Goal: Task Accomplishment & Management: Manage account settings

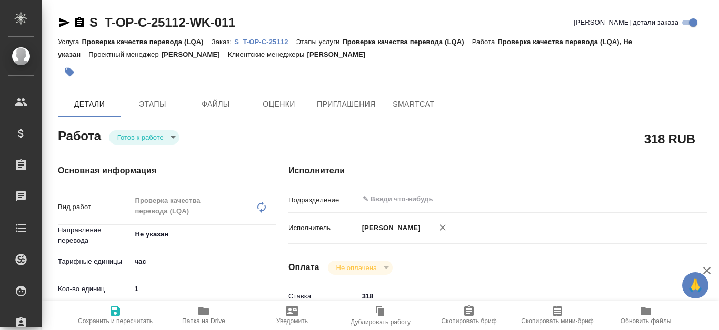
type textarea "x"
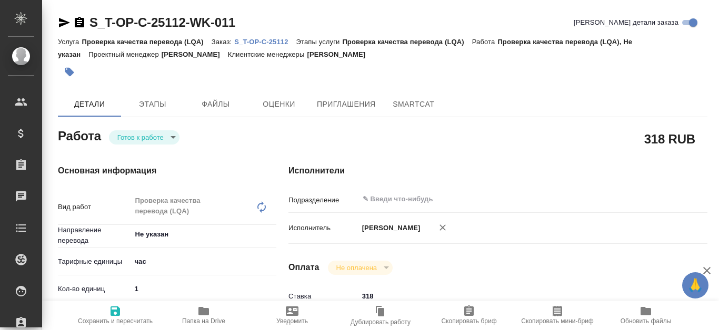
type textarea "x"
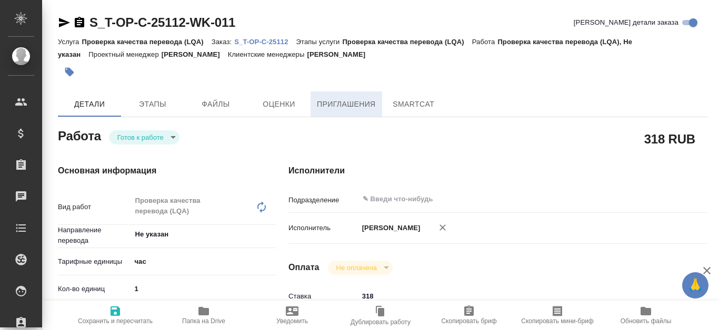
type textarea "x"
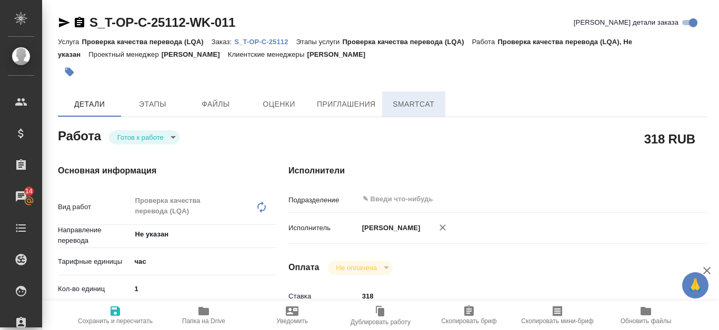
click at [397, 107] on span "SmartCat" at bounding box center [413, 104] width 51 height 13
type textarea "x"
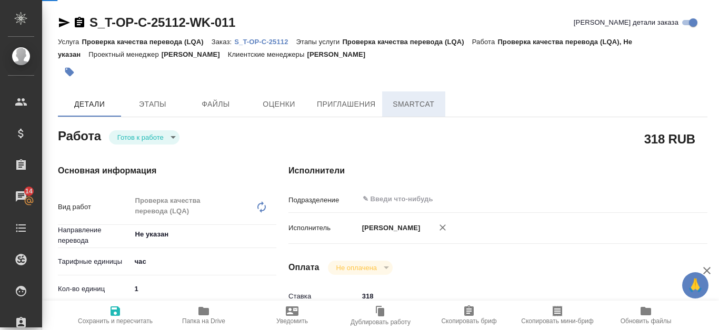
type textarea "x"
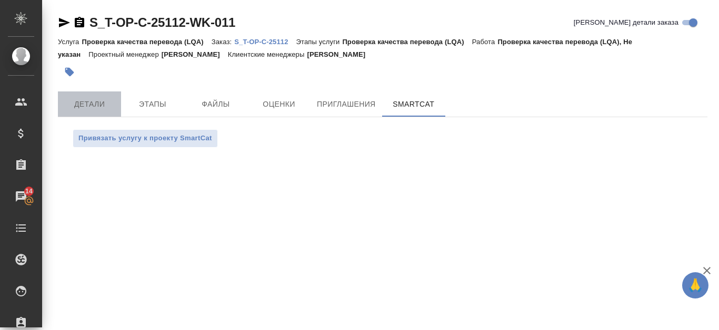
click at [87, 103] on span "Детали" at bounding box center [89, 104] width 51 height 13
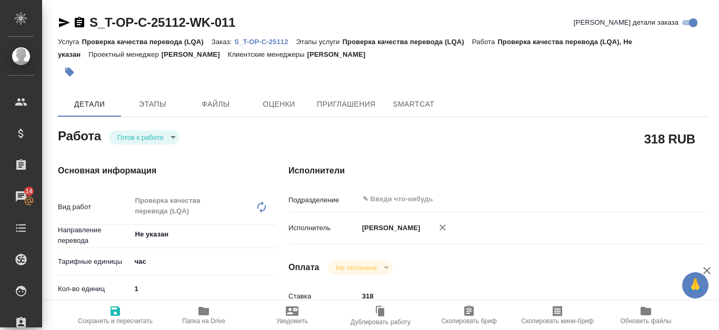
type textarea "x"
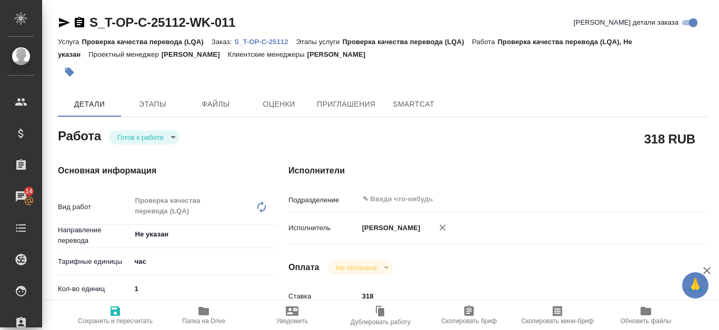
scroll to position [578, 0]
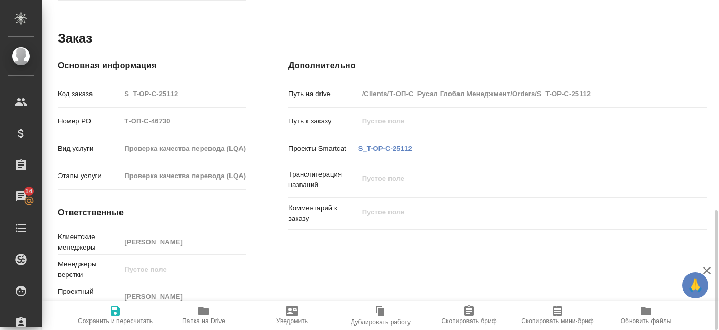
type textarea "x"
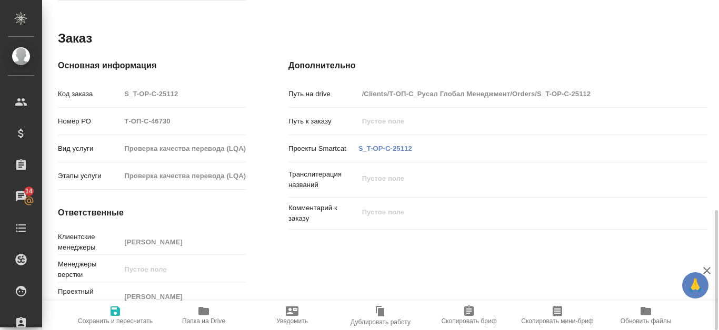
type textarea "x"
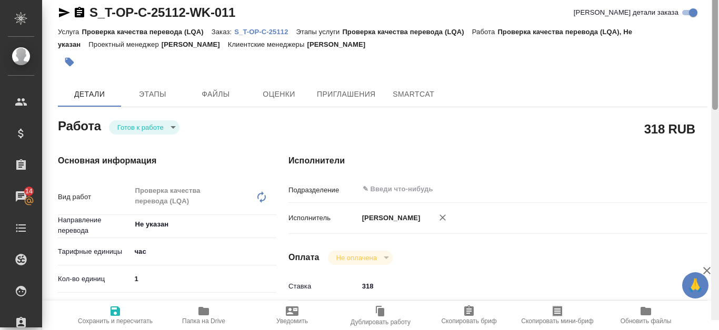
scroll to position [0, 0]
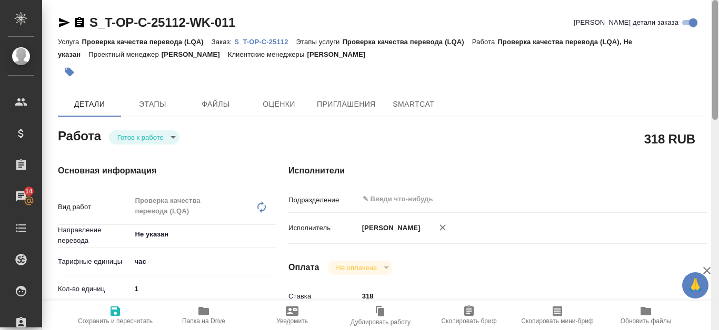
drag, startPoint x: 714, startPoint y: 265, endPoint x: 717, endPoint y: 32, distance: 233.1
click at [717, 32] on div at bounding box center [715, 60] width 6 height 120
click at [278, 39] on p "S_T-OP-C-25112" at bounding box center [265, 42] width 62 height 8
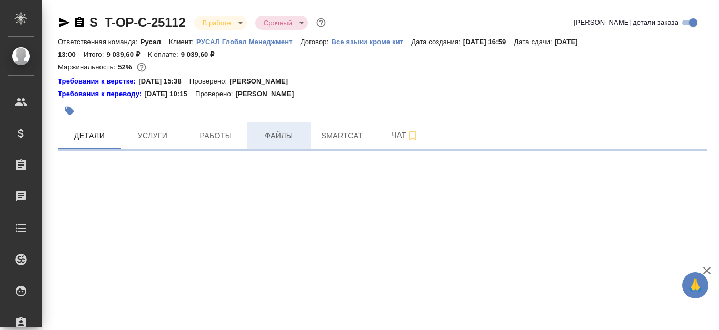
select select "RU"
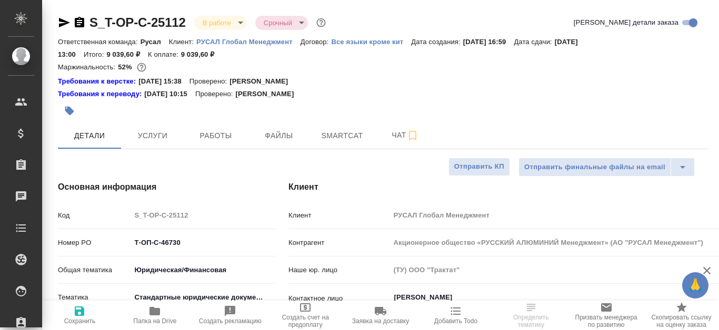
type textarea "x"
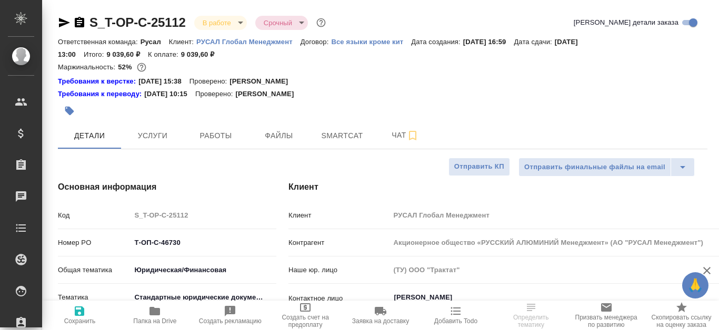
type textarea "x"
type input "Авдеенко Кирилл"
type input "[PERSON_NAME]"
click at [337, 144] on button "Smartcat" at bounding box center [341, 136] width 63 height 26
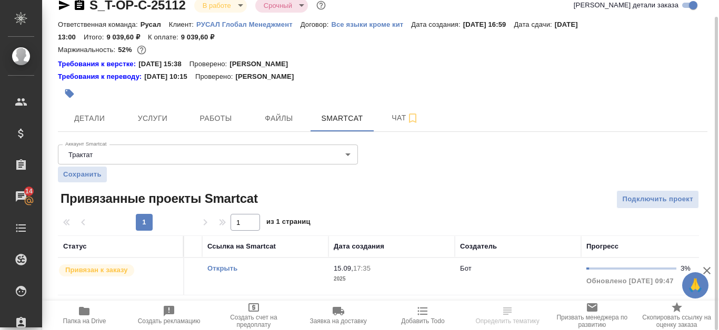
scroll to position [0, 112]
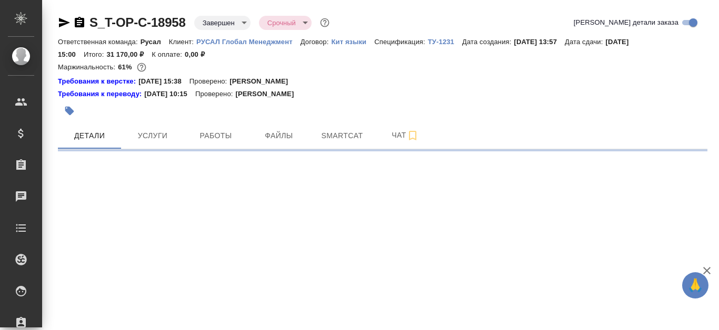
select select "RU"
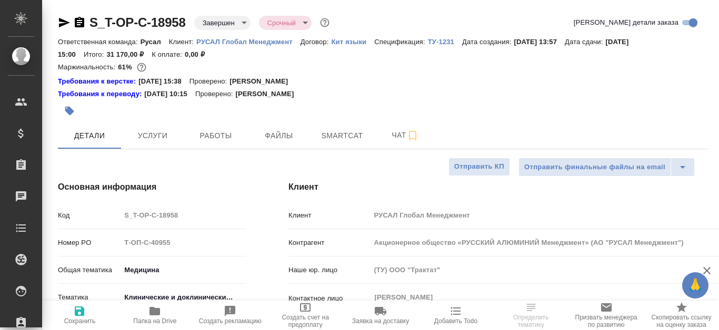
type textarea "x"
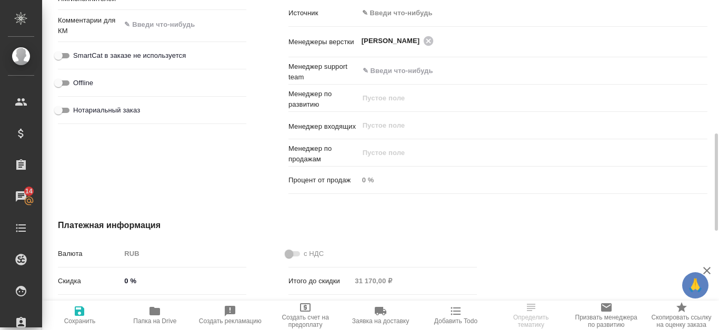
scroll to position [633, 0]
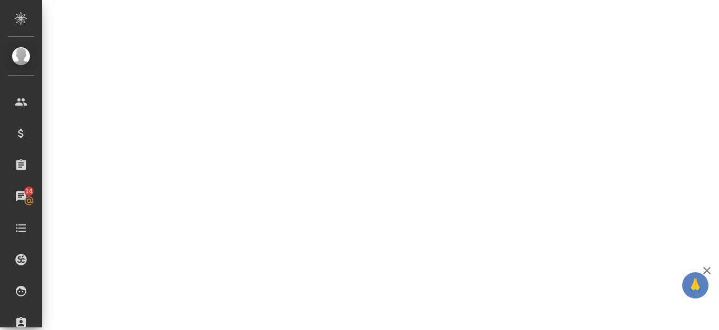
select select "RU"
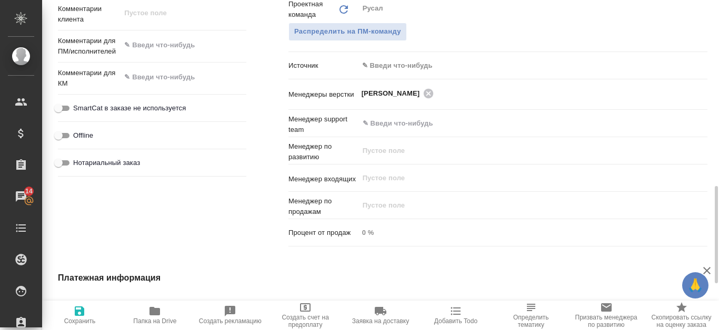
type textarea "x"
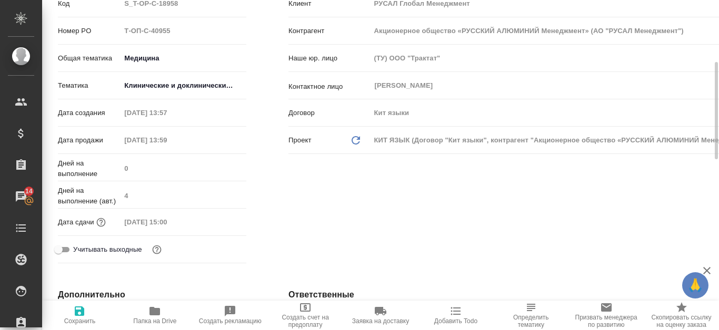
scroll to position [0, 0]
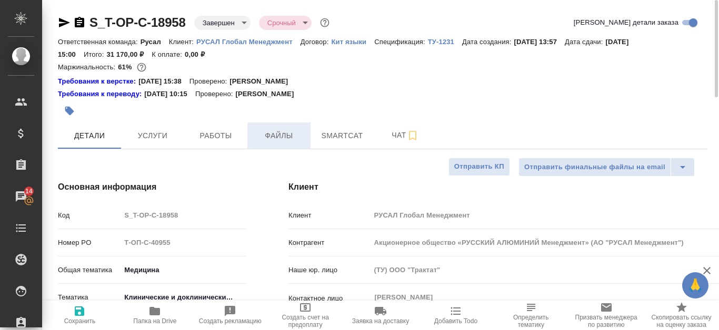
click at [266, 128] on button "Файлы" at bounding box center [278, 136] width 63 height 26
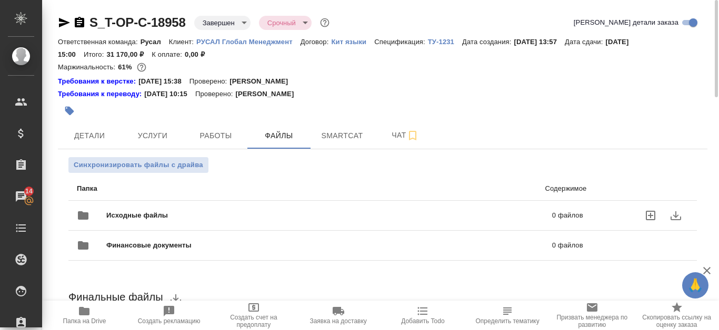
click at [338, 206] on div "Исходные файлы 0 файлов" at bounding box center [330, 215] width 506 height 25
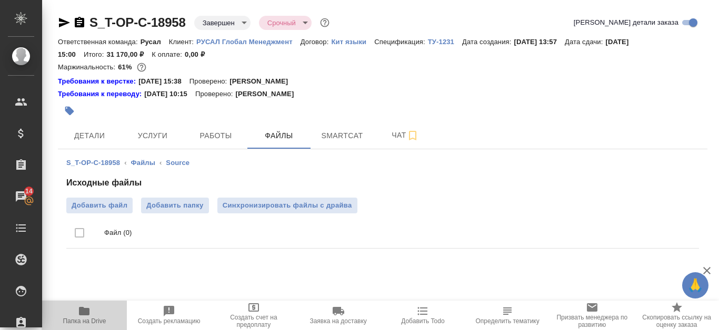
click at [94, 314] on span "Папка на Drive" at bounding box center [84, 315] width 72 height 20
click at [475, 129] on div "Детали Услуги Работы Файлы Smartcat Чат" at bounding box center [382, 136] width 649 height 26
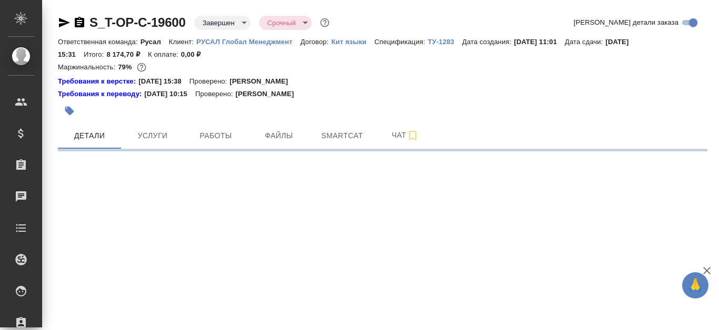
select select "RU"
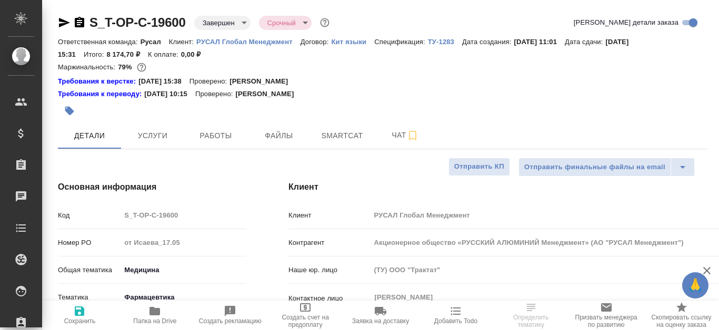
type textarea "x"
click at [296, 131] on span "Файлы" at bounding box center [279, 135] width 51 height 13
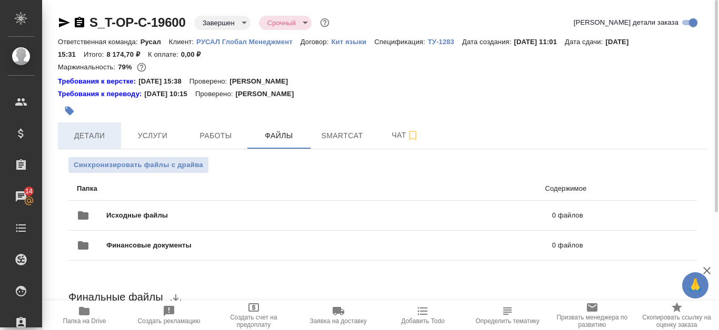
click at [91, 130] on span "Детали" at bounding box center [89, 135] width 51 height 13
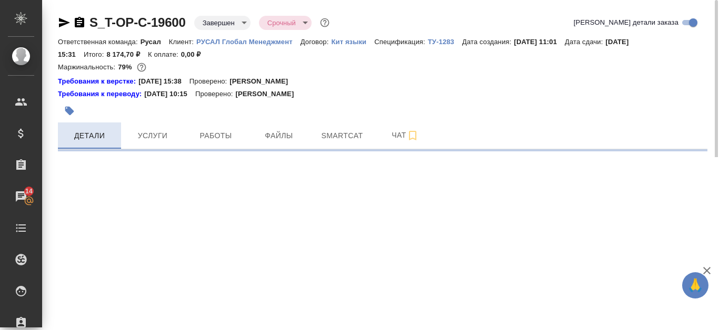
select select "RU"
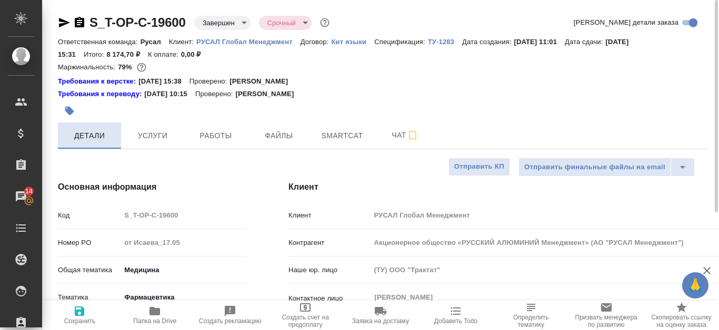
type textarea "x"
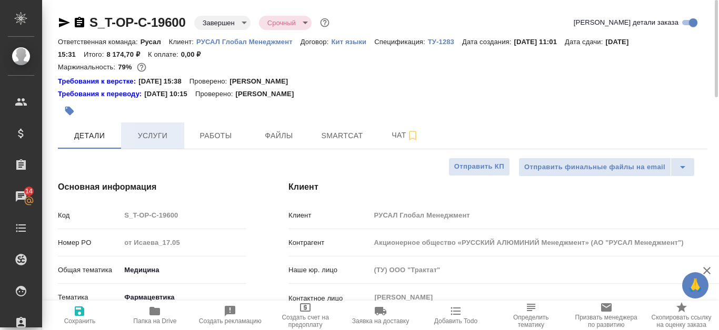
click at [170, 141] on span "Услуги" at bounding box center [152, 135] width 51 height 13
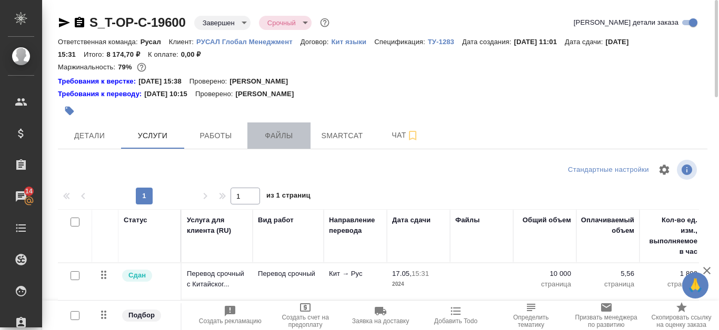
click at [282, 137] on span "Файлы" at bounding box center [279, 135] width 51 height 13
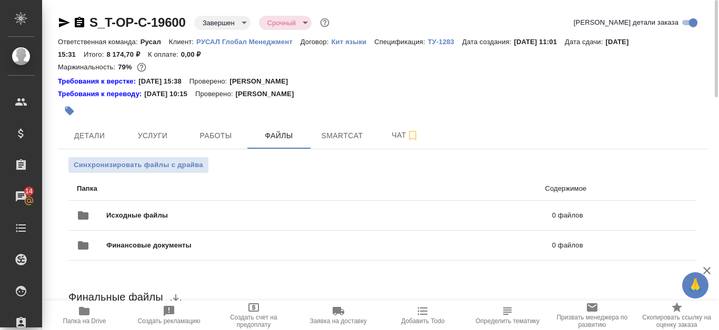
click at [93, 319] on span "Папка на Drive" at bounding box center [84, 321] width 43 height 7
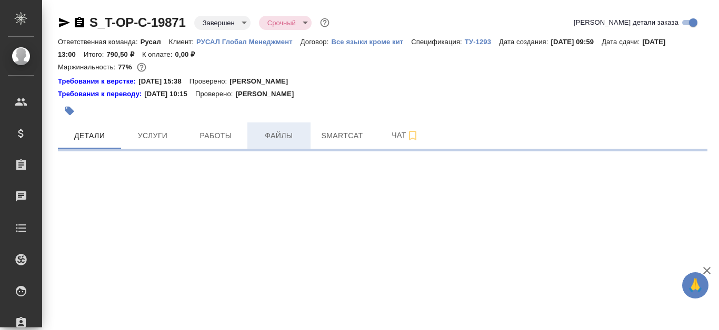
select select "RU"
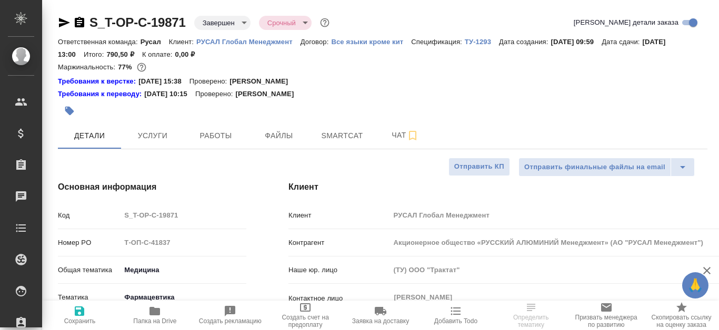
type textarea "x"
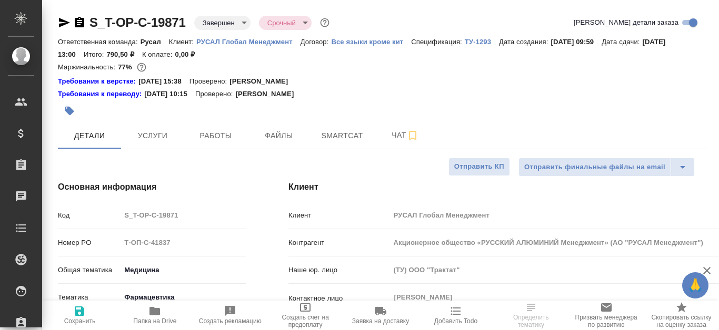
type textarea "x"
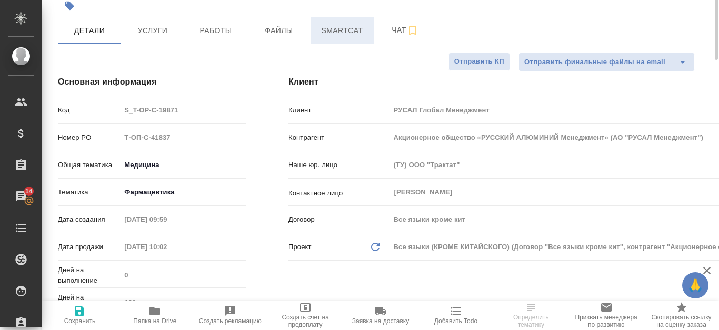
scroll to position [53, 0]
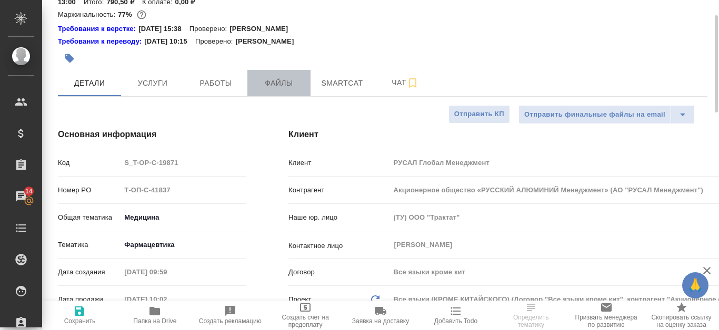
click at [272, 79] on span "Файлы" at bounding box center [279, 83] width 51 height 13
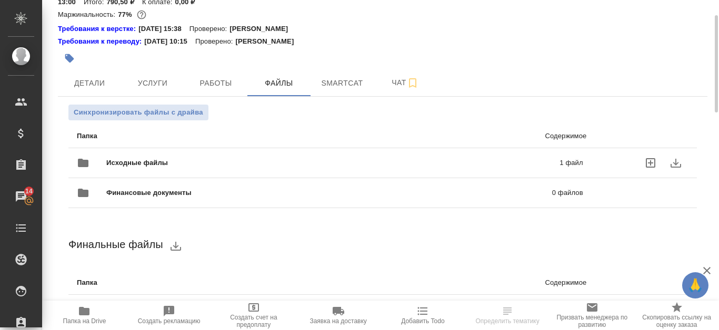
click at [231, 155] on div "Исходные файлы 1 файл" at bounding box center [330, 162] width 506 height 25
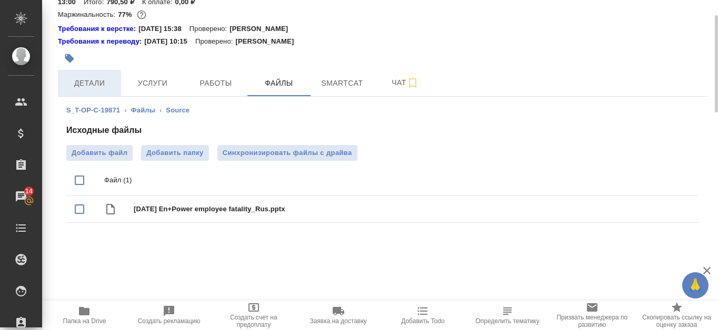
click at [95, 87] on span "Детали" at bounding box center [89, 83] width 51 height 13
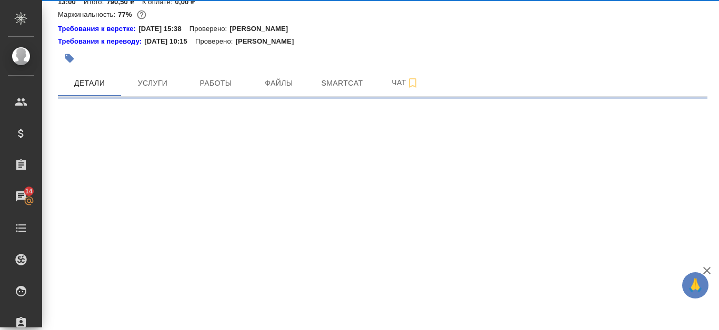
select select "RU"
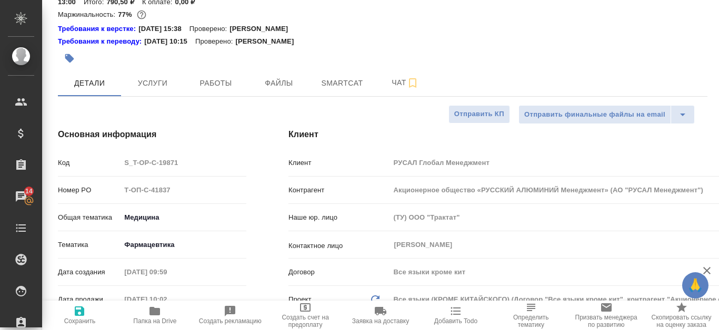
type textarea "x"
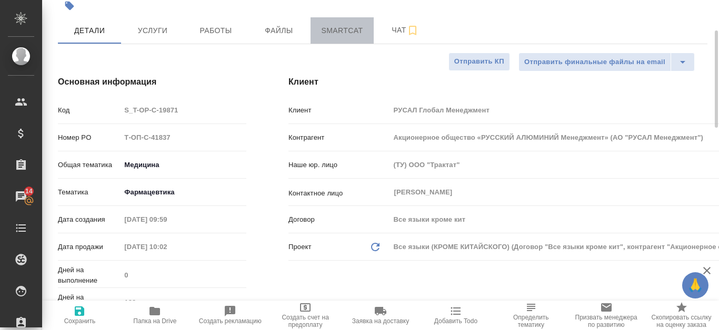
click at [323, 33] on span "Smartcat" at bounding box center [342, 30] width 51 height 13
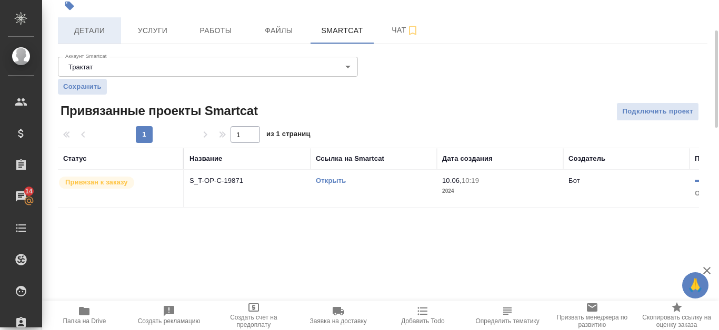
click at [107, 36] on span "Детали" at bounding box center [89, 30] width 51 height 13
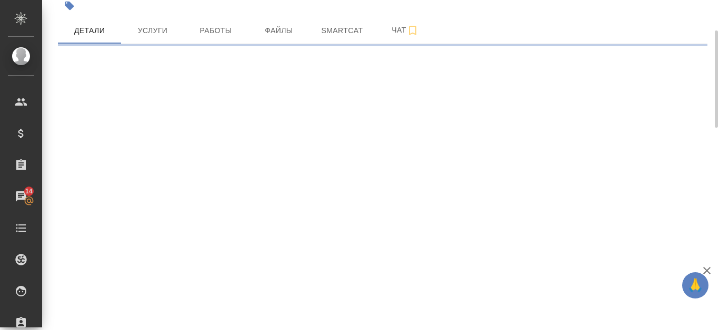
select select "RU"
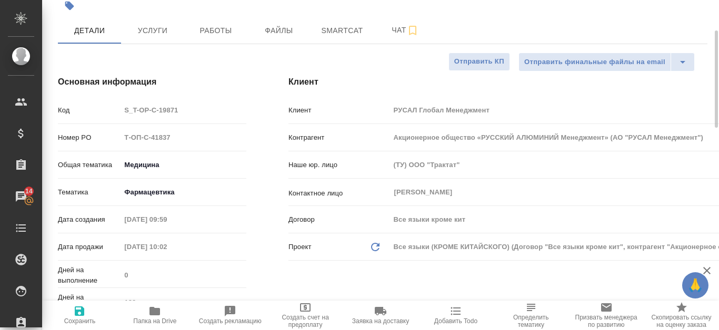
type textarea "x"
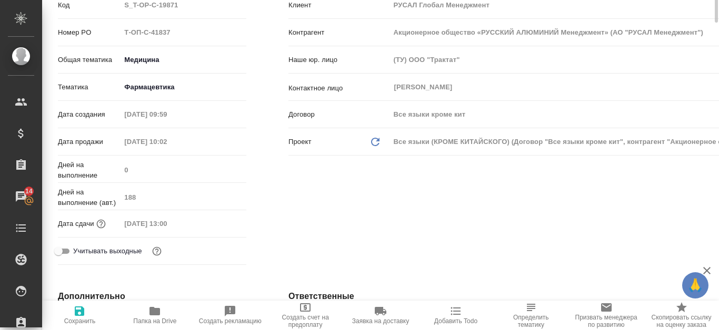
scroll to position [105, 0]
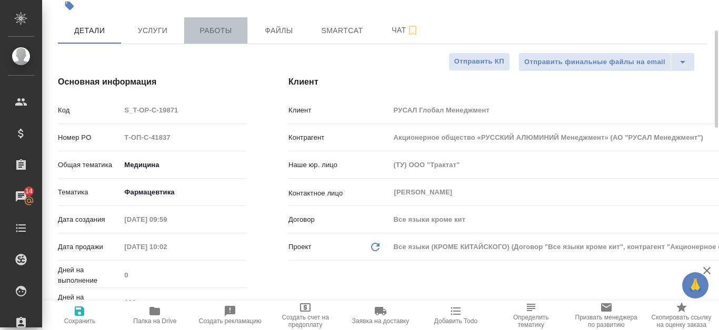
click at [215, 32] on span "Работы" at bounding box center [215, 30] width 51 height 13
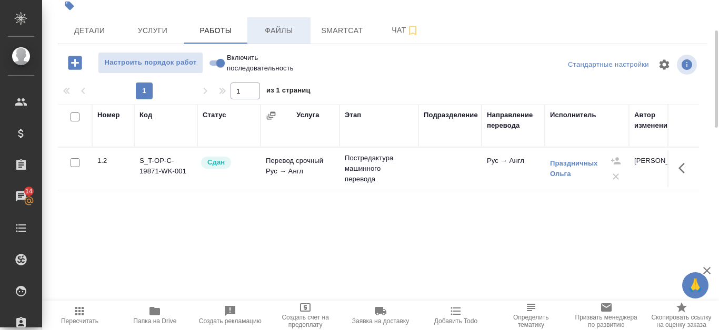
click at [274, 27] on span "Файлы" at bounding box center [279, 30] width 51 height 13
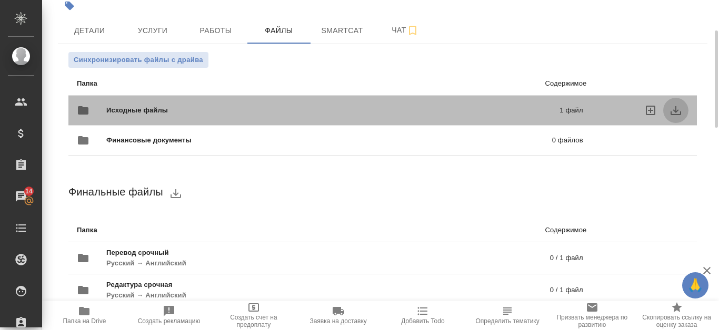
click at [679, 114] on icon "download" at bounding box center [675, 110] width 13 height 13
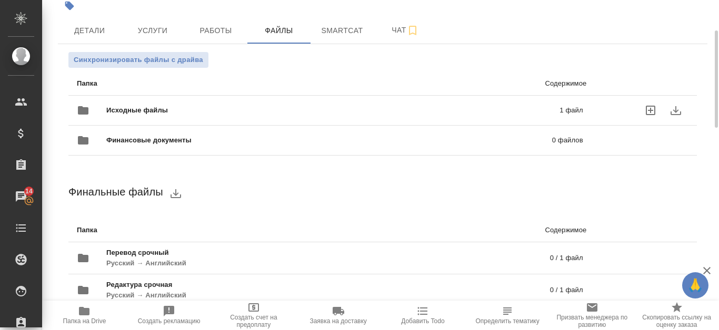
click at [187, 114] on span "Исходные файлы" at bounding box center [234, 110] width 257 height 11
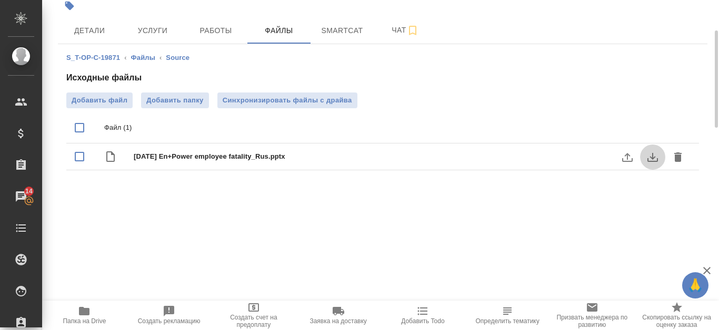
click at [656, 156] on icon "download" at bounding box center [652, 157] width 13 height 13
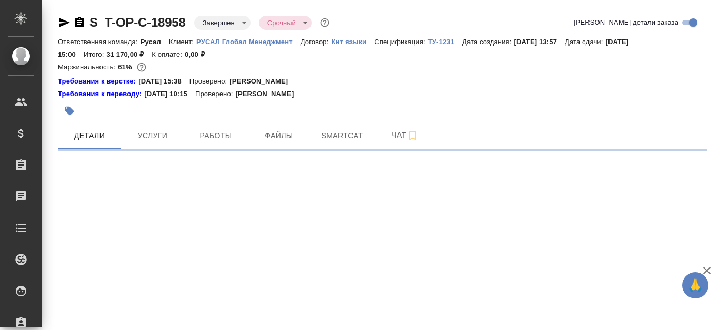
select select "RU"
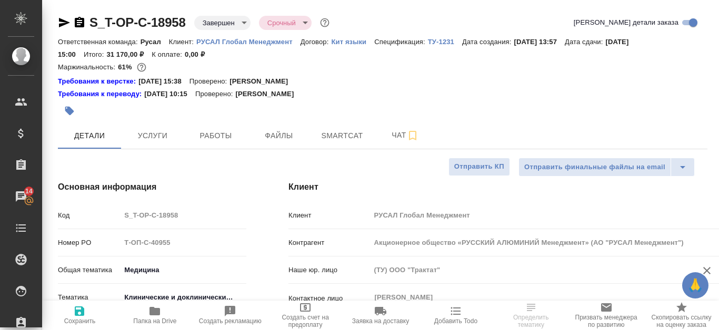
click at [79, 22] on icon "button" at bounding box center [79, 22] width 9 height 11
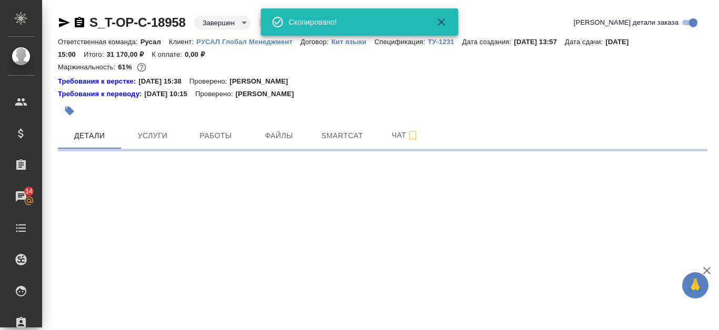
select select "RU"
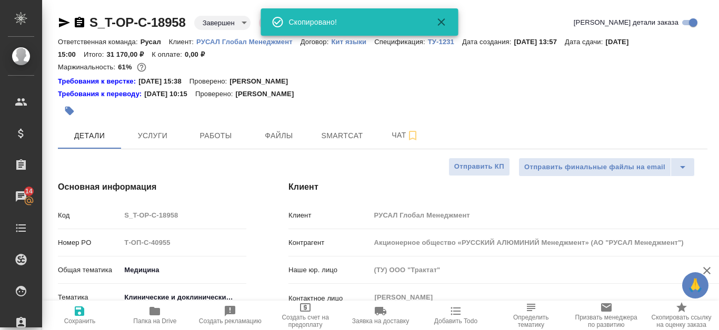
type textarea "x"
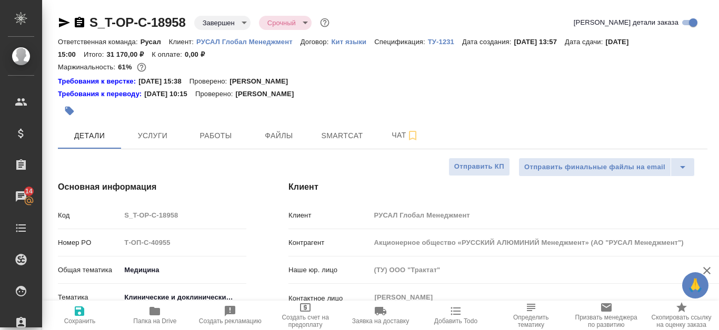
click at [82, 22] on icon "button" at bounding box center [79, 22] width 9 height 11
type textarea "x"
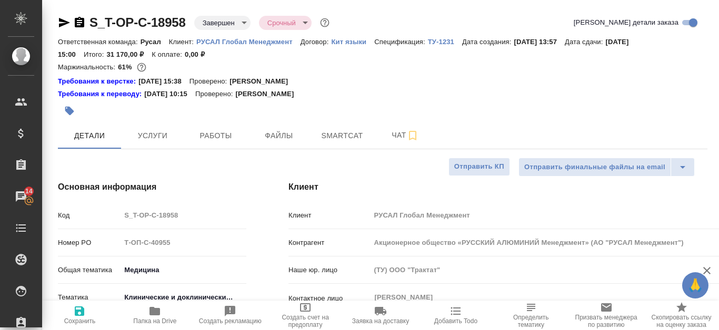
type textarea "x"
click at [137, 23] on link "S_T-OP-C-18958" at bounding box center [137, 22] width 96 height 14
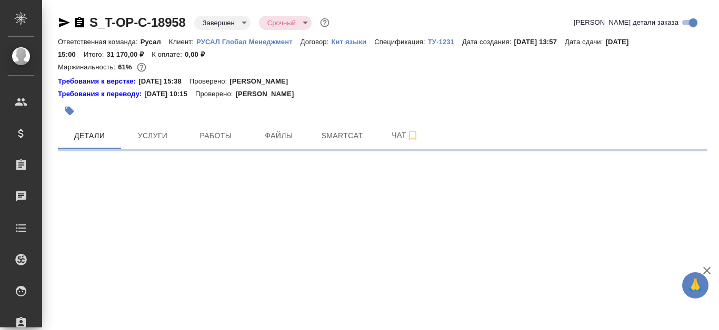
select select "RU"
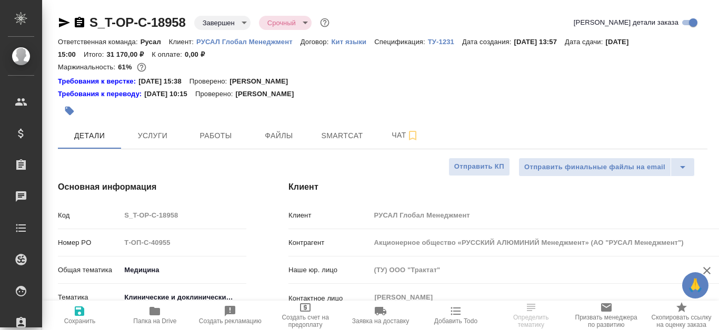
type textarea "x"
click at [83, 22] on icon "button" at bounding box center [79, 22] width 9 height 11
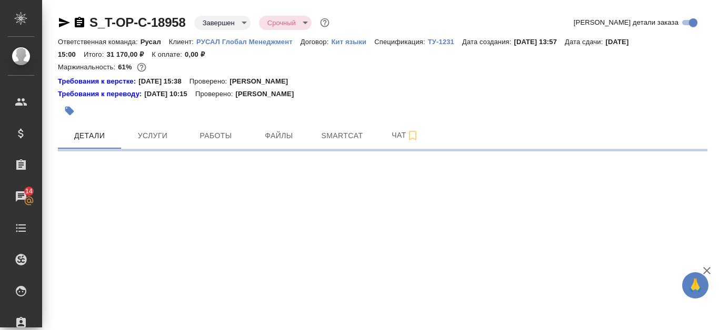
select select "RU"
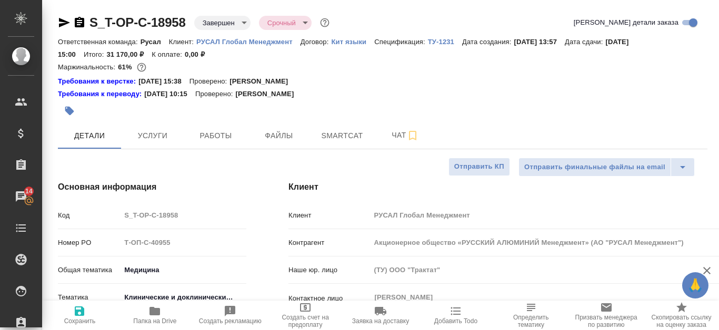
type textarea "x"
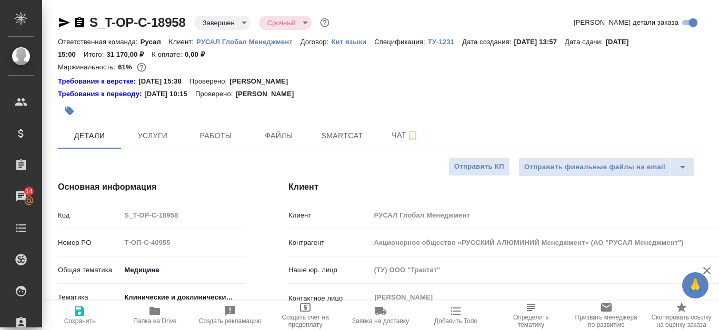
type textarea "x"
click at [60, 24] on icon "button" at bounding box center [64, 22] width 11 height 9
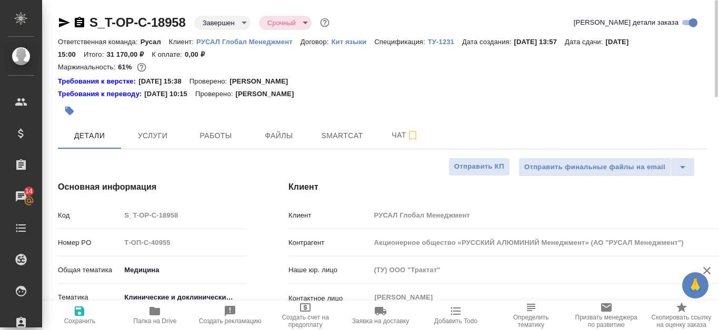
type textarea "x"
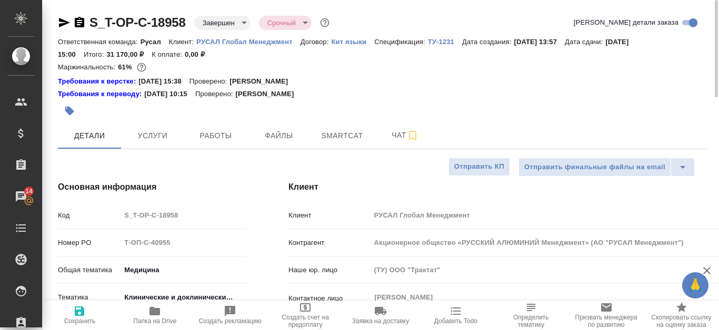
type textarea "x"
click at [81, 25] on icon "button" at bounding box center [79, 22] width 9 height 11
type textarea "x"
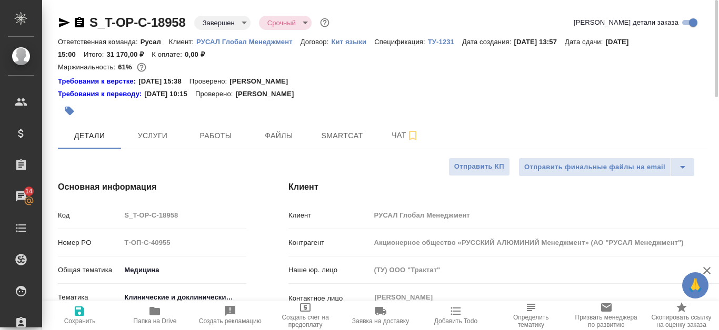
type textarea "x"
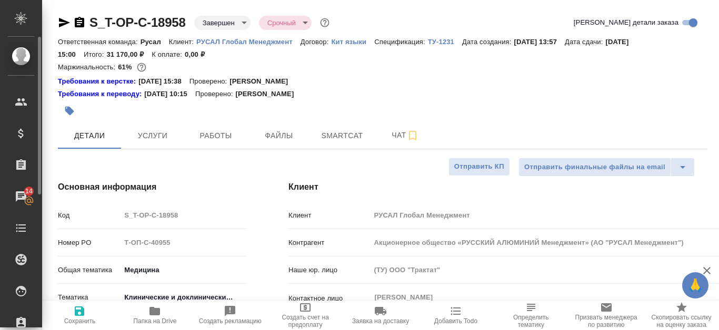
type textarea "x"
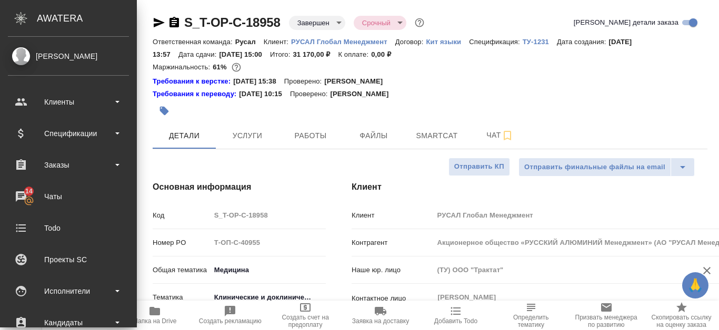
type textarea "x"
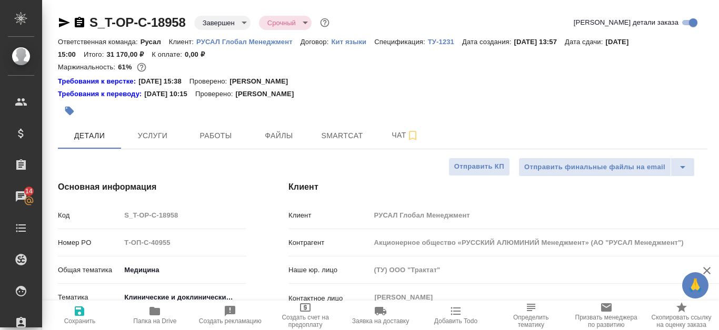
type textarea "x"
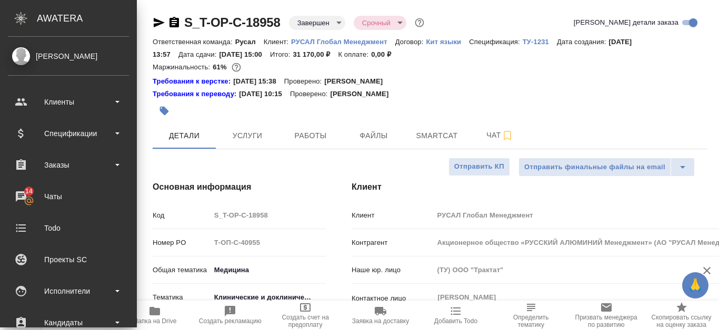
type textarea "x"
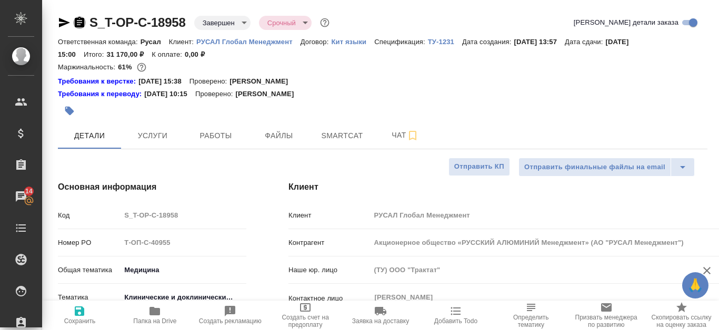
click at [78, 22] on icon "button" at bounding box center [79, 22] width 9 height 11
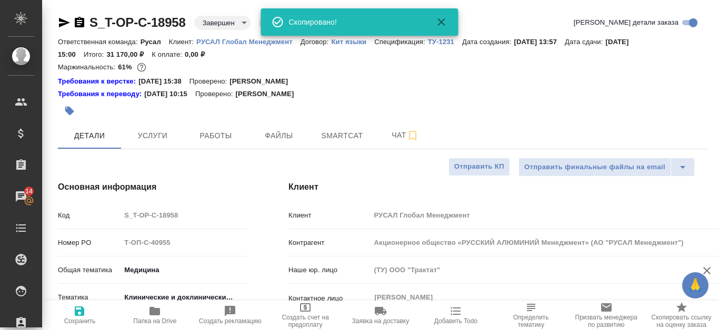
type textarea "x"
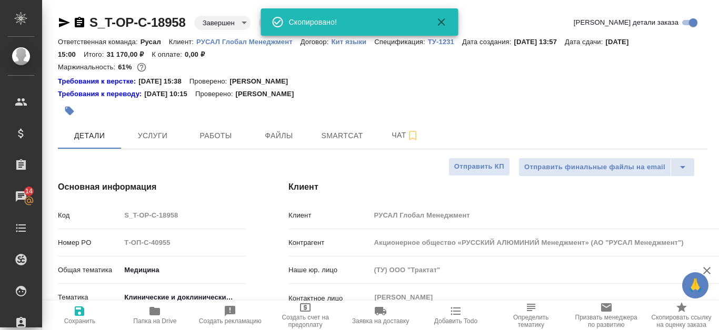
type textarea "x"
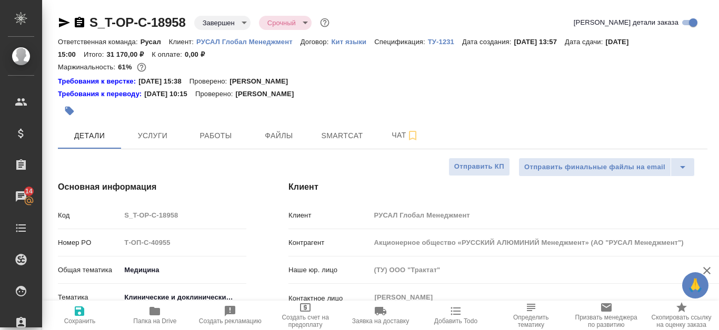
type textarea "x"
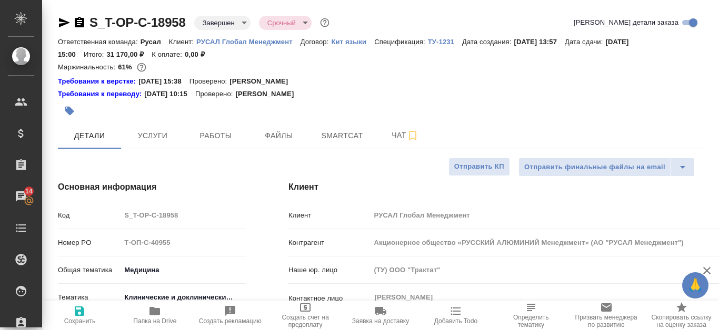
type textarea "x"
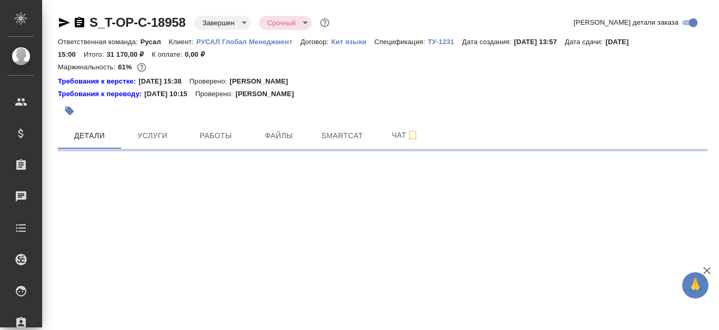
select select "RU"
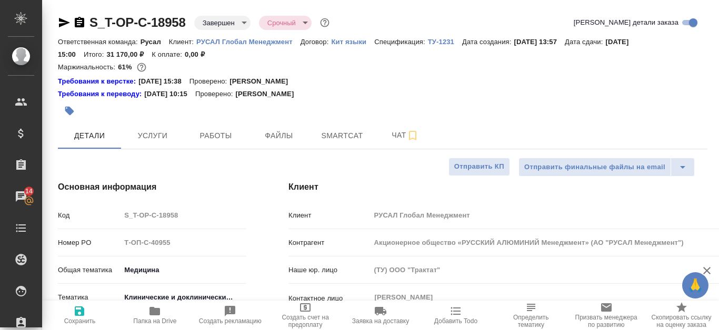
type textarea "x"
select select "RU"
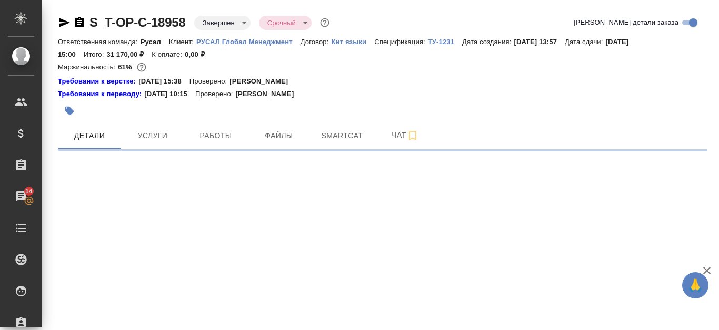
select select "RU"
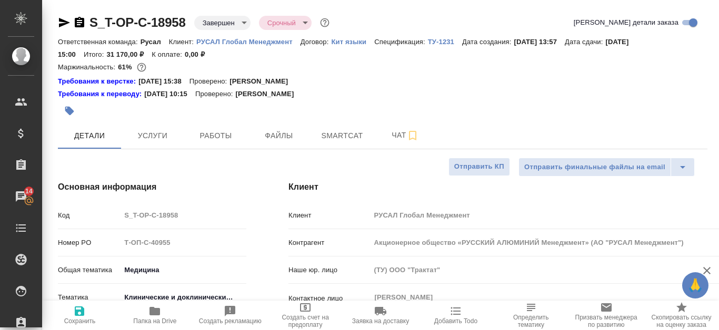
type textarea "x"
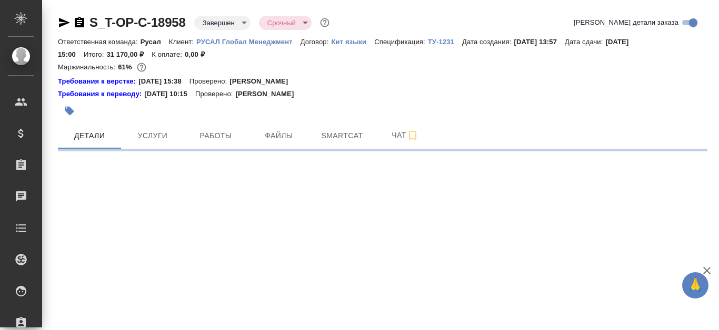
select select "RU"
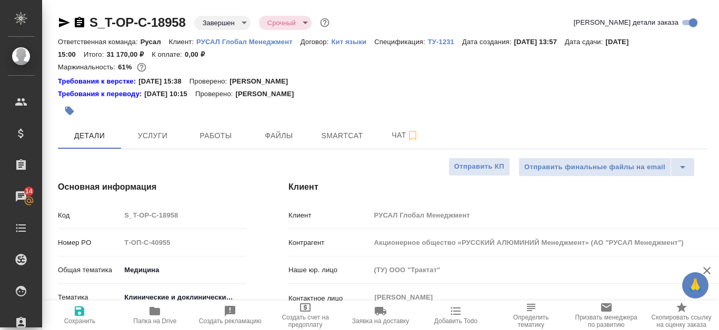
type textarea "x"
select select "RU"
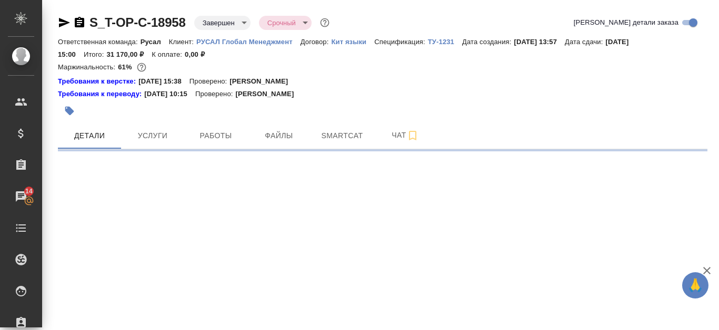
select select "RU"
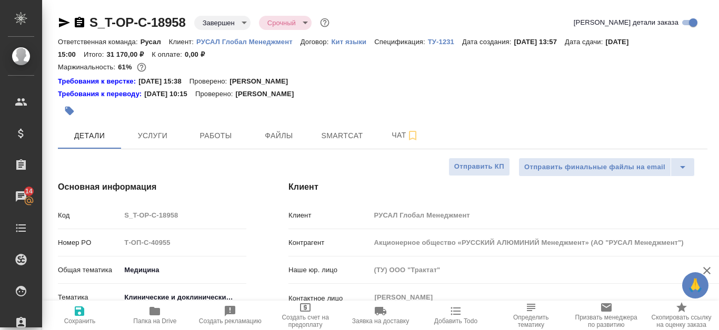
type textarea "x"
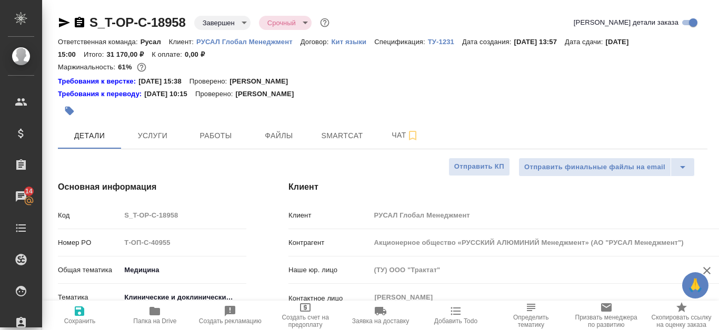
type textarea "x"
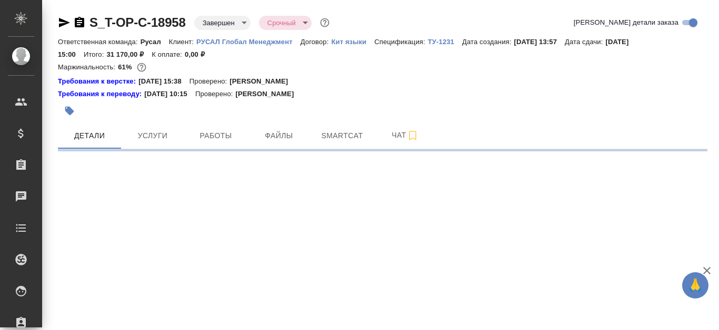
select select "RU"
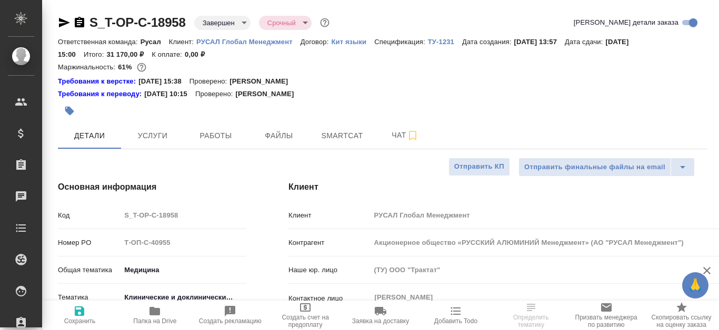
type textarea "x"
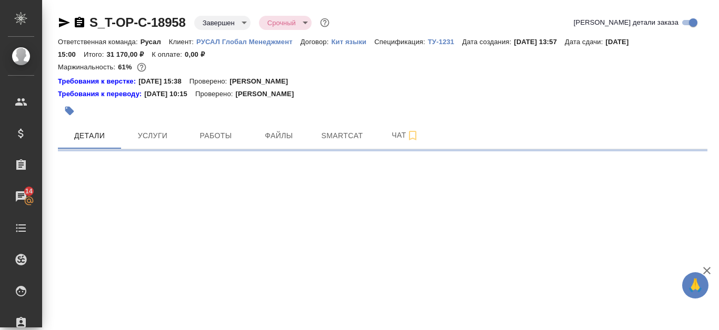
select select "RU"
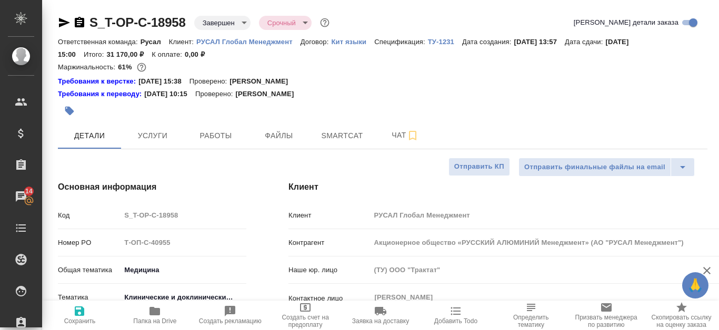
type textarea "x"
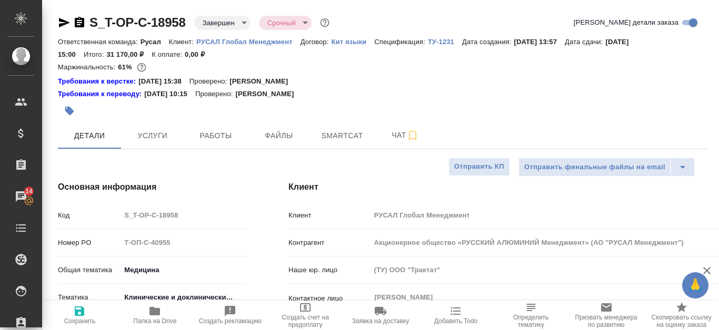
type textarea "x"
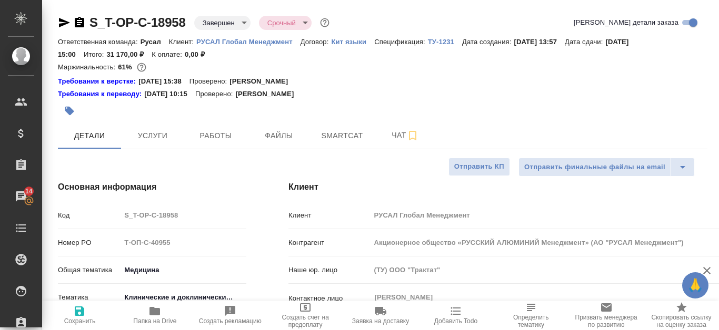
type textarea "x"
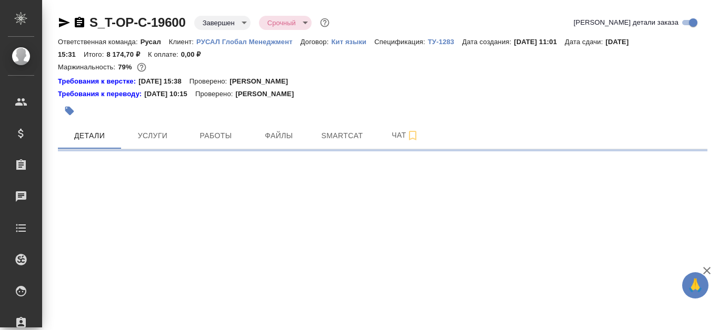
select select "RU"
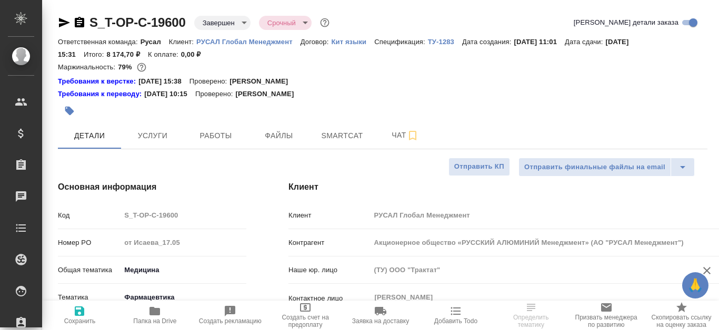
type textarea "x"
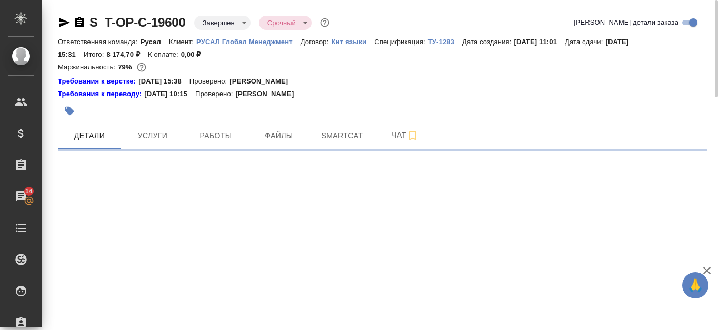
click at [82, 22] on icon "button" at bounding box center [79, 22] width 9 height 11
select select "RU"
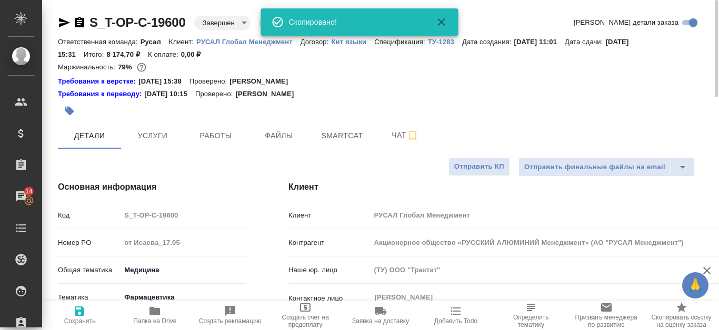
type textarea "x"
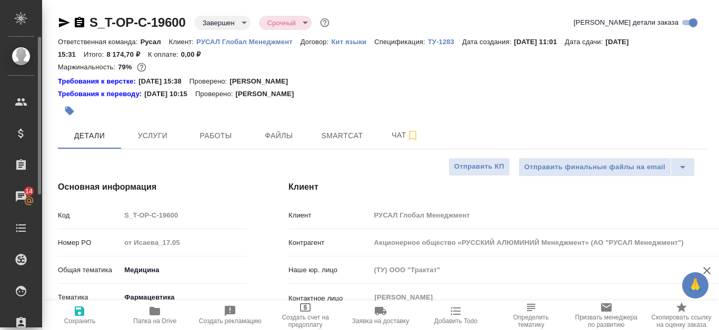
type textarea "x"
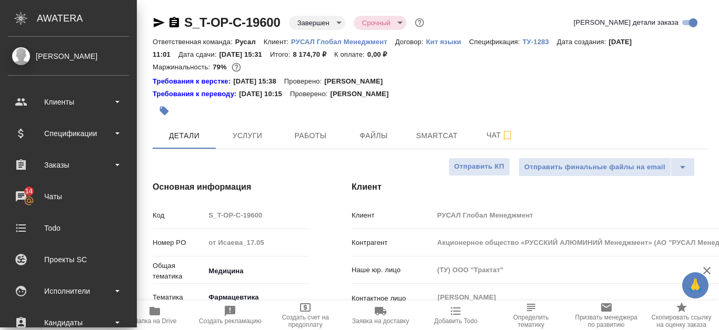
type textarea "x"
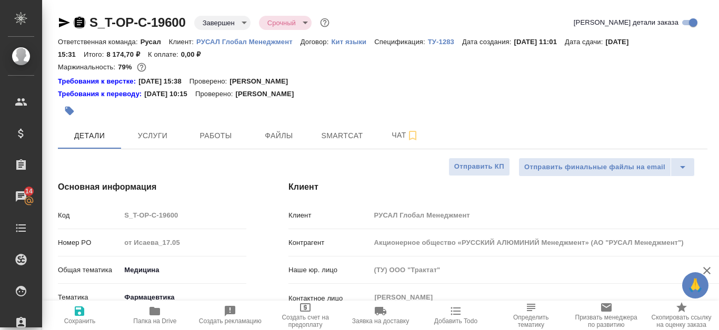
click at [79, 21] on icon "button" at bounding box center [79, 22] width 9 height 11
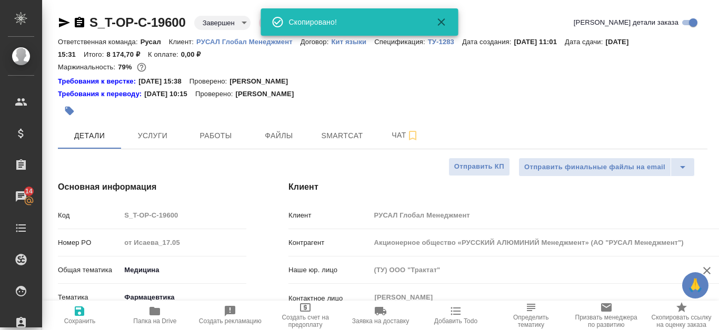
type textarea "x"
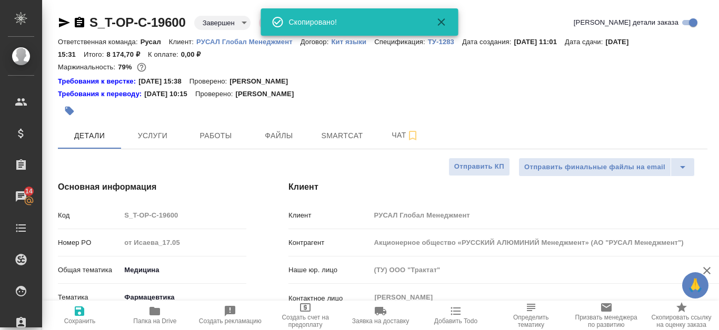
type textarea "x"
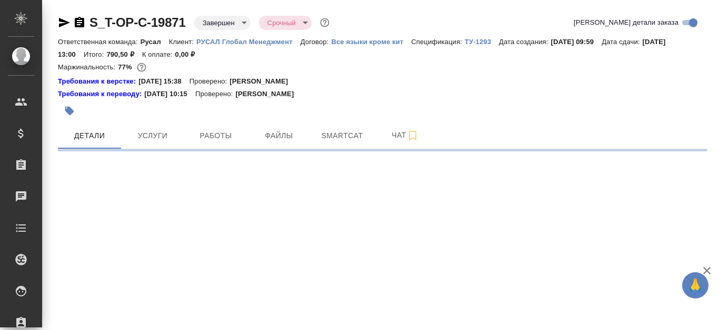
select select "RU"
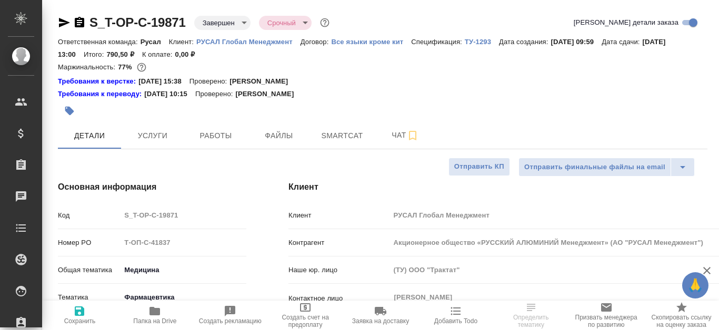
type textarea "x"
click at [77, 23] on icon "button" at bounding box center [79, 22] width 9 height 11
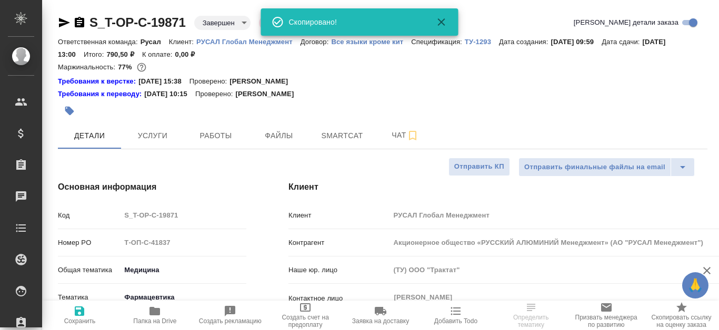
type textarea "x"
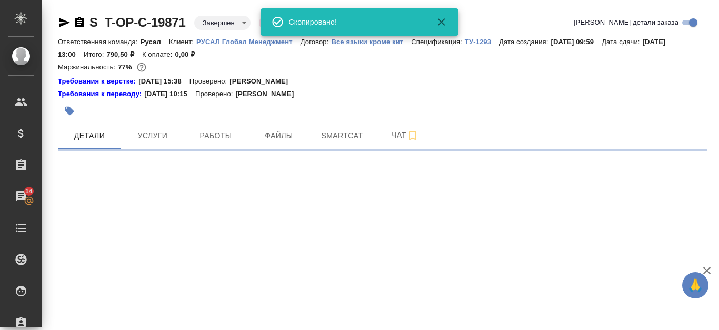
select select "RU"
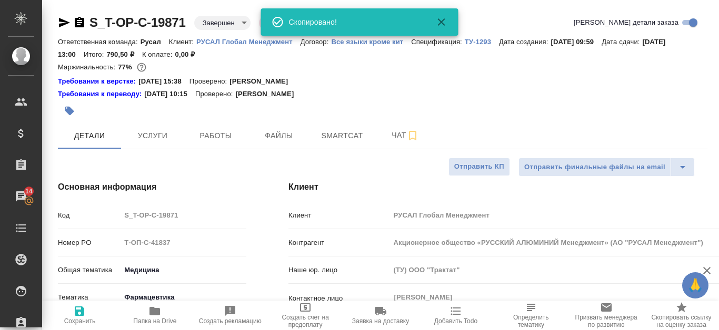
type textarea "x"
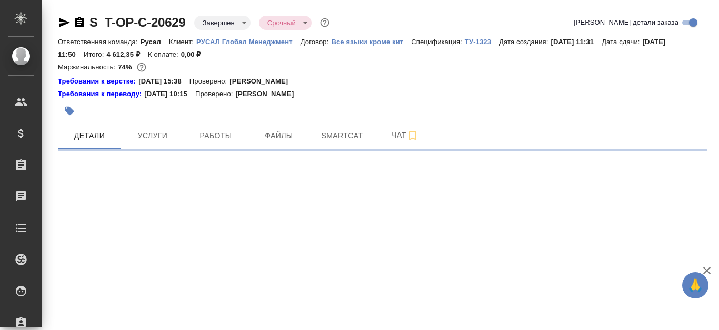
select select "RU"
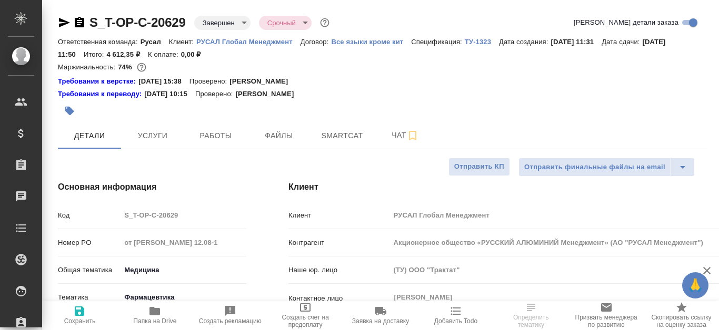
type textarea "x"
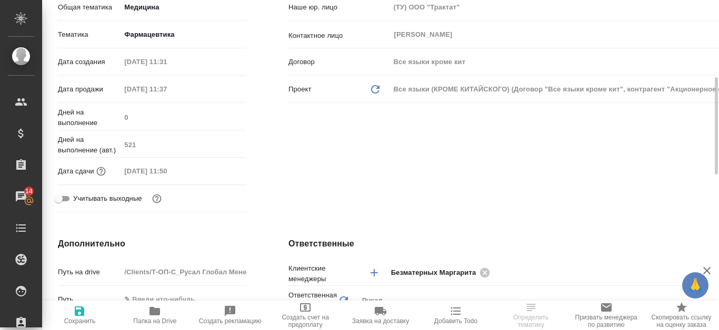
scroll to position [368, 0]
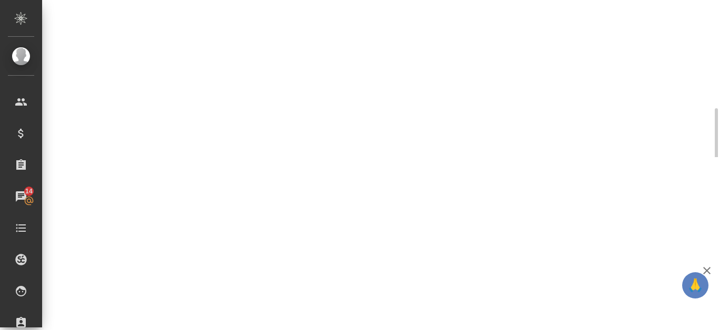
select select "RU"
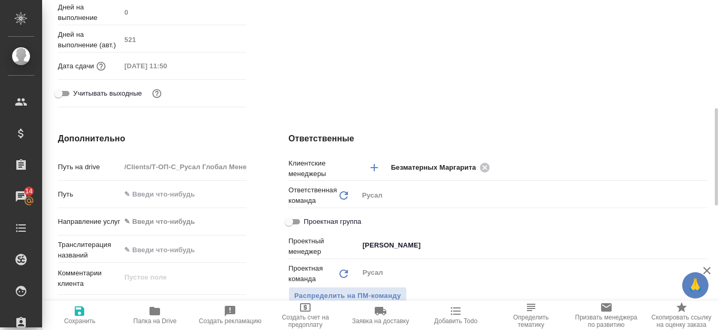
type textarea "x"
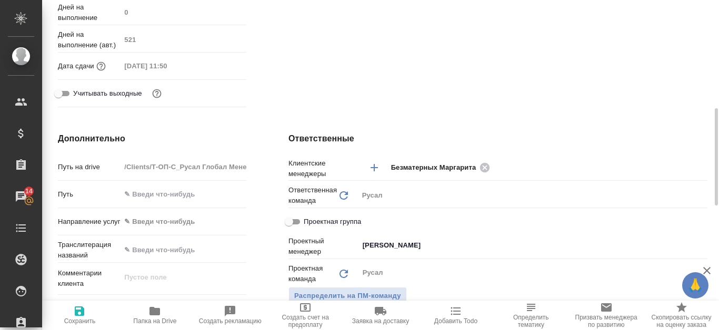
type textarea "x"
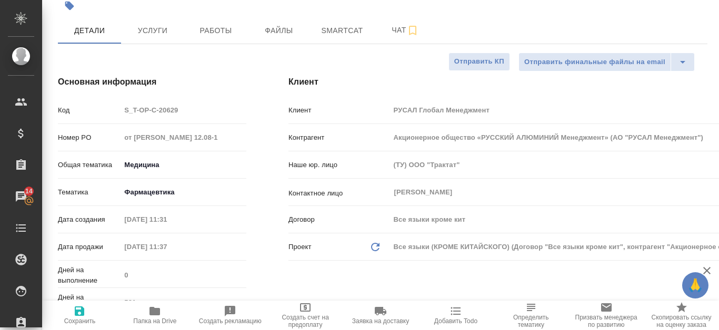
scroll to position [0, 0]
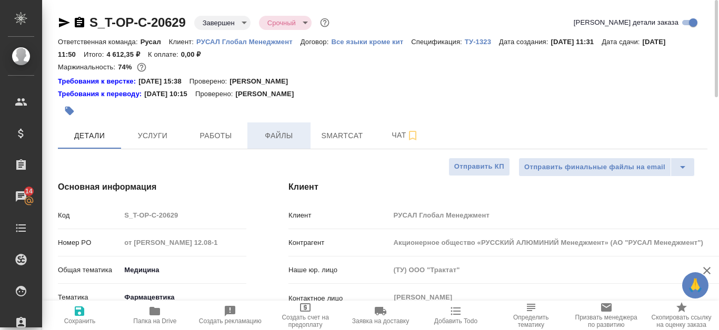
click at [289, 144] on button "Файлы" at bounding box center [278, 136] width 63 height 26
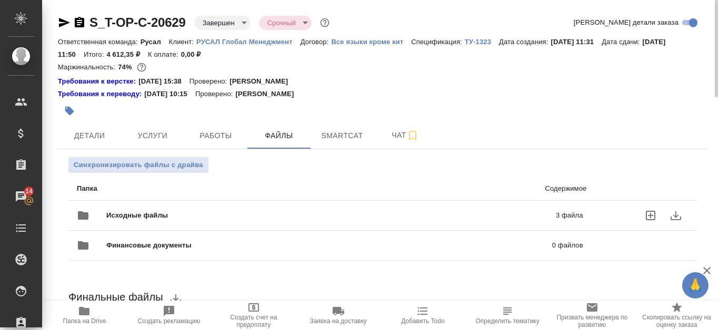
click at [494, 216] on p "3 файла" at bounding box center [472, 215] width 221 height 11
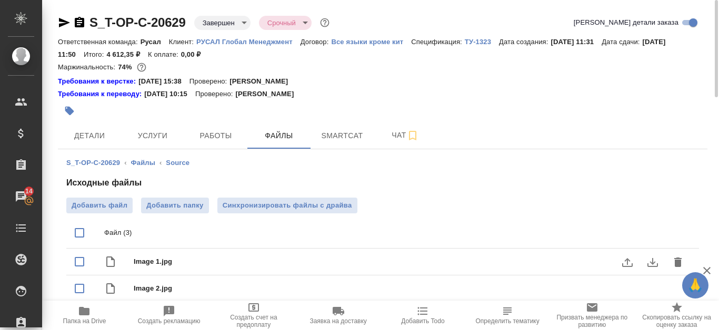
click at [652, 268] on icon "download" at bounding box center [652, 262] width 13 height 13
click at [102, 133] on span "Детали" at bounding box center [89, 135] width 51 height 13
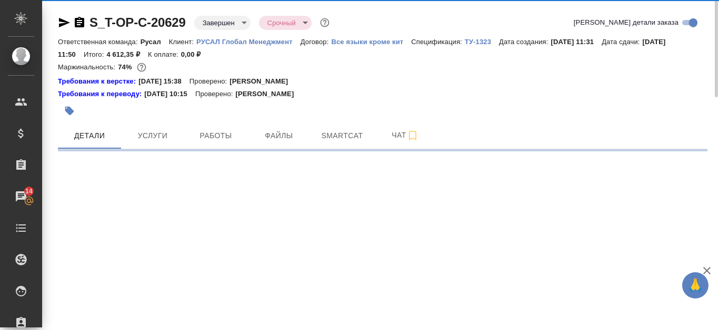
select select "RU"
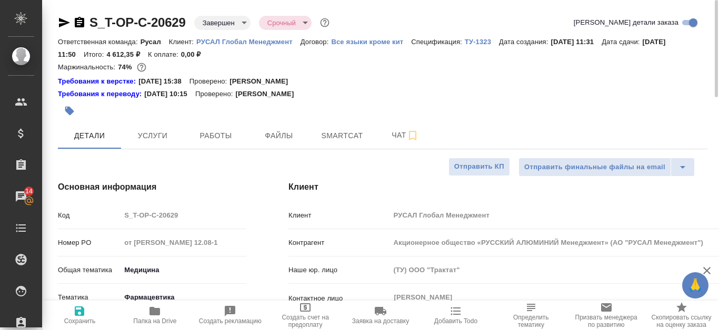
type textarea "x"
click at [233, 137] on span "Работы" at bounding box center [215, 135] width 51 height 13
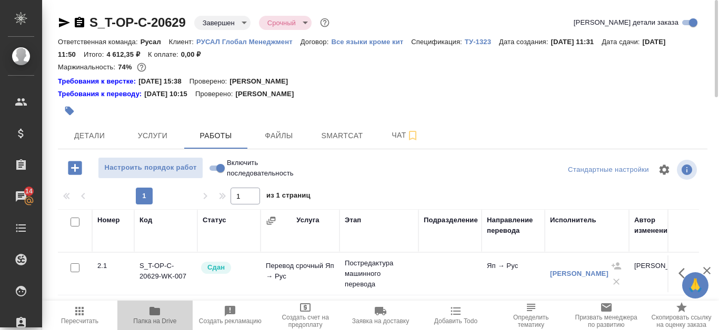
click at [157, 316] on icon "button" at bounding box center [154, 311] width 13 height 13
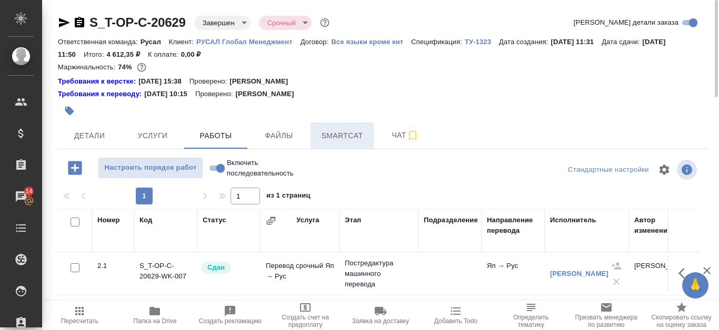
click at [356, 130] on span "Smartcat" at bounding box center [342, 135] width 51 height 13
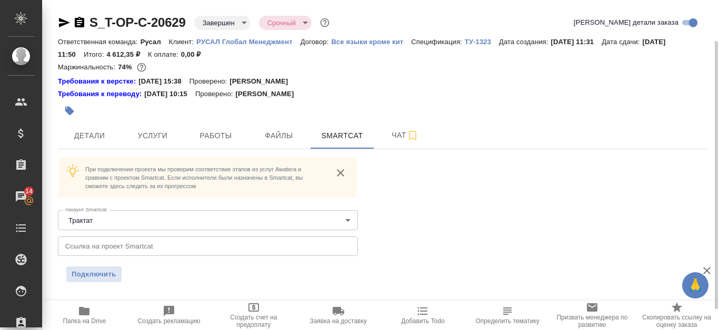
scroll to position [21, 0]
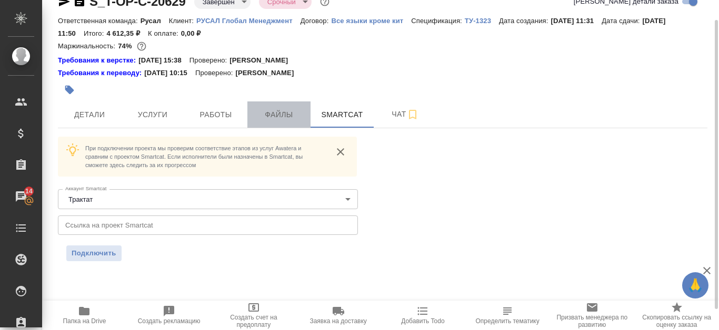
click at [263, 107] on button "Файлы" at bounding box center [278, 115] width 63 height 26
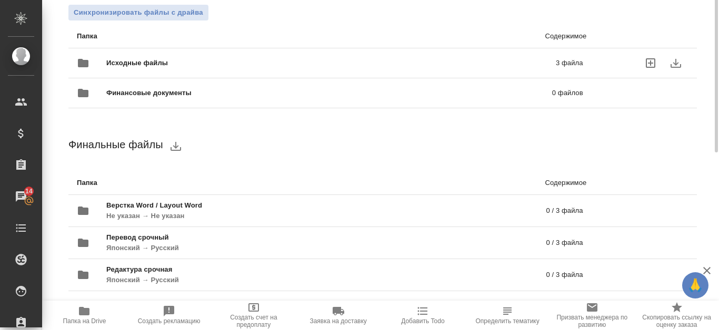
scroll to position [47, 0]
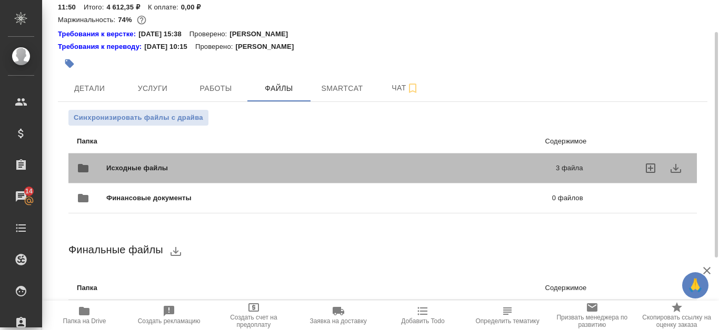
click at [457, 164] on p "3 файла" at bounding box center [472, 168] width 221 height 11
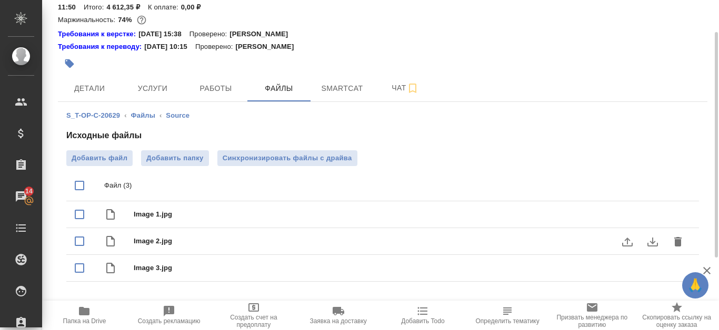
click at [648, 243] on icon "download" at bounding box center [652, 242] width 11 height 9
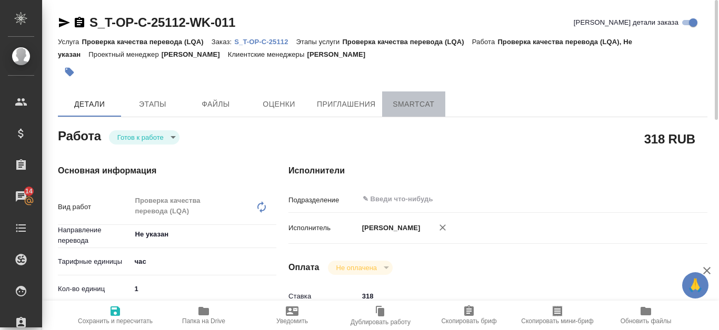
click at [405, 99] on span "SmartCat" at bounding box center [413, 104] width 51 height 13
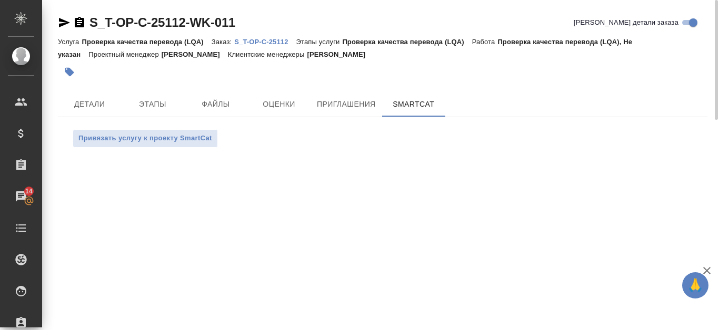
click at [283, 37] on link "S_T-OP-C-25112" at bounding box center [265, 41] width 62 height 9
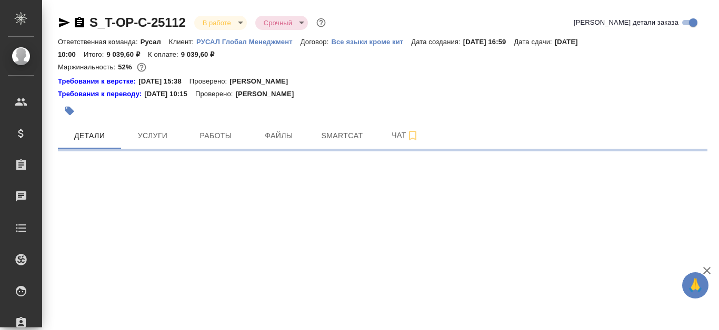
select select "RU"
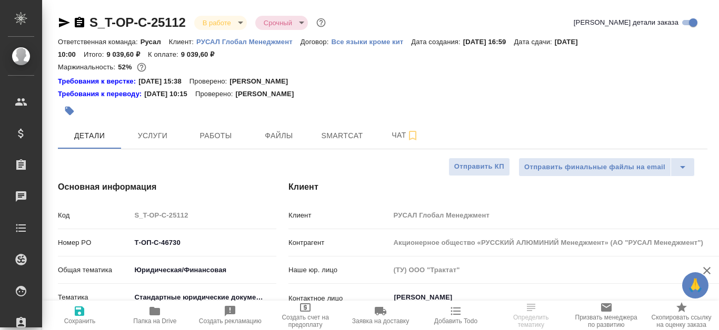
type textarea "x"
click at [348, 137] on span "Smartcat" at bounding box center [342, 135] width 51 height 13
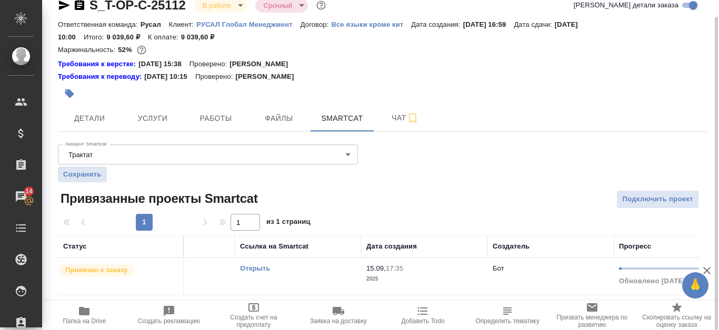
scroll to position [0, 117]
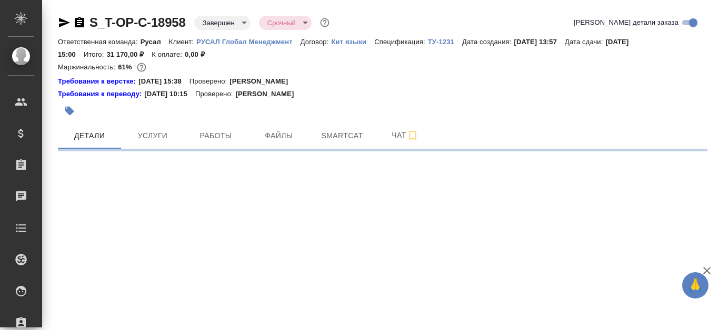
select select "RU"
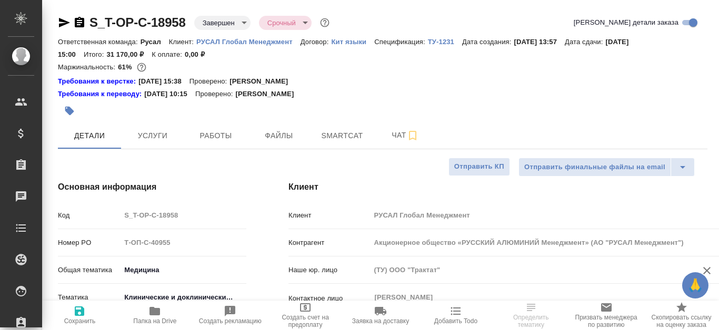
type textarea "x"
click at [210, 135] on span "Работы" at bounding box center [215, 135] width 51 height 13
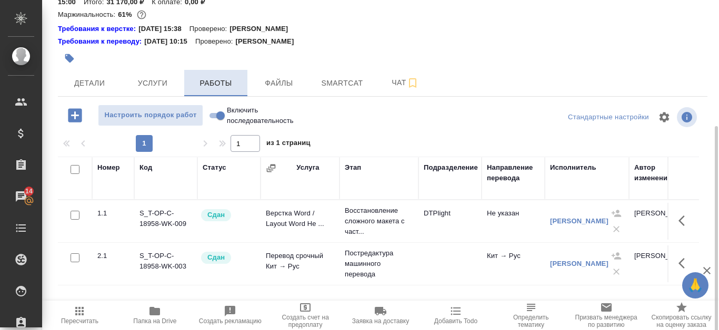
scroll to position [105, 0]
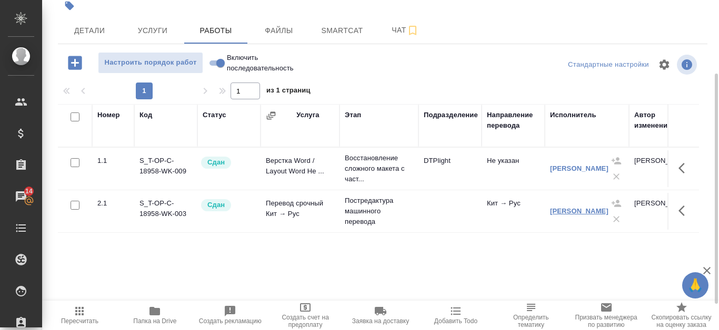
click at [559, 207] on link "Муртазова Айнат Умаровна" at bounding box center [579, 211] width 58 height 8
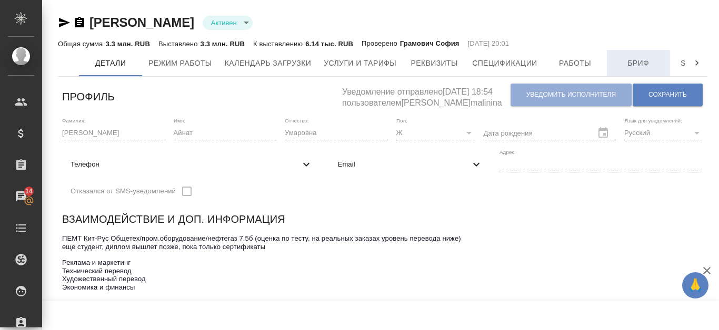
click at [634, 66] on span "Бриф" at bounding box center [638, 63] width 51 height 13
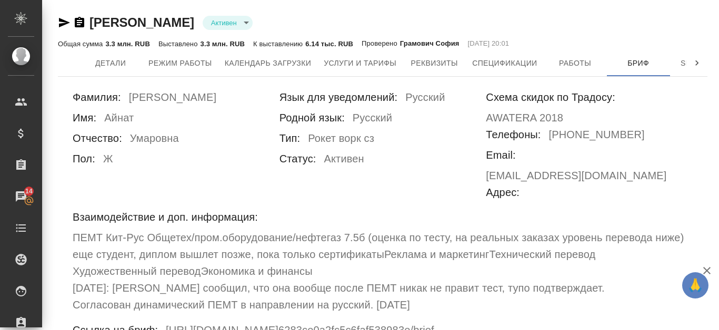
click at [80, 22] on icon "button" at bounding box center [79, 22] width 9 height 11
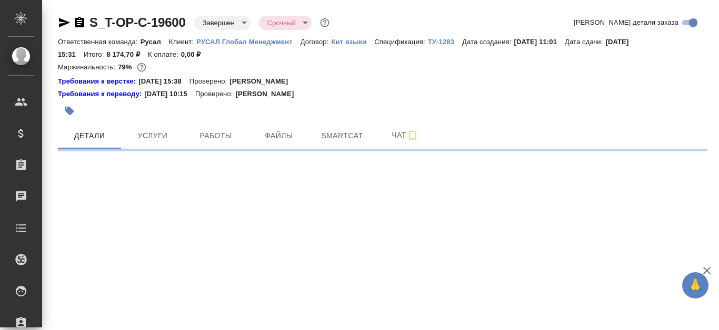
select select "RU"
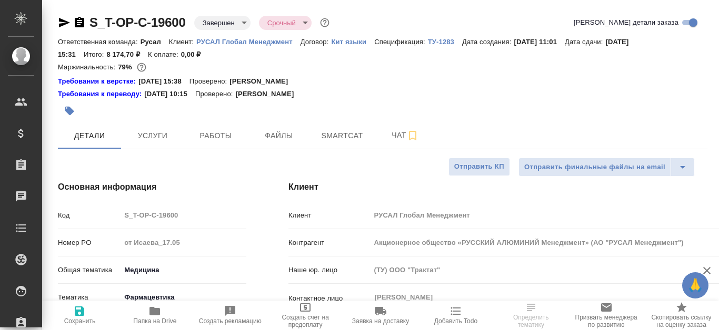
type textarea "x"
click at [224, 140] on span "Работы" at bounding box center [215, 135] width 51 height 13
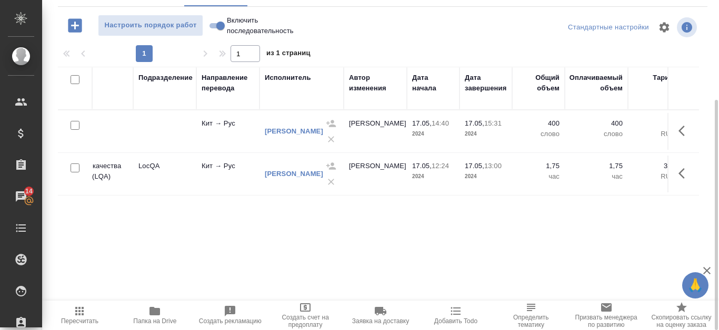
scroll to position [0, 313]
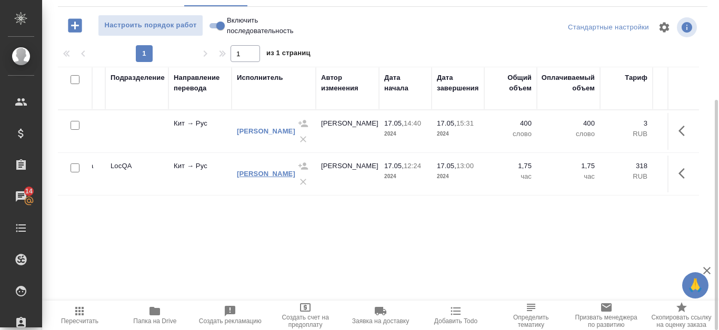
click at [252, 170] on link "Левенец Татьяна" at bounding box center [266, 174] width 58 height 8
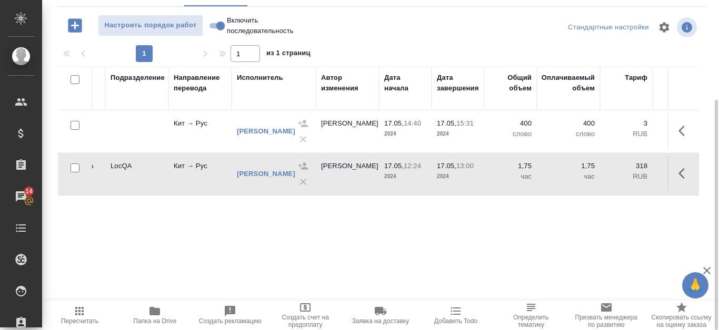
click at [259, 136] on div "Семёнов Дмитрий Игоревич" at bounding box center [266, 131] width 58 height 11
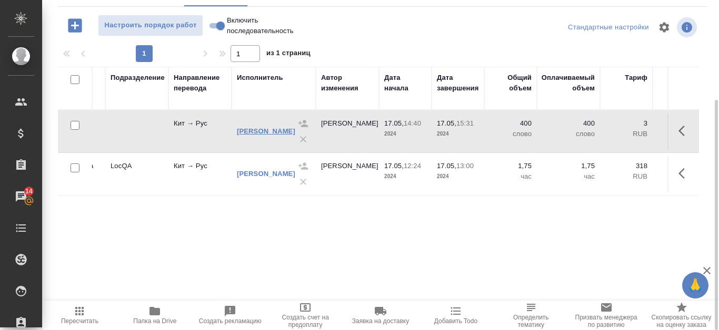
click at [260, 128] on link "Семёнов Дмитрий Игоревич" at bounding box center [266, 131] width 58 height 8
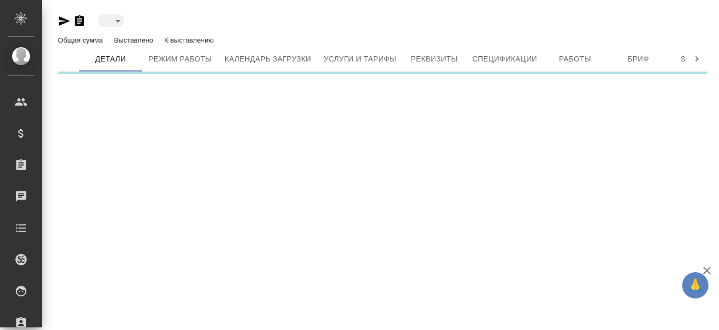
type input "blackList"
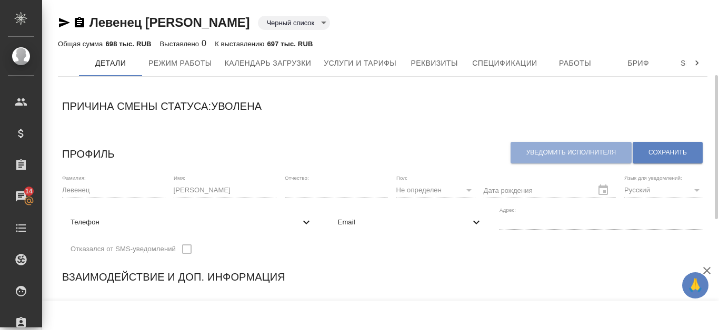
scroll to position [53, 0]
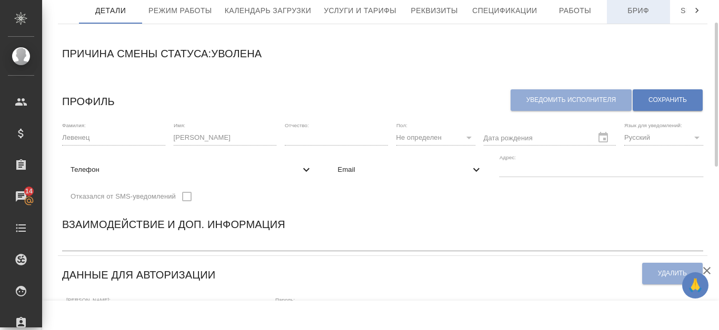
click at [647, 11] on span "Бриф" at bounding box center [638, 10] width 51 height 13
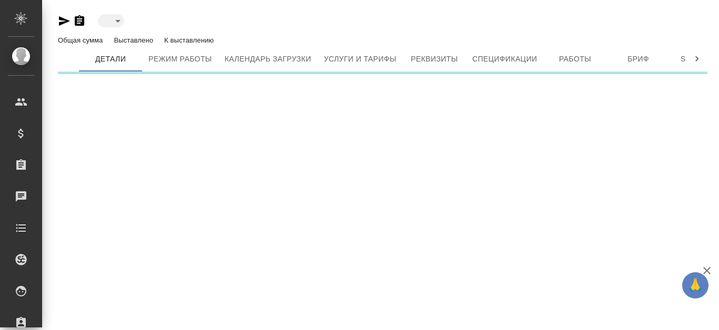
type input "active"
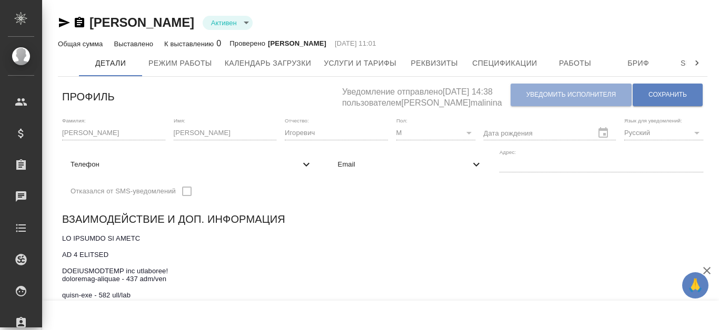
type input "DejaVuTrados 2007, 2009. SmartCAT"
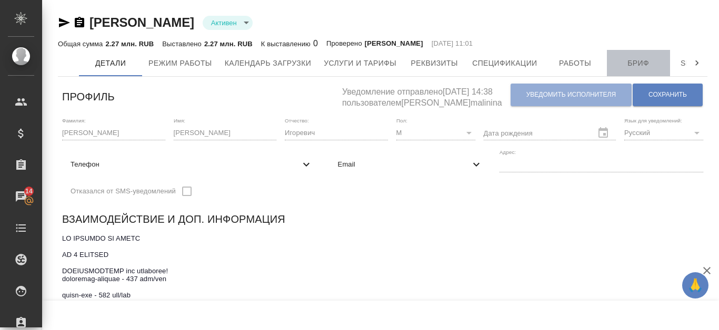
click at [641, 71] on button "Бриф" at bounding box center [638, 63] width 63 height 26
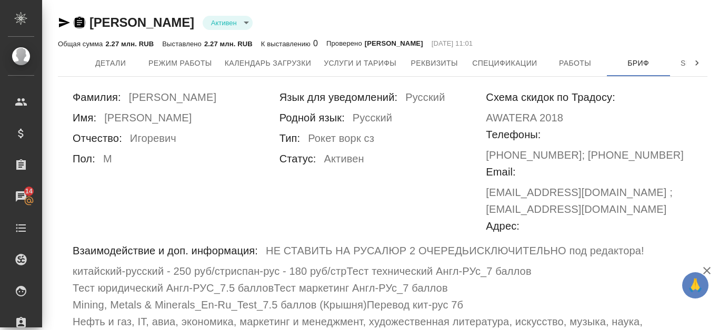
click at [83, 17] on icon "button" at bounding box center [79, 22] width 13 height 13
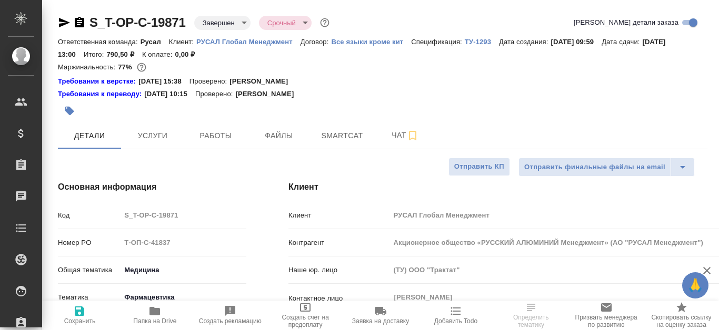
select select "RU"
type textarea "x"
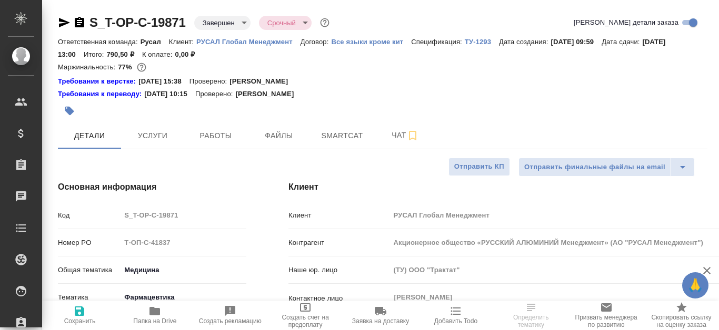
type textarea "x"
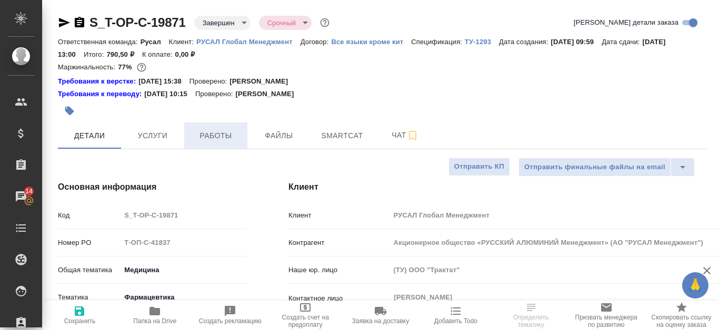
click at [233, 132] on span "Работы" at bounding box center [215, 135] width 51 height 13
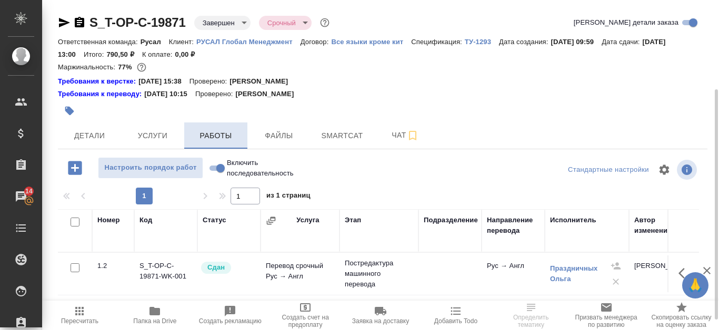
scroll to position [53, 0]
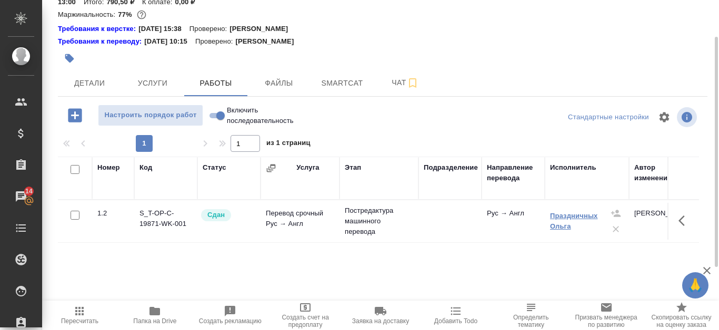
click at [565, 224] on link "Праздничных Ольга" at bounding box center [574, 221] width 48 height 18
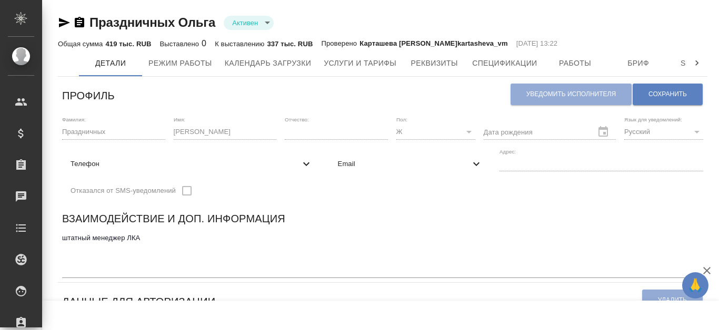
scroll to position [53, 0]
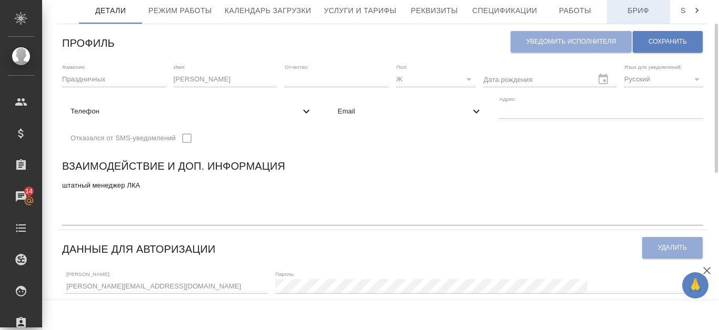
click at [629, 14] on span "Бриф" at bounding box center [638, 10] width 51 height 13
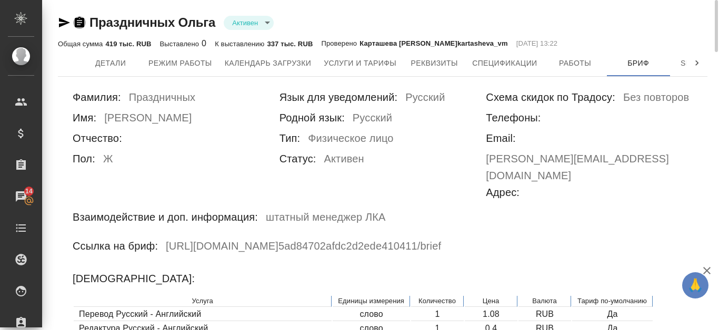
click at [80, 19] on icon "button" at bounding box center [79, 22] width 9 height 11
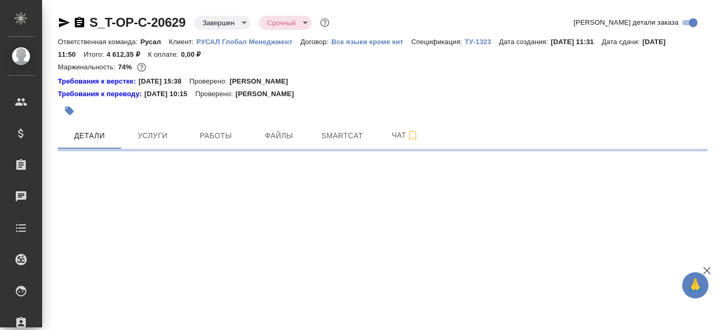
select select "RU"
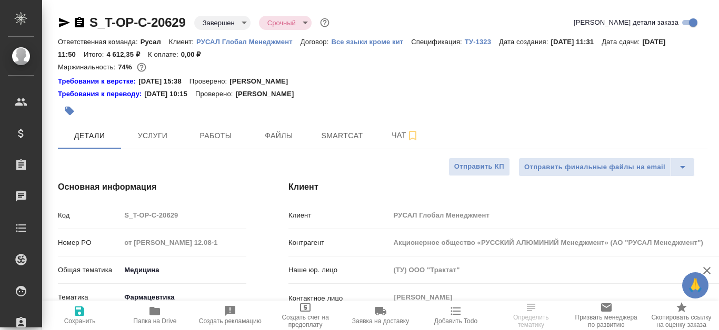
type textarea "x"
click at [235, 138] on span "Работы" at bounding box center [215, 135] width 51 height 13
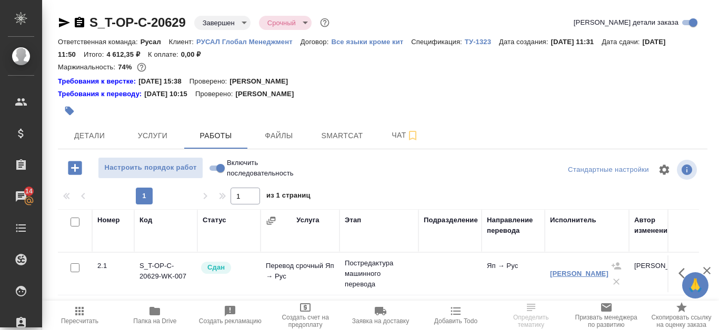
click at [591, 276] on link "[PERSON_NAME]" at bounding box center [579, 274] width 58 height 8
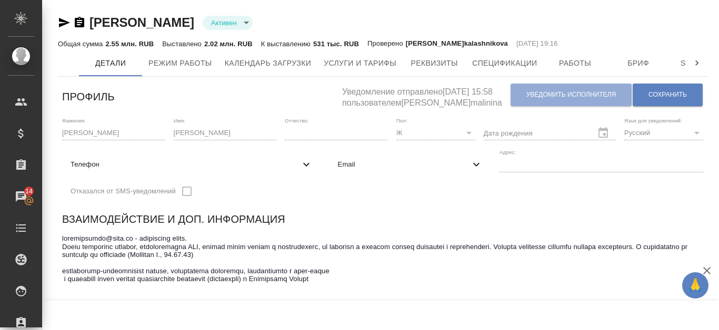
click at [80, 23] on icon "button" at bounding box center [79, 22] width 9 height 11
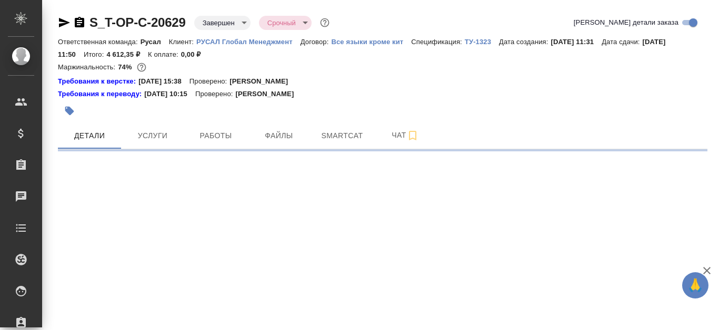
select select "RU"
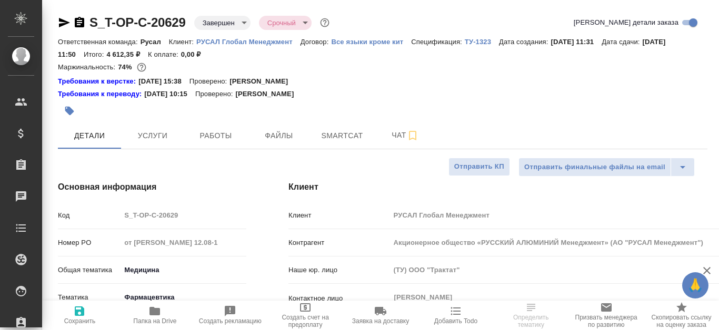
type textarea "x"
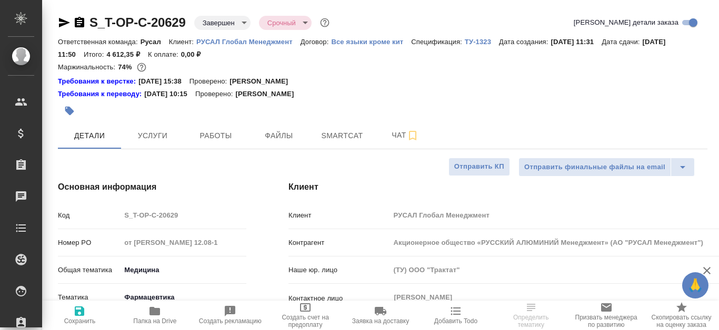
type textarea "x"
type input "Журавлева Александра"
click at [78, 24] on icon "button" at bounding box center [79, 22] width 9 height 11
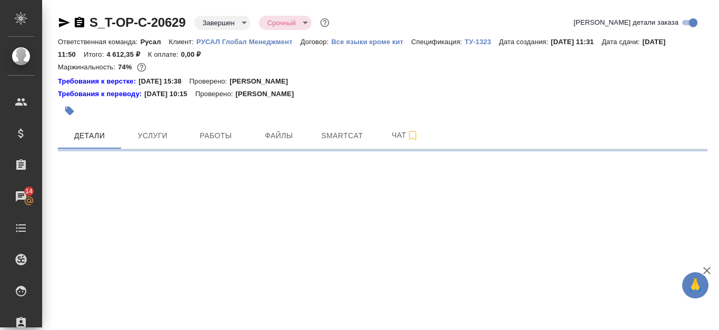
select select "RU"
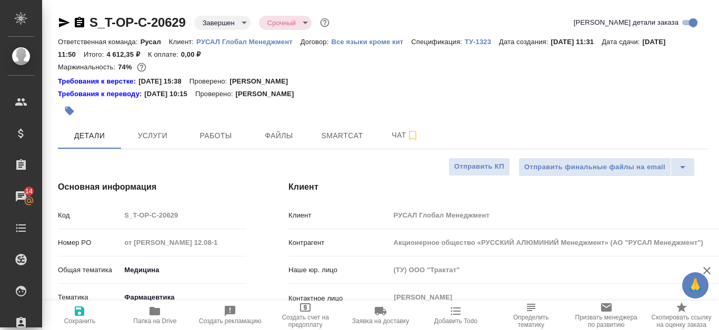
type textarea "x"
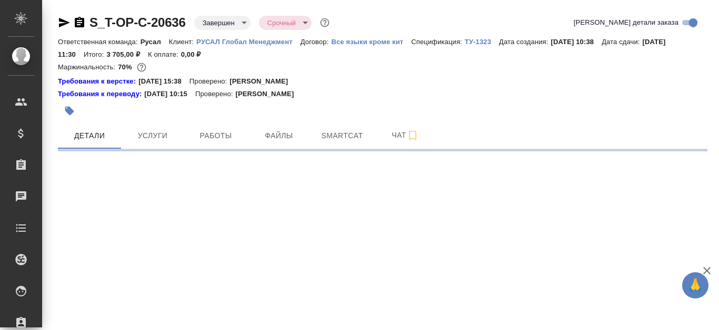
select select "RU"
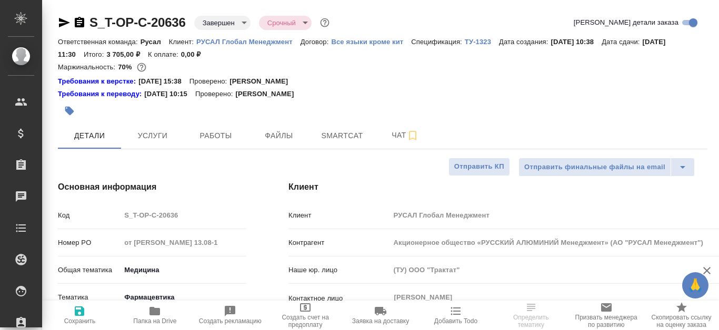
type textarea "x"
click at [234, 138] on span "Работы" at bounding box center [215, 135] width 51 height 13
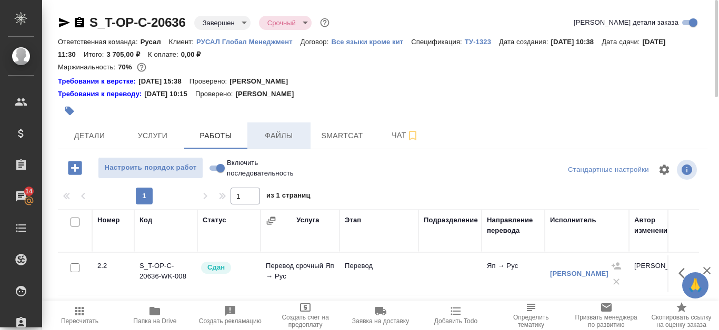
click at [284, 135] on span "Файлы" at bounding box center [279, 135] width 51 height 13
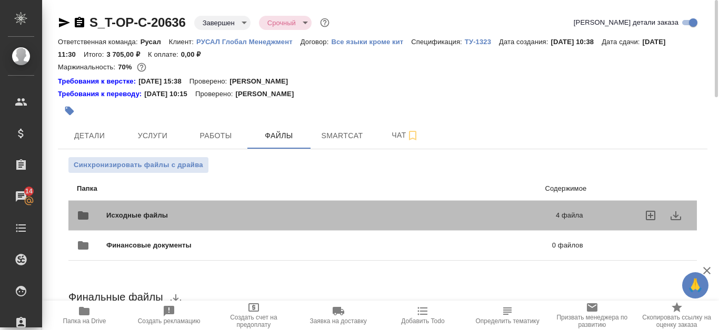
click at [514, 215] on p "4 файла" at bounding box center [472, 215] width 221 height 11
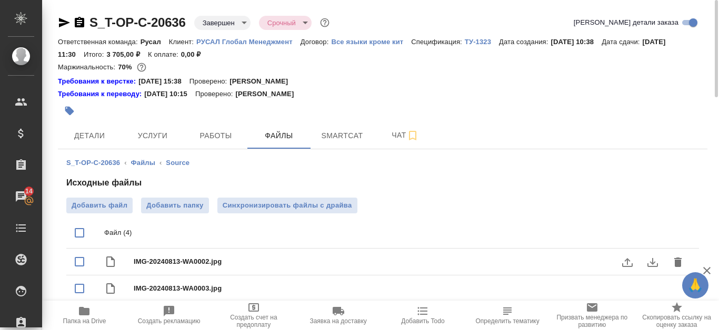
click at [657, 264] on icon "download" at bounding box center [652, 262] width 11 height 9
click at [78, 25] on icon "button" at bounding box center [79, 22] width 9 height 11
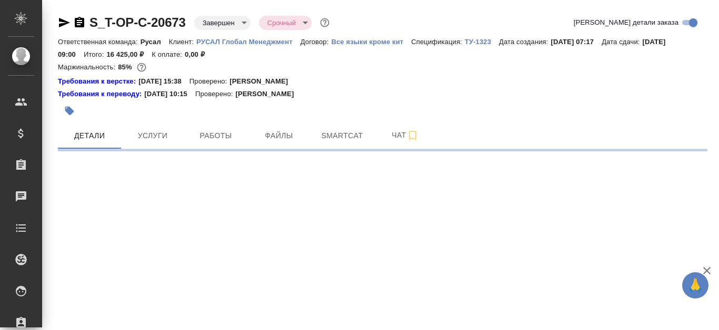
select select "RU"
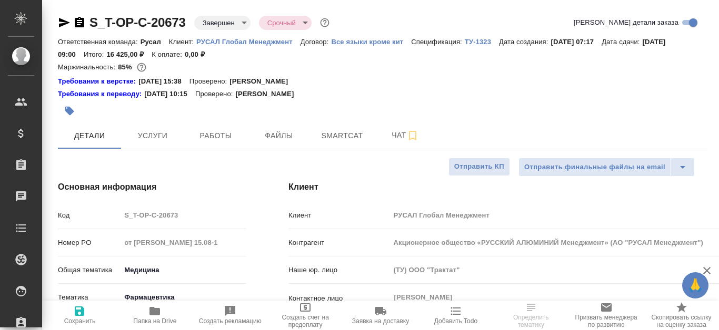
type textarea "x"
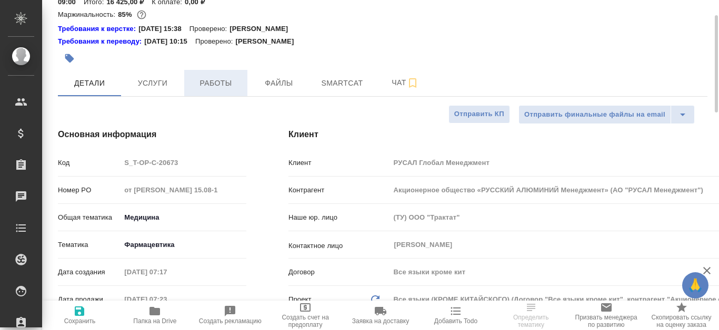
click at [220, 87] on span "Работы" at bounding box center [215, 83] width 51 height 13
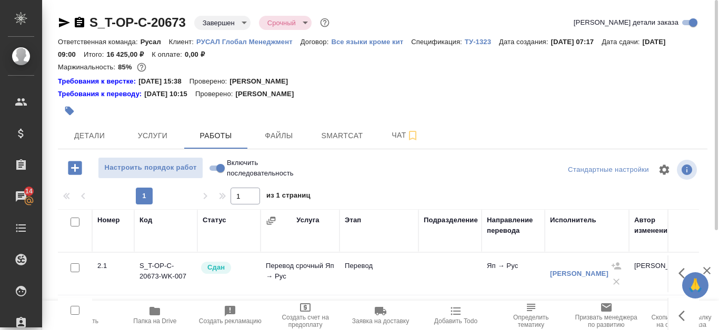
click at [84, 21] on icon "button" at bounding box center [79, 22] width 9 height 11
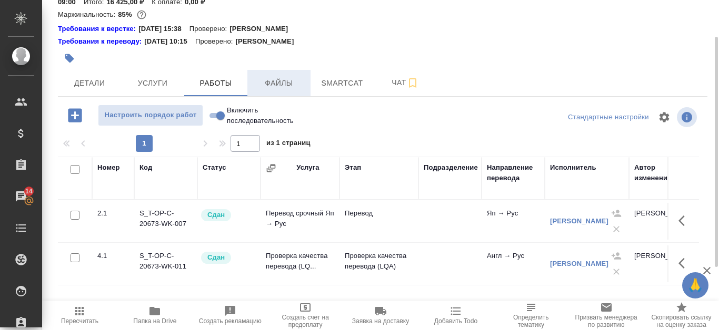
click at [296, 81] on span "Файлы" at bounding box center [279, 83] width 51 height 13
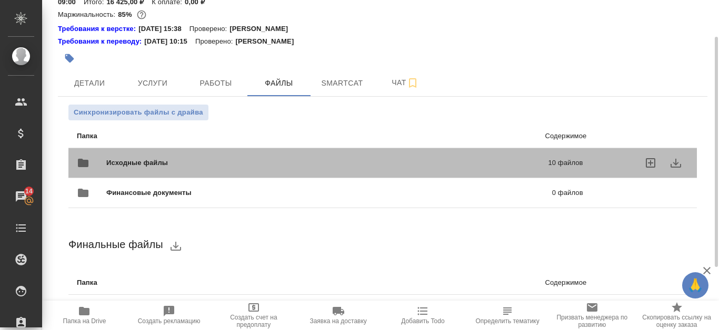
click at [475, 166] on p "10 файлов" at bounding box center [470, 163] width 225 height 11
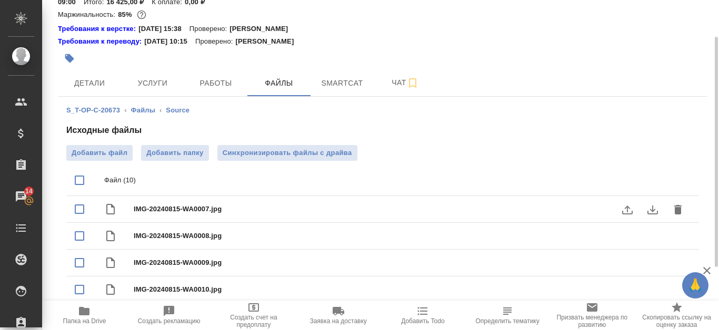
click at [654, 210] on icon "download" at bounding box center [652, 210] width 11 height 9
click at [650, 242] on icon "download" at bounding box center [652, 236] width 13 height 13
click at [233, 86] on span "Работы" at bounding box center [215, 83] width 51 height 13
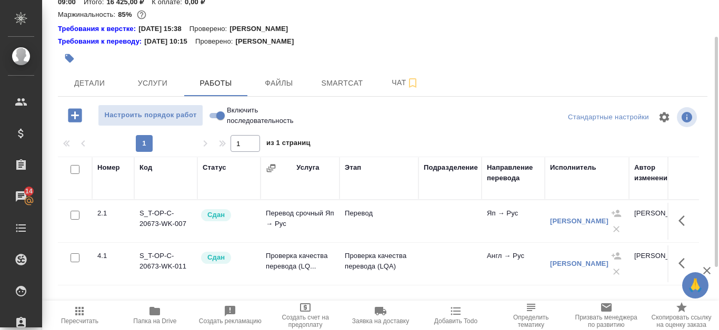
click at [583, 216] on div "Колышкина Светлана Сергеевна" at bounding box center [579, 221] width 58 height 11
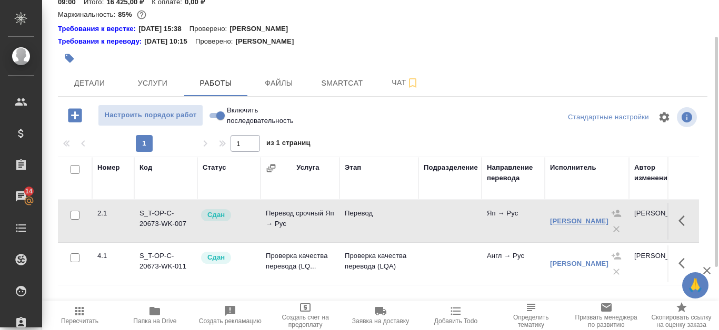
click at [574, 222] on link "Колышкина Светлана Сергеевна" at bounding box center [579, 221] width 58 height 8
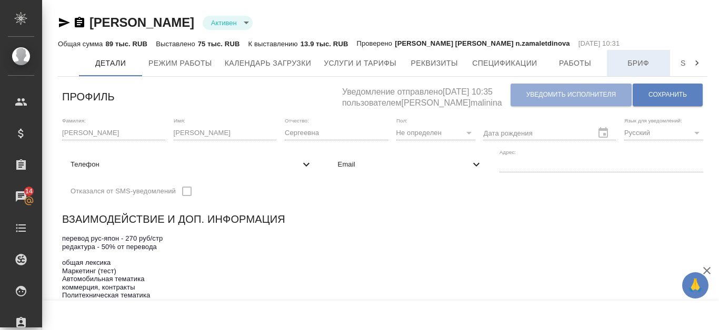
click at [630, 54] on button "Бриф" at bounding box center [638, 63] width 63 height 26
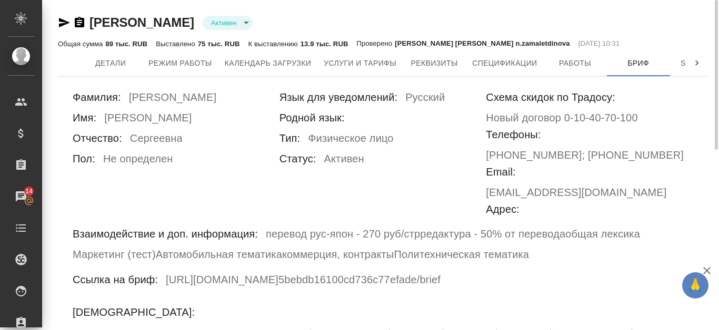
click at [79, 21] on icon "button" at bounding box center [79, 22] width 9 height 11
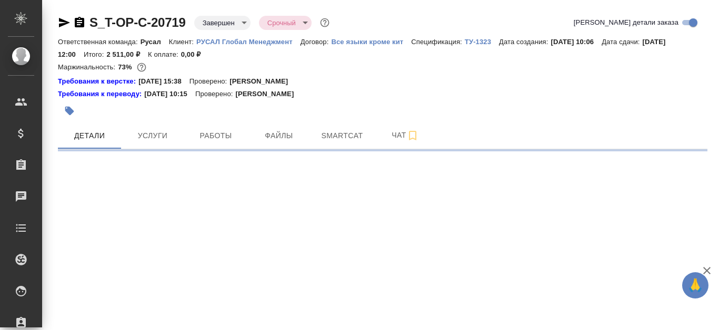
select select "RU"
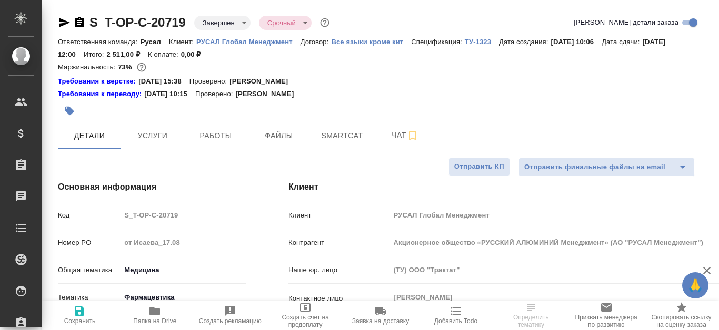
type textarea "x"
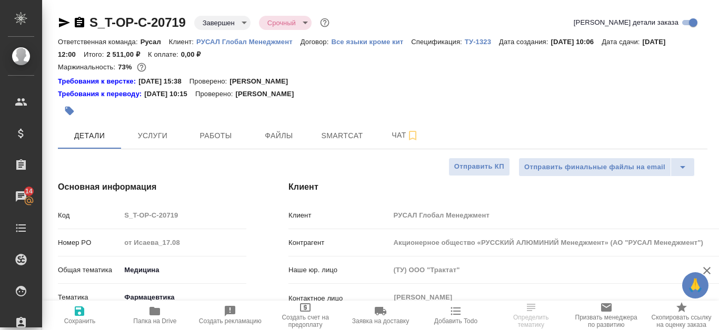
type textarea "x"
select select "RU"
type textarea "x"
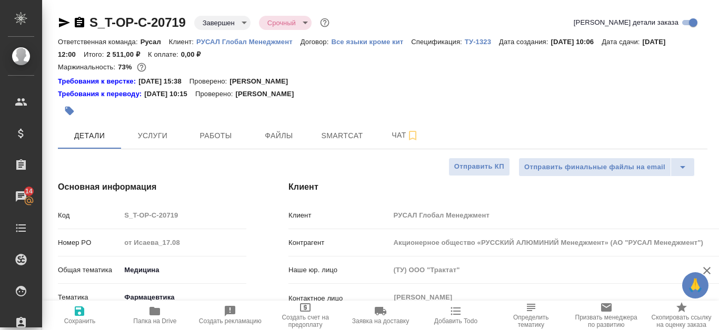
type textarea "x"
click at [230, 147] on button "Работы" at bounding box center [215, 136] width 63 height 26
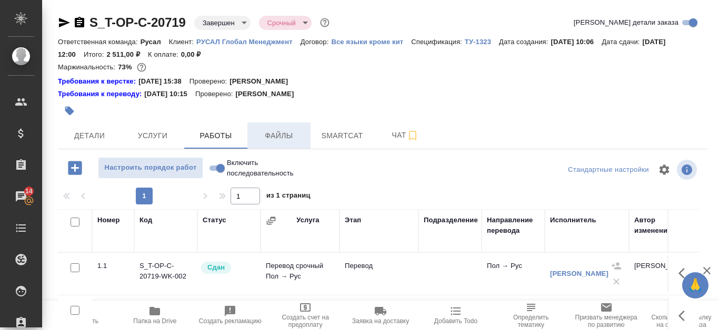
click at [290, 142] on span "Файлы" at bounding box center [279, 135] width 51 height 13
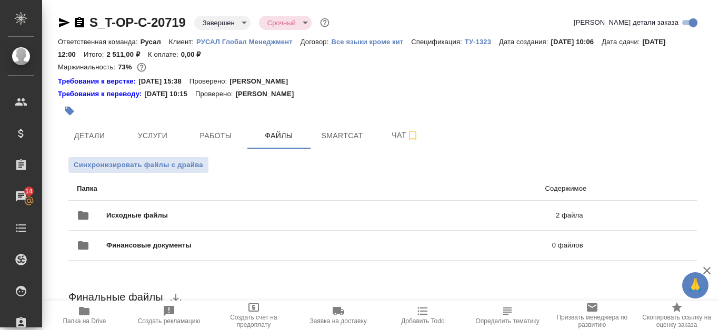
click at [78, 21] on icon "button" at bounding box center [79, 22] width 13 height 13
click at [468, 209] on div "Исходные файлы 2 файла" at bounding box center [330, 215] width 506 height 25
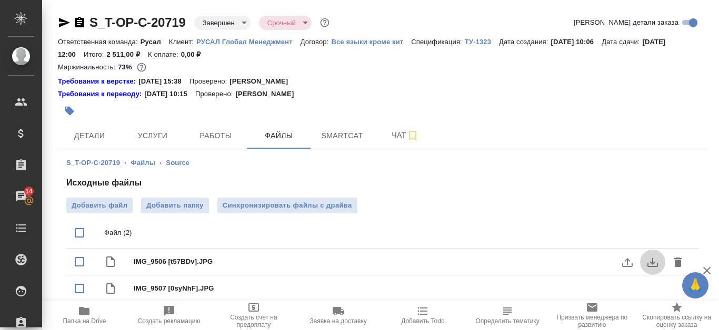
click at [653, 265] on icon "download" at bounding box center [652, 262] width 13 height 13
click at [216, 146] on button "Работы" at bounding box center [215, 136] width 63 height 26
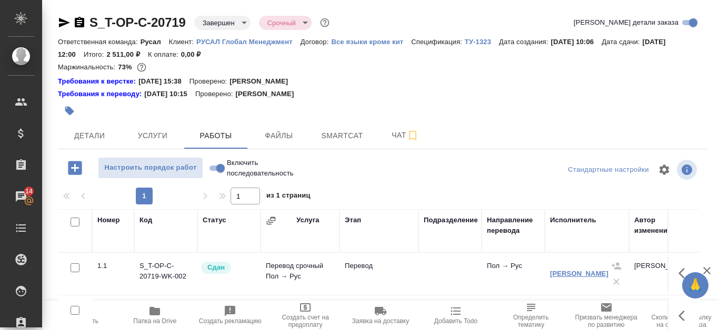
click at [570, 270] on link "Потевский Никита Александрович" at bounding box center [579, 274] width 58 height 8
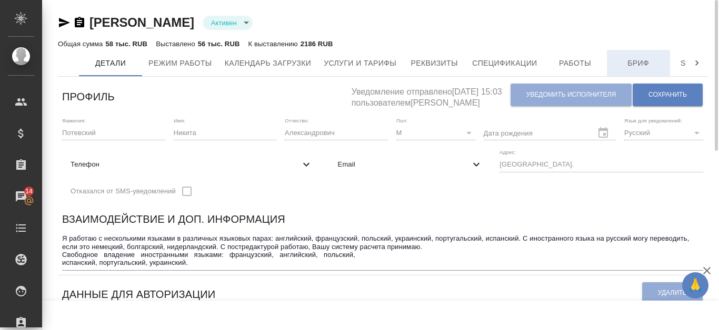
click at [644, 66] on span "Бриф" at bounding box center [638, 63] width 51 height 13
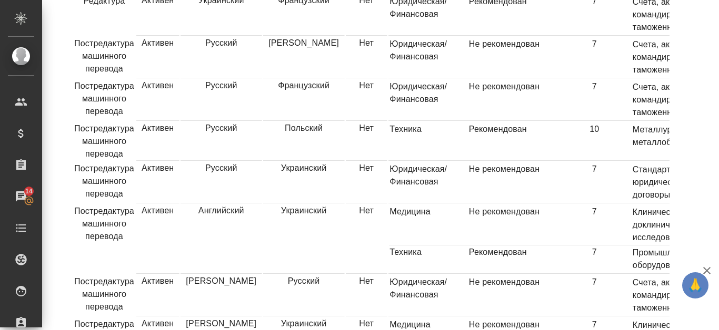
scroll to position [2, 0]
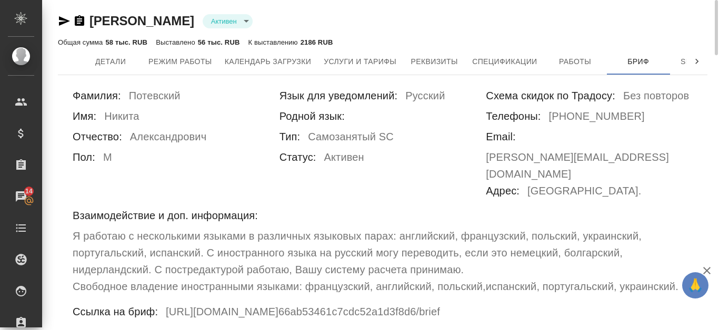
click at [83, 23] on icon "button" at bounding box center [79, 20] width 9 height 11
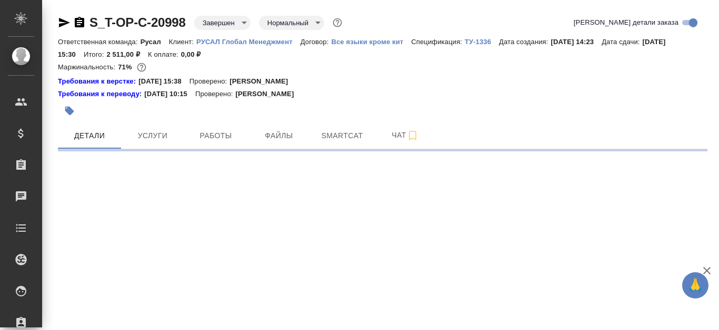
select select "RU"
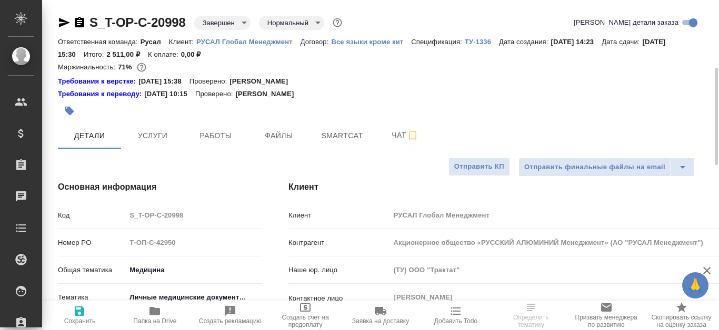
scroll to position [105, 0]
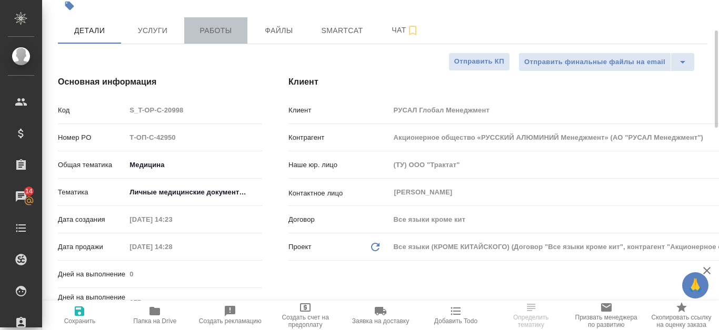
click at [204, 29] on span "Работы" at bounding box center [215, 30] width 51 height 13
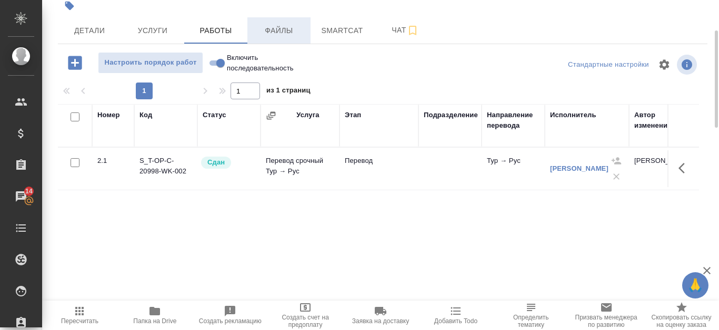
click at [290, 29] on span "Файлы" at bounding box center [279, 30] width 51 height 13
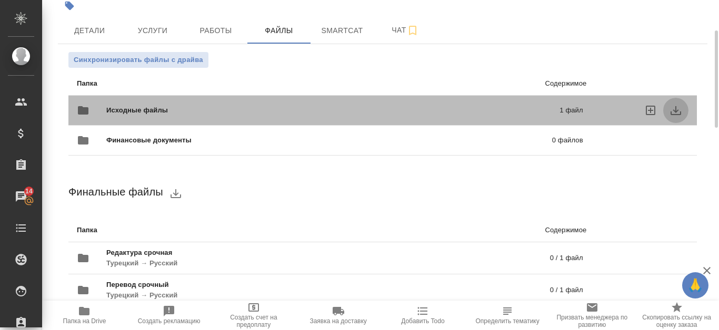
click at [682, 111] on button "download" at bounding box center [675, 110] width 25 height 25
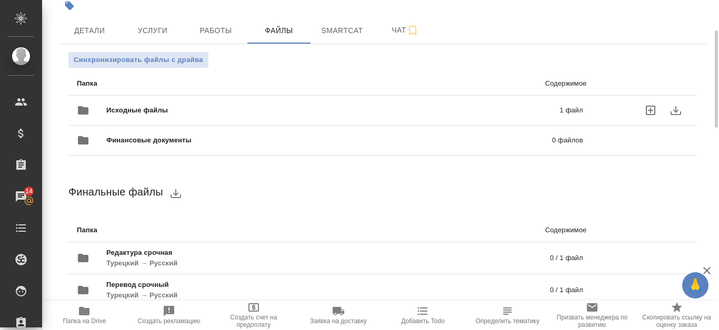
click at [438, 106] on p "1 файл" at bounding box center [473, 110] width 219 height 11
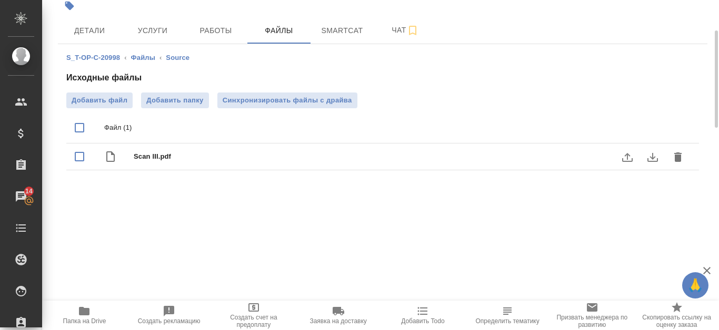
click at [650, 159] on icon "download" at bounding box center [652, 157] width 13 height 13
click at [236, 39] on button "Работы" at bounding box center [215, 30] width 63 height 26
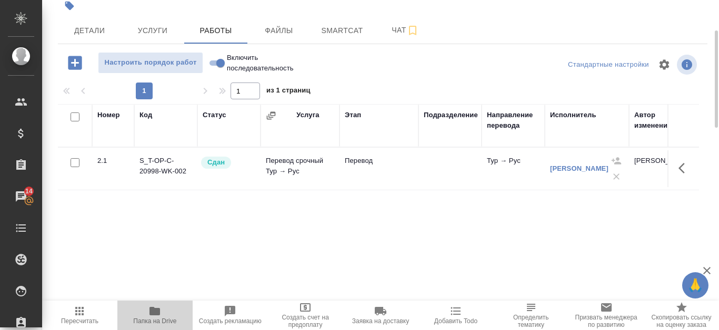
click at [149, 318] on span "Папка на Drive" at bounding box center [154, 321] width 43 height 7
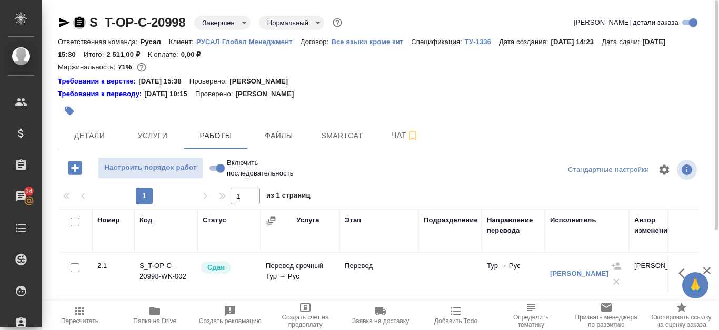
click at [77, 23] on icon "button" at bounding box center [79, 22] width 9 height 11
click at [573, 274] on link "Пасышина Екатерина Дмитриевна" at bounding box center [579, 274] width 58 height 8
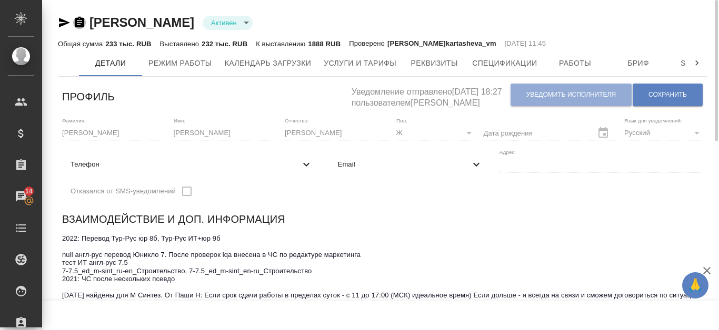
click at [82, 21] on icon "button" at bounding box center [79, 22] width 9 height 11
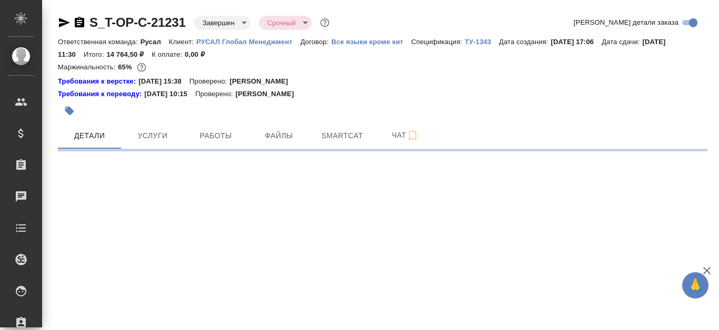
select select "RU"
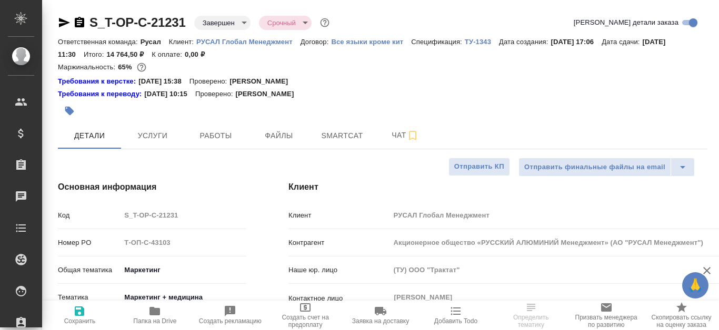
type textarea "x"
click at [78, 22] on icon "button" at bounding box center [79, 22] width 9 height 11
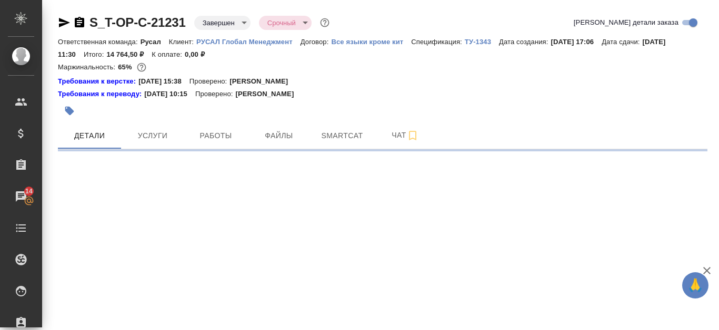
select select "RU"
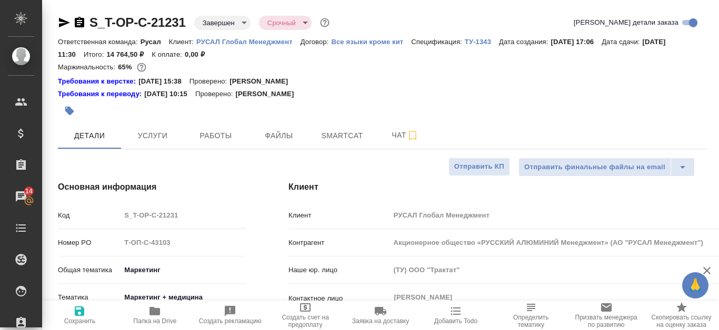
type textarea "x"
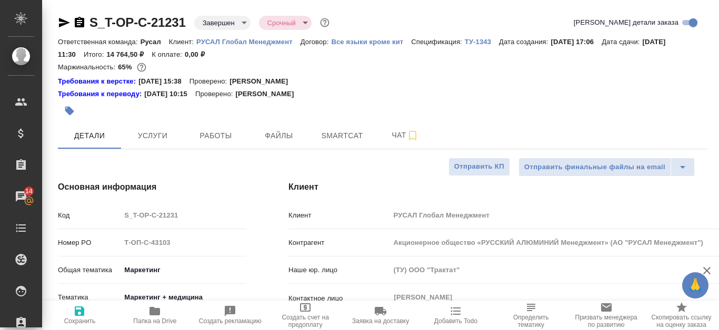
type textarea "x"
click at [216, 138] on span "Работы" at bounding box center [215, 135] width 51 height 13
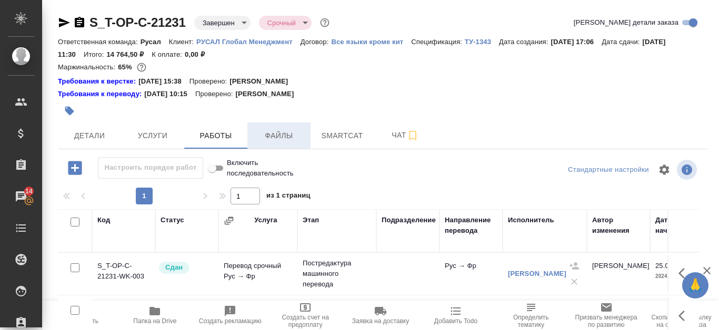
click at [290, 140] on span "Файлы" at bounding box center [279, 135] width 51 height 13
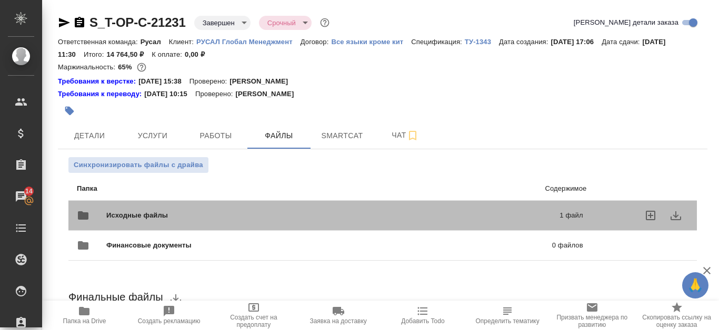
click at [497, 210] on div "Исходные файлы 1 файл" at bounding box center [330, 215] width 506 height 25
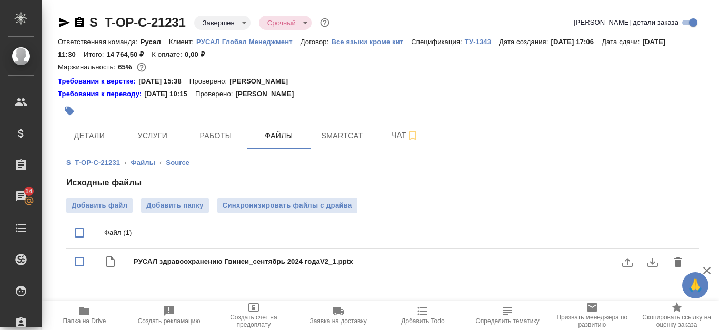
click at [651, 264] on icon "download" at bounding box center [652, 262] width 13 height 13
click at [655, 261] on icon "download" at bounding box center [652, 262] width 13 height 13
click at [655, 262] on icon "download" at bounding box center [652, 262] width 13 height 13
click at [219, 129] on span "Работы" at bounding box center [215, 135] width 51 height 13
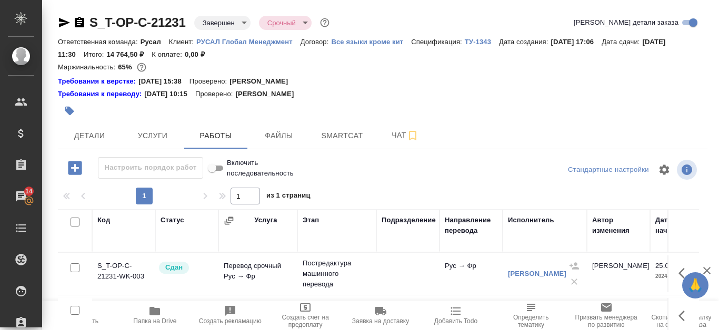
click at [537, 269] on div "[PERSON_NAME]" at bounding box center [537, 274] width 58 height 11
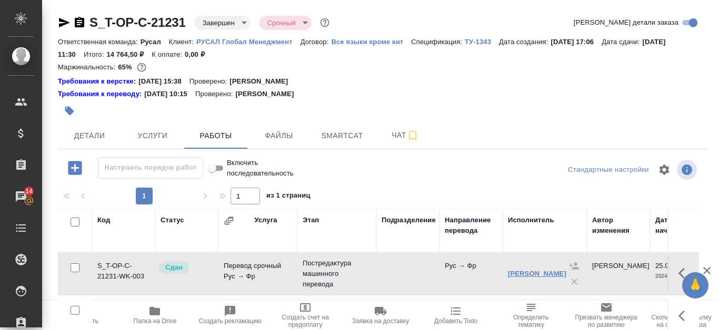
click at [537, 272] on link "[PERSON_NAME]" at bounding box center [537, 274] width 58 height 8
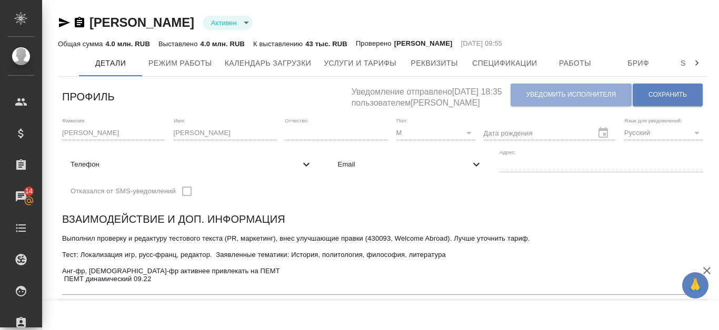
click at [83, 21] on icon "button" at bounding box center [79, 22] width 9 height 11
click at [653, 65] on span "Бриф" at bounding box center [638, 63] width 51 height 13
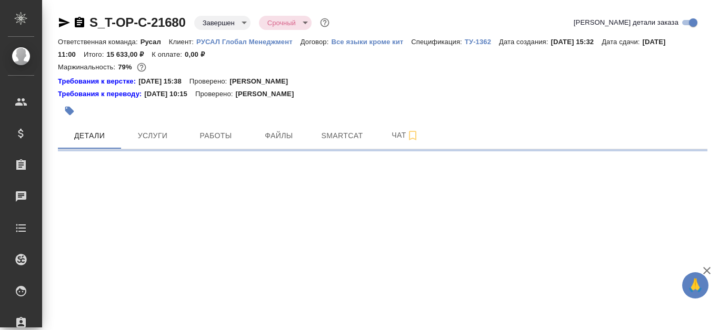
select select "RU"
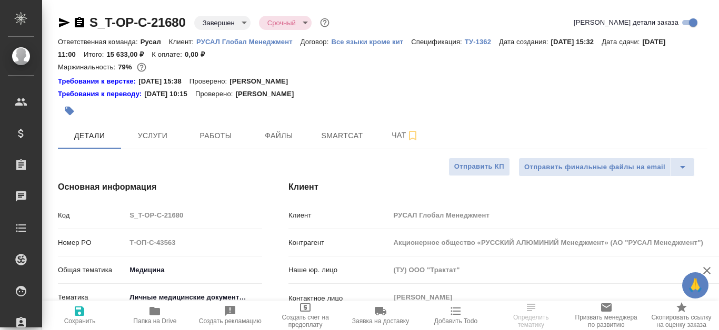
type textarea "x"
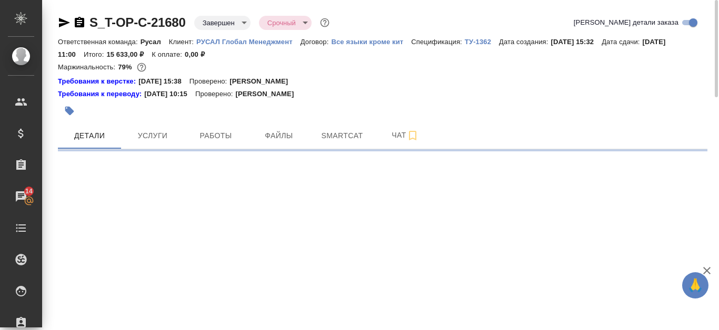
select select "RU"
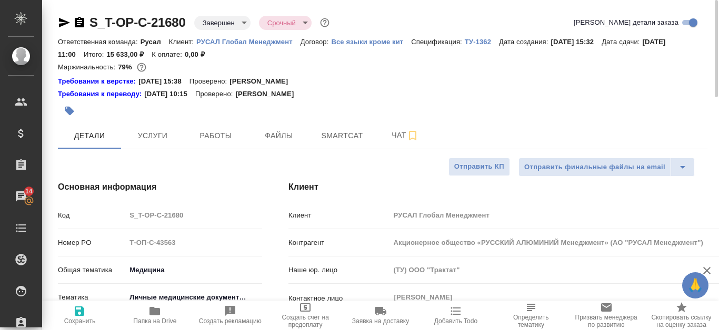
type textarea "x"
click at [203, 133] on span "Работы" at bounding box center [215, 135] width 51 height 13
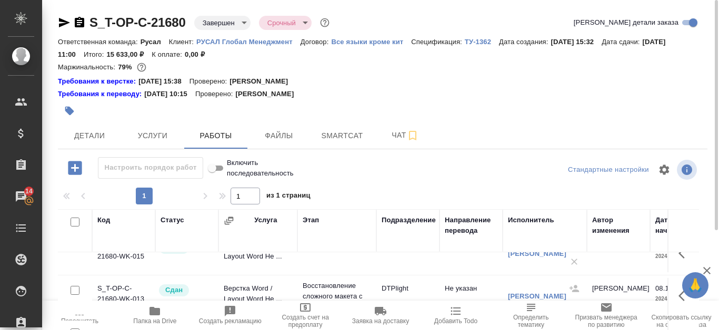
click at [85, 23] on icon "button" at bounding box center [79, 22] width 13 height 13
click at [267, 128] on button "Файлы" at bounding box center [278, 136] width 63 height 26
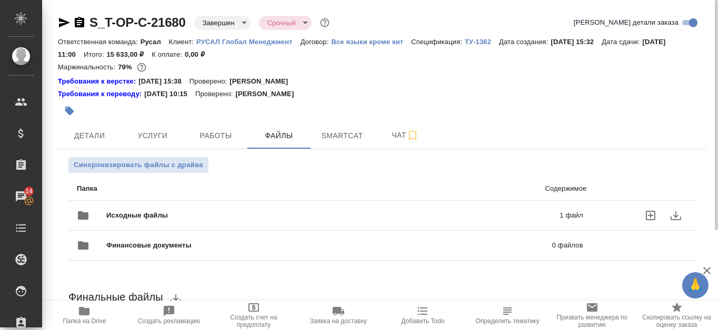
click at [430, 210] on p "1 файл" at bounding box center [473, 215] width 219 height 11
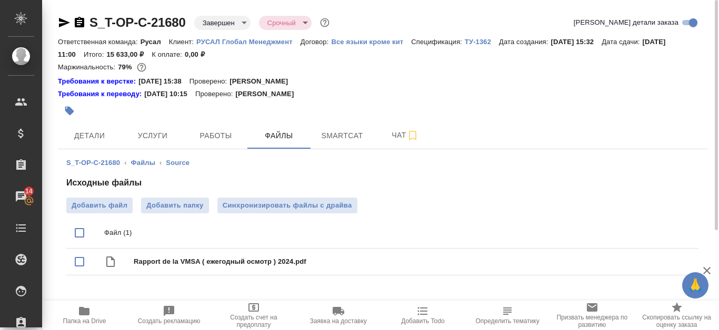
scroll to position [24, 0]
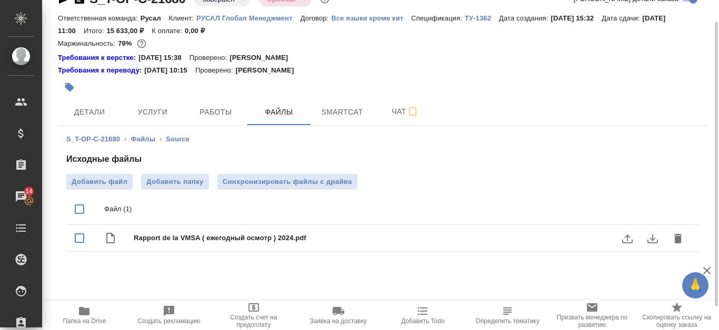
click at [652, 233] on icon "download" at bounding box center [652, 239] width 13 height 13
click at [654, 237] on icon "download" at bounding box center [652, 239] width 13 height 13
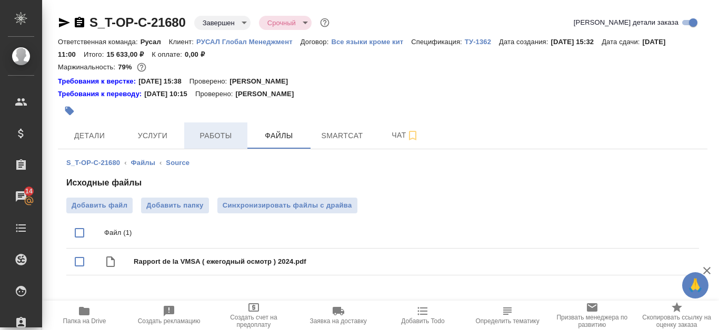
click at [224, 134] on span "Работы" at bounding box center [215, 135] width 51 height 13
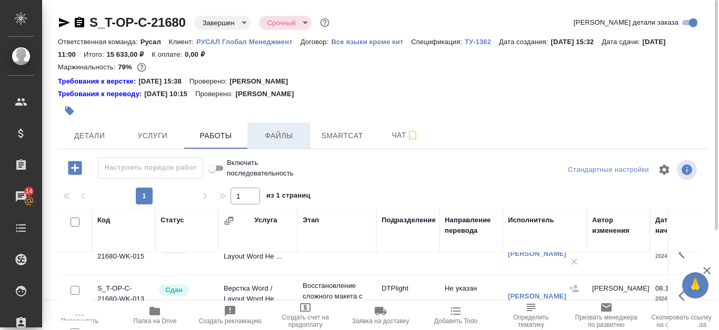
click at [300, 129] on span "Файлы" at bounding box center [279, 135] width 51 height 13
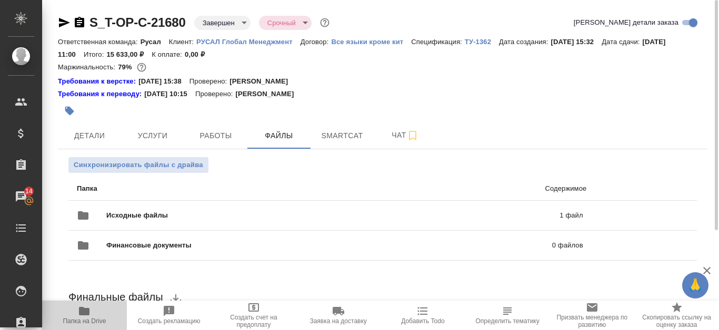
click at [89, 324] on span "Папка на Drive" at bounding box center [84, 321] width 43 height 7
click at [92, 310] on span "Папка на Drive" at bounding box center [84, 315] width 72 height 20
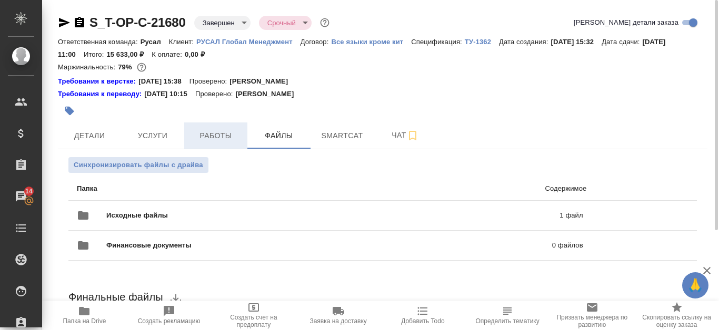
click at [205, 127] on button "Работы" at bounding box center [215, 136] width 63 height 26
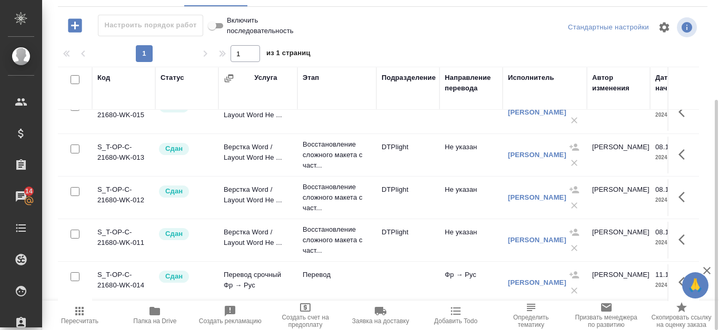
scroll to position [28, 0]
click at [532, 278] on link "Корольков Вадим" at bounding box center [537, 282] width 58 height 8
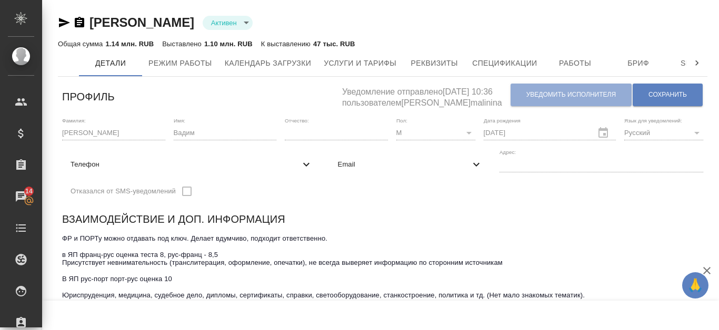
click at [78, 23] on icon "button" at bounding box center [79, 22] width 9 height 11
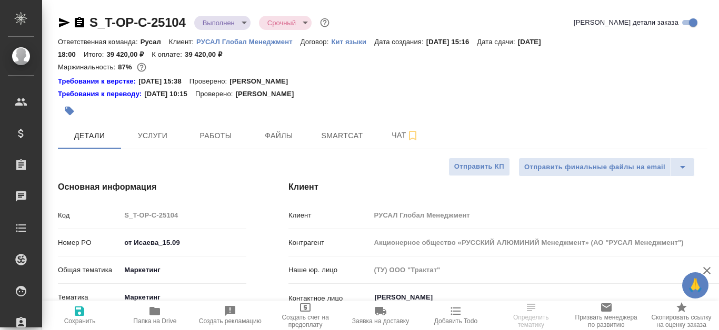
select select "RU"
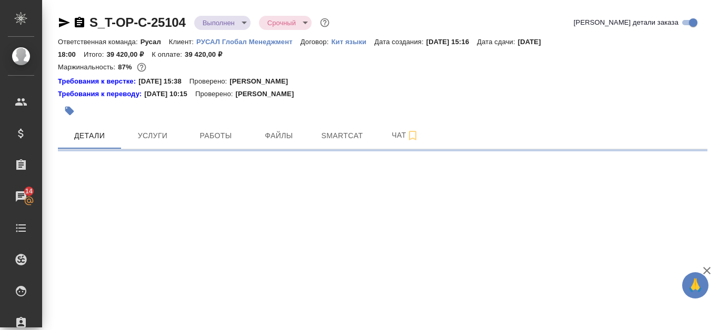
select select "RU"
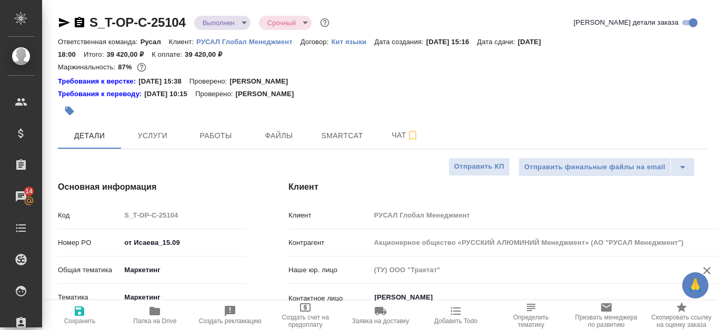
type textarea "x"
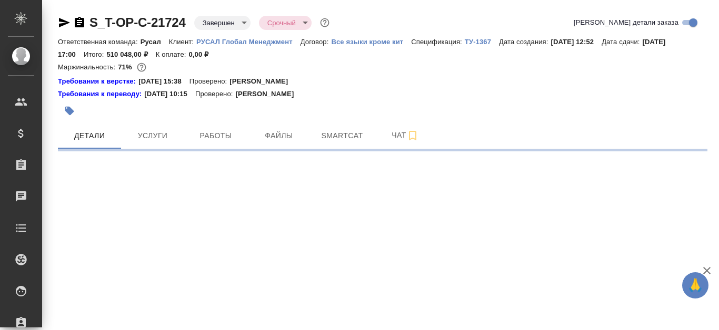
select select "RU"
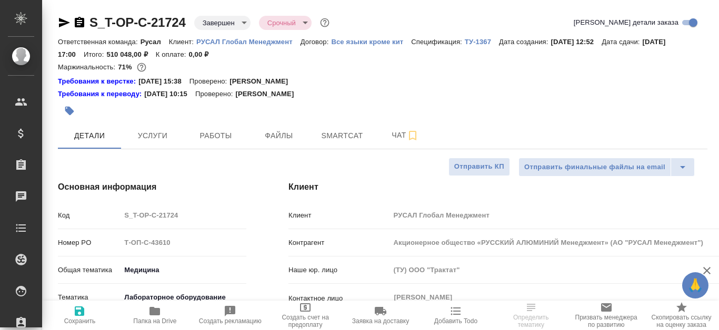
type textarea "x"
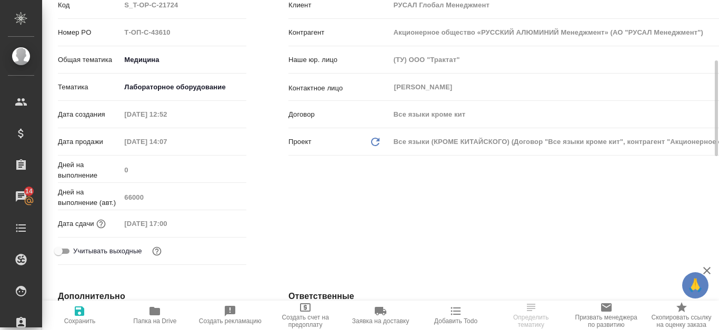
scroll to position [53, 0]
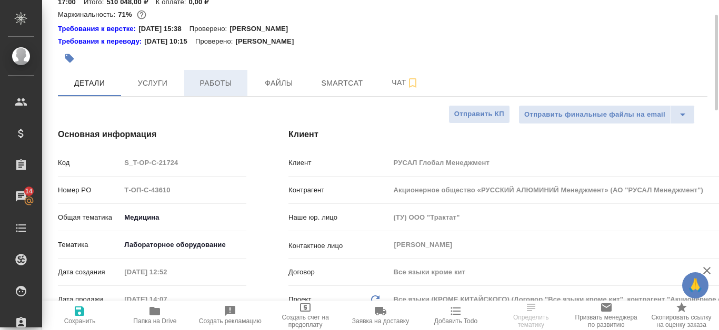
click at [224, 71] on button "Работы" at bounding box center [215, 83] width 63 height 26
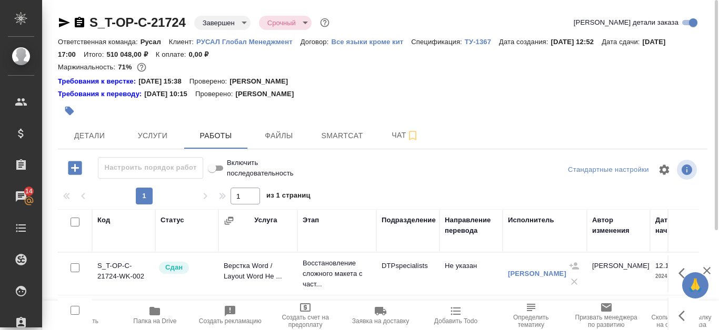
click at [78, 19] on icon "button" at bounding box center [79, 22] width 9 height 11
click at [287, 133] on span "Файлы" at bounding box center [279, 135] width 51 height 13
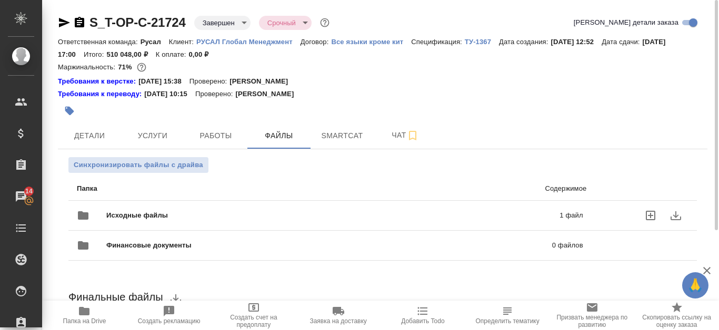
click at [511, 215] on p "1 файл" at bounding box center [473, 215] width 219 height 11
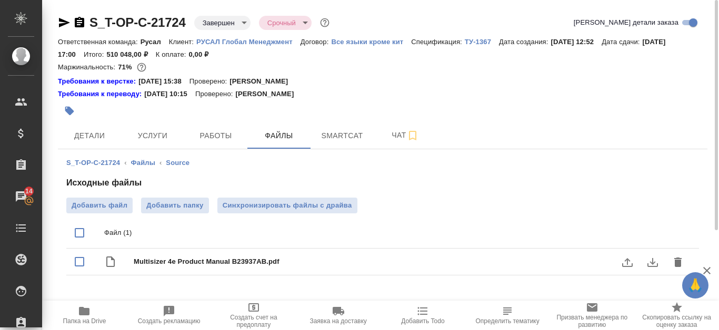
click at [655, 265] on icon "download" at bounding box center [652, 262] width 13 height 13
click at [656, 265] on icon "download" at bounding box center [652, 262] width 13 height 13
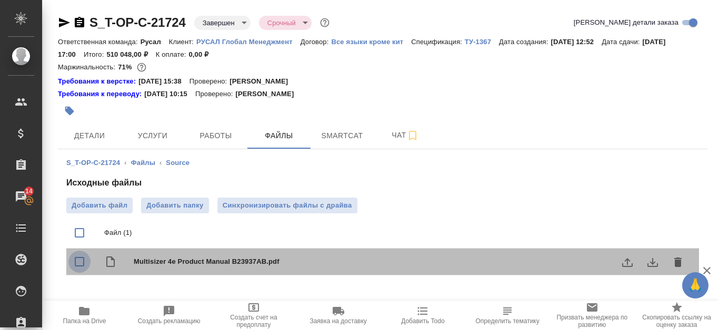
click at [77, 259] on input "checkbox" at bounding box center [79, 262] width 22 height 22
checkbox input "true"
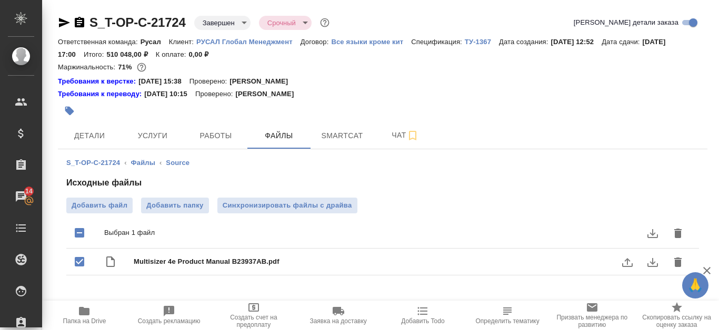
click at [658, 265] on icon "download" at bounding box center [652, 262] width 11 height 9
click at [193, 261] on span "Multisizer 4e Product Manual B23937AB.pdf" at bounding box center [404, 262] width 540 height 11
checkbox input "false"
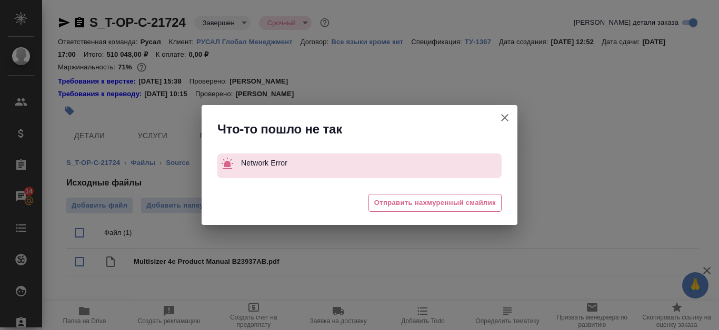
click at [511, 121] on button "Кратко детали заказа" at bounding box center [504, 117] width 25 height 25
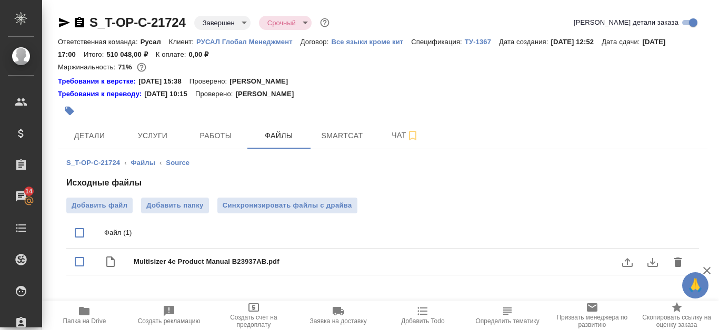
click at [648, 267] on icon "download" at bounding box center [652, 262] width 11 height 9
click at [655, 265] on icon "download" at bounding box center [652, 262] width 13 height 13
click at [213, 257] on span "Multisizer 4e Product Manual B23937AB.pdf" at bounding box center [404, 262] width 540 height 11
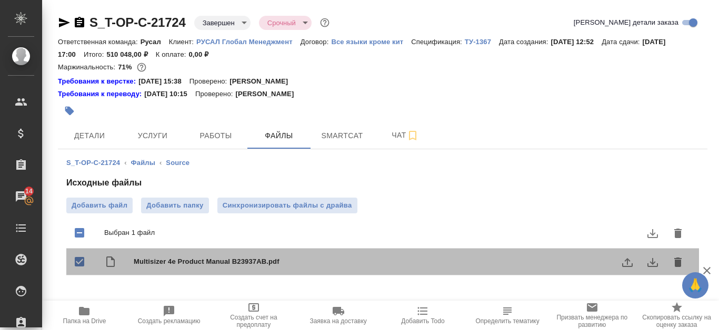
click at [213, 257] on span "Multisizer 4e Product Manual B23937AB.pdf" at bounding box center [404, 262] width 540 height 11
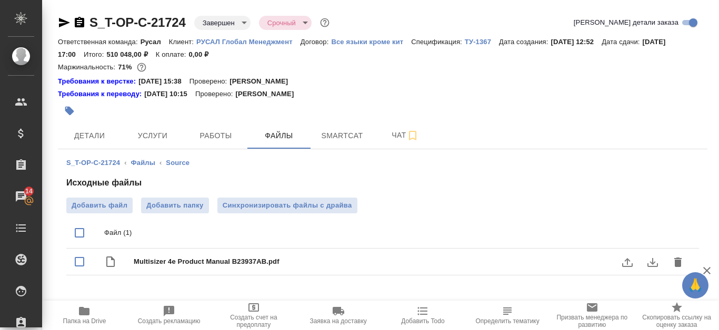
click at [213, 257] on span "Multisizer 4e Product Manual B23937AB.pdf" at bounding box center [404, 262] width 540 height 11
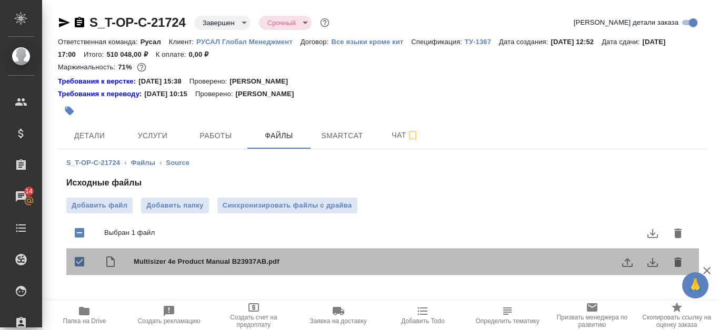
click at [213, 257] on span "Multisizer 4e Product Manual B23937AB.pdf" at bounding box center [404, 262] width 540 height 11
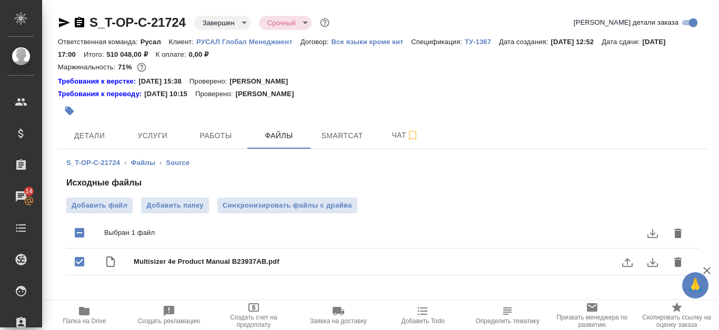
checkbox input "true"
click at [648, 264] on icon "download" at bounding box center [652, 262] width 11 height 9
click at [265, 266] on span "Multisizer 4e Product Manual B23937AB.pdf" at bounding box center [404, 262] width 540 height 11
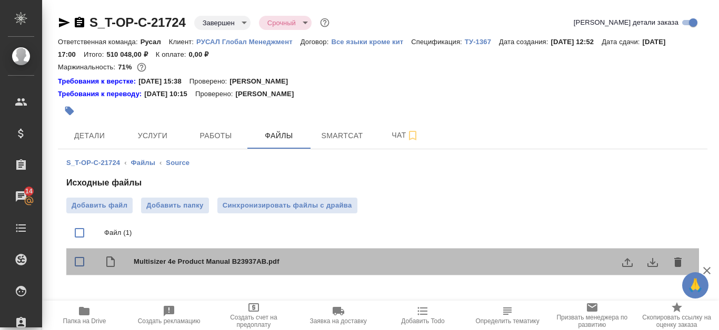
click at [265, 265] on span "Multisizer 4e Product Manual B23937AB.pdf" at bounding box center [404, 262] width 540 height 11
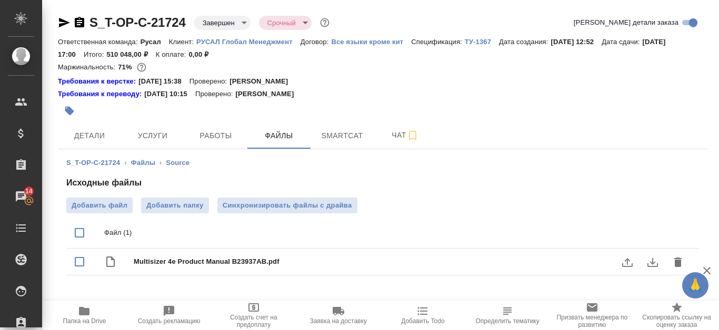
click at [266, 261] on span "Multisizer 4e Product Manual B23937AB.pdf" at bounding box center [404, 262] width 540 height 11
checkbox input "true"
click at [651, 265] on icon "download" at bounding box center [652, 262] width 13 height 13
click at [83, 23] on icon "button" at bounding box center [79, 22] width 9 height 11
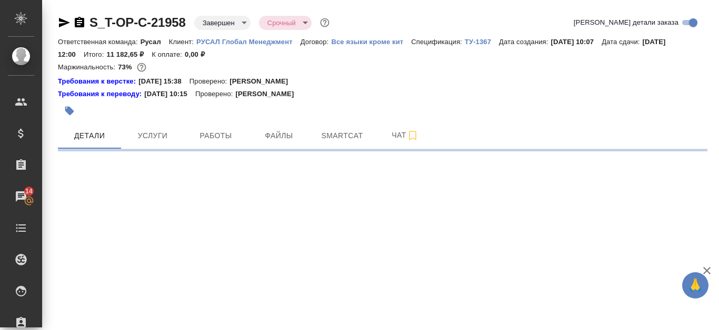
select select "RU"
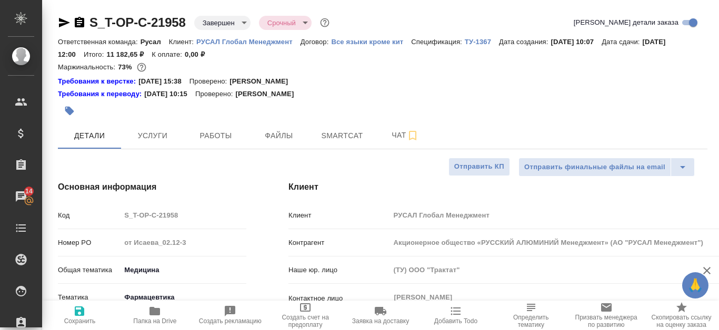
type textarea "x"
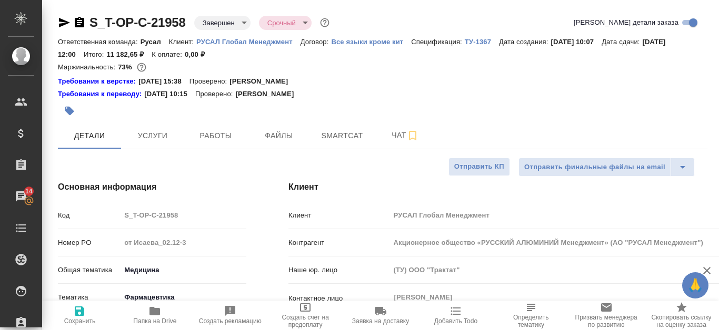
type textarea "x"
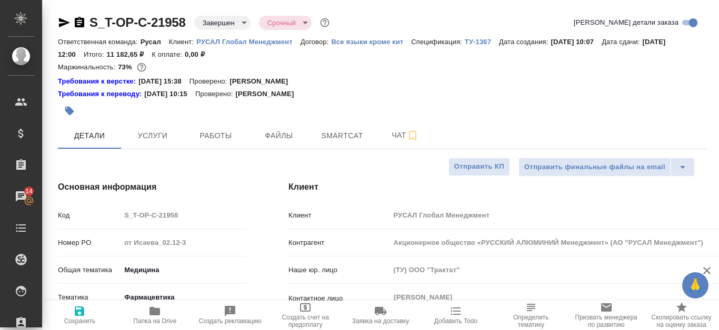
type textarea "x"
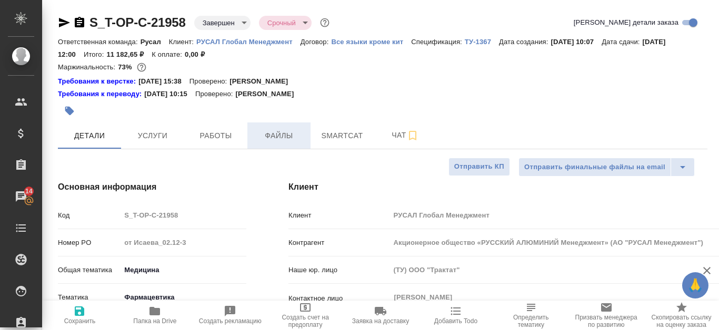
click at [273, 135] on span "Файлы" at bounding box center [279, 135] width 51 height 13
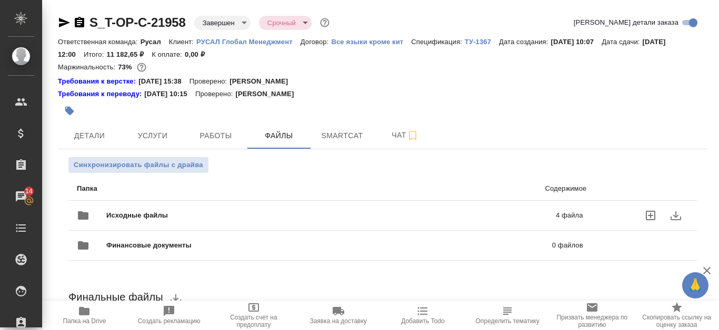
click at [430, 216] on p "4 файла" at bounding box center [472, 215] width 221 height 11
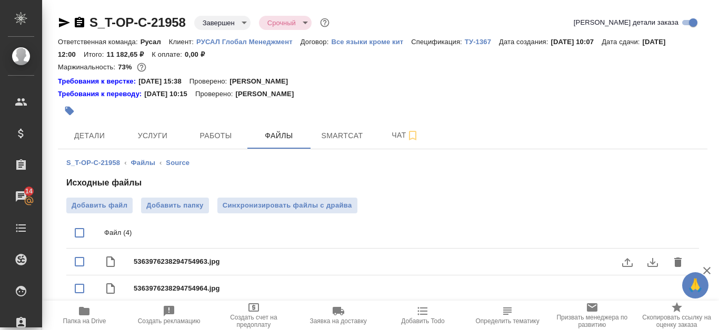
click at [646, 259] on icon "download" at bounding box center [652, 262] width 13 height 13
click at [203, 129] on span "Работы" at bounding box center [215, 135] width 51 height 13
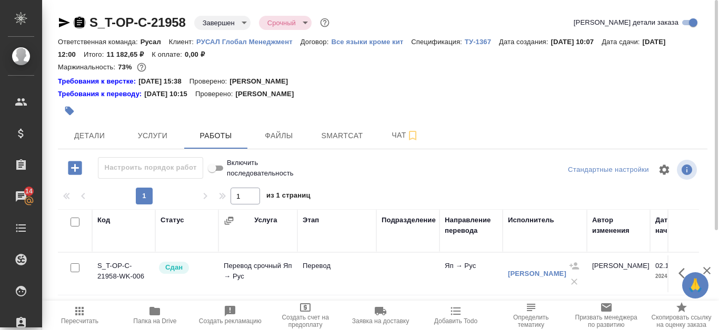
click at [83, 26] on icon "button" at bounding box center [79, 22] width 9 height 11
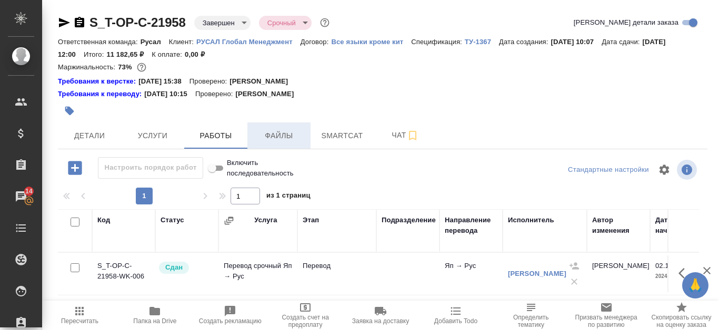
click at [283, 138] on span "Файлы" at bounding box center [279, 135] width 51 height 13
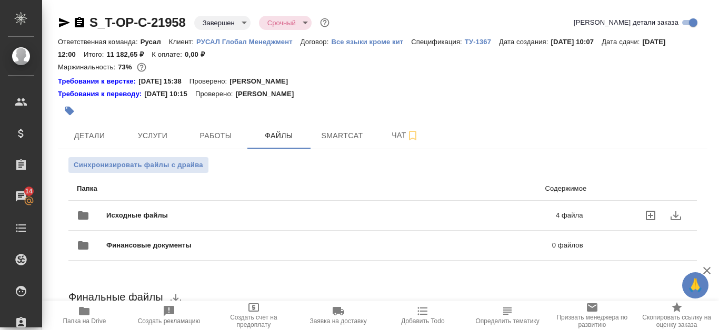
click at [463, 214] on p "4 файла" at bounding box center [472, 215] width 221 height 11
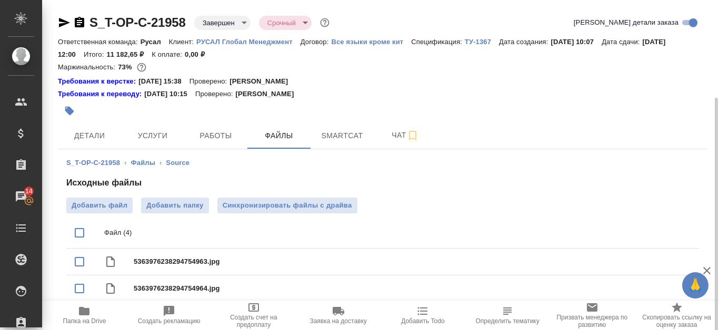
scroll to position [53, 0]
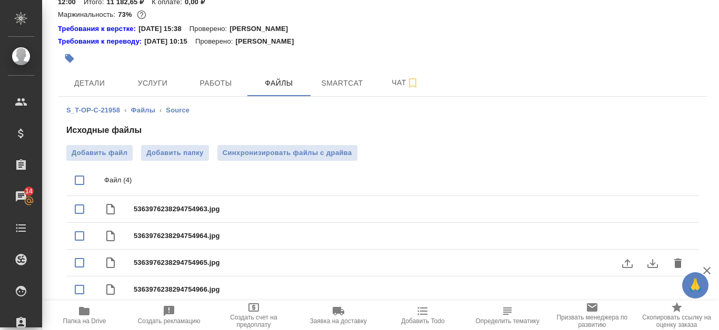
click at [648, 266] on icon "download" at bounding box center [652, 263] width 13 height 13
click at [76, 317] on span "Папка на Drive" at bounding box center [84, 315] width 72 height 20
click at [70, 78] on span "Детали" at bounding box center [89, 83] width 51 height 13
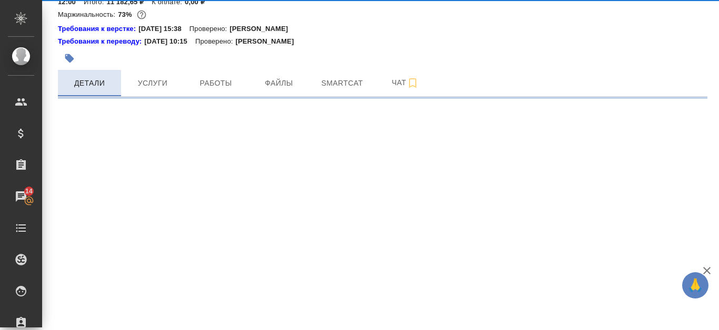
select select "RU"
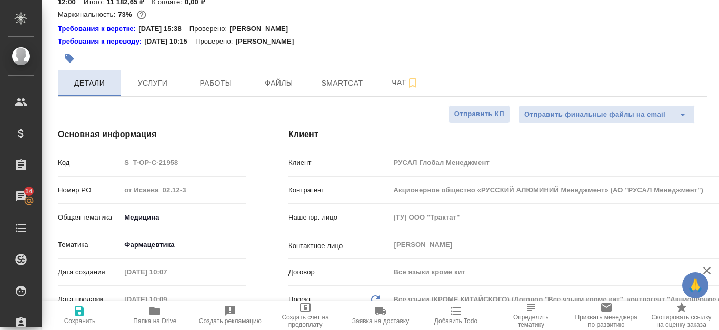
type textarea "x"
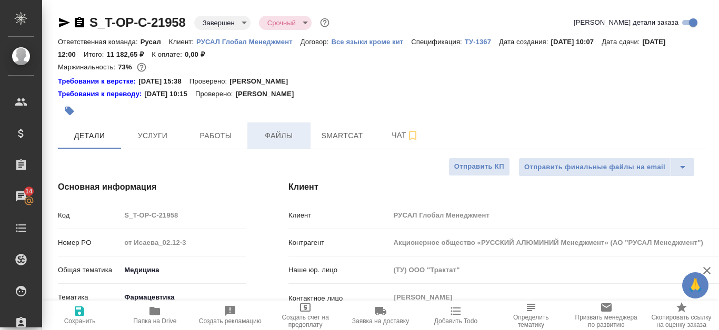
click at [273, 134] on span "Файлы" at bounding box center [279, 135] width 51 height 13
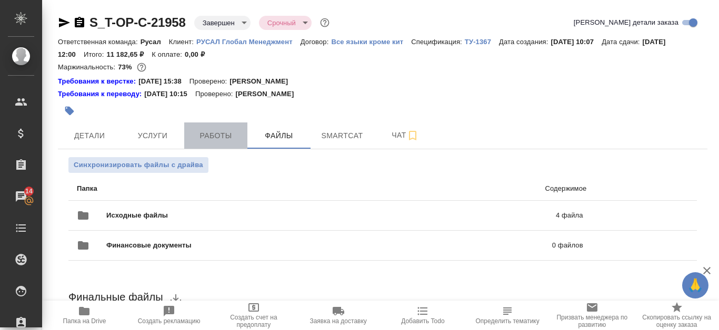
click at [233, 135] on span "Работы" at bounding box center [215, 135] width 51 height 13
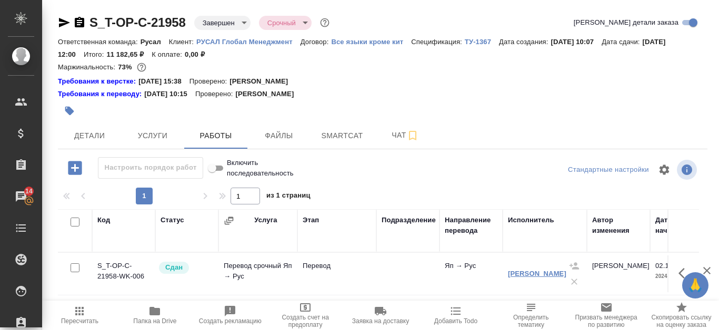
click at [524, 270] on link "Ибрахим Инга Самировна" at bounding box center [537, 274] width 58 height 8
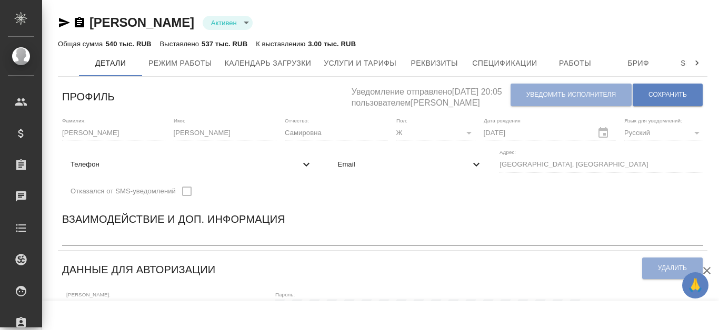
click at [78, 21] on icon "button" at bounding box center [79, 22] width 13 height 13
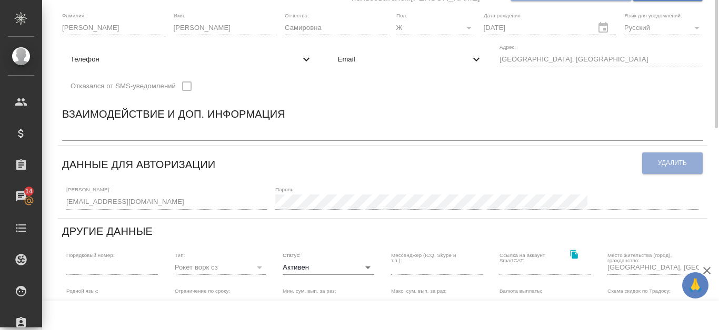
scroll to position [53, 0]
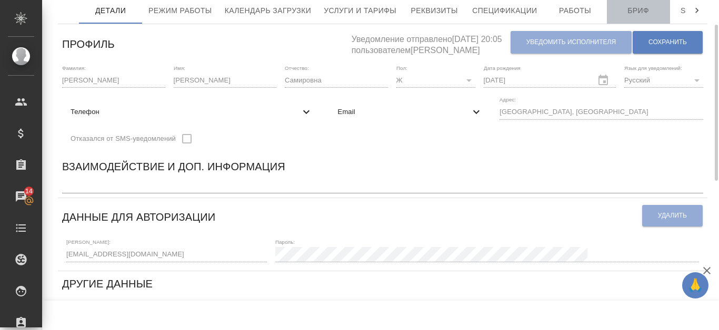
click at [648, 14] on span "Бриф" at bounding box center [638, 10] width 51 height 13
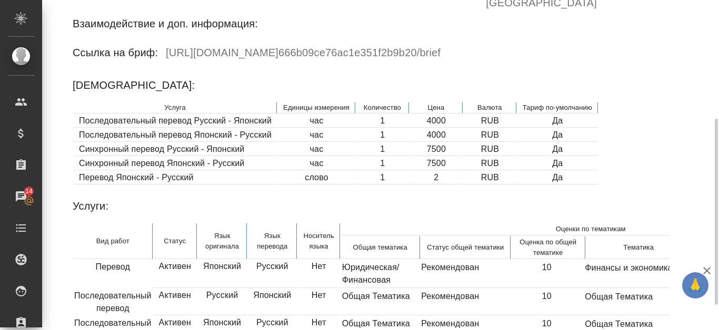
scroll to position [254, 0]
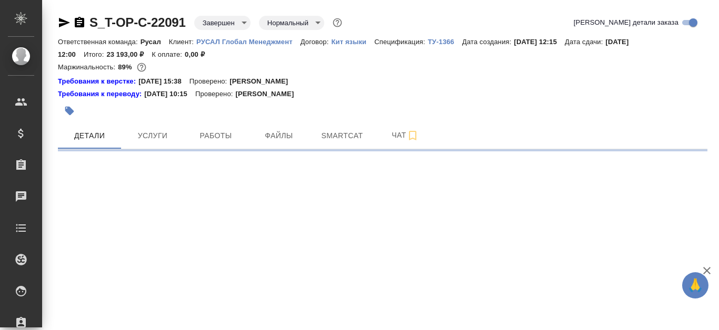
select select "RU"
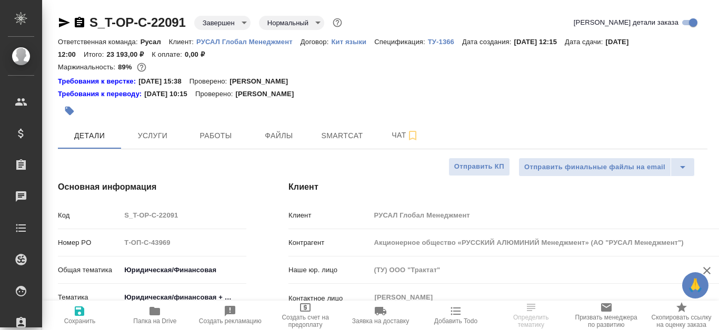
type textarea "x"
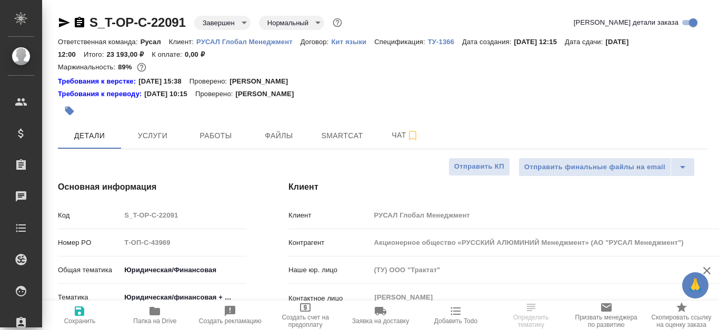
type textarea "x"
click at [78, 19] on icon "button" at bounding box center [79, 22] width 9 height 11
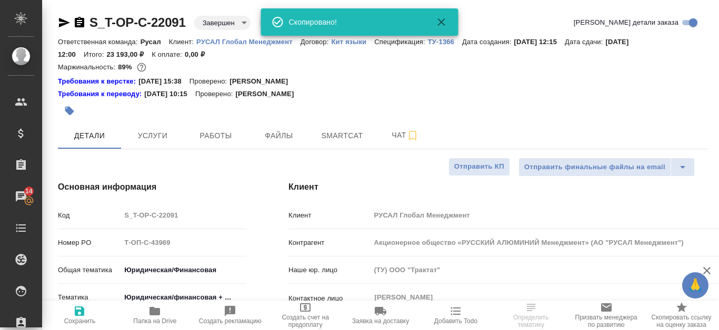
select select "RU"
type textarea "x"
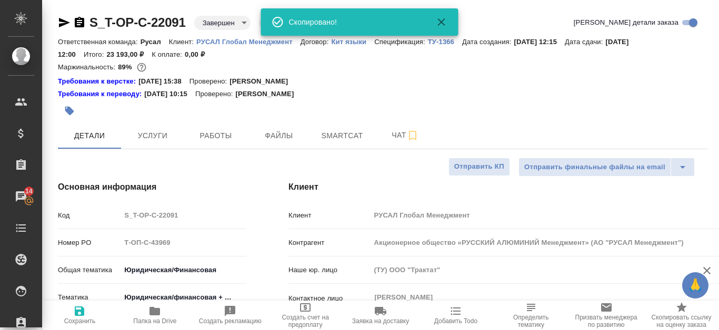
type textarea "x"
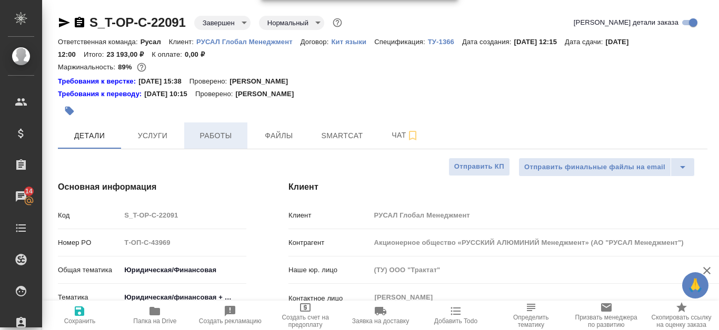
click at [218, 128] on button "Работы" at bounding box center [215, 136] width 63 height 26
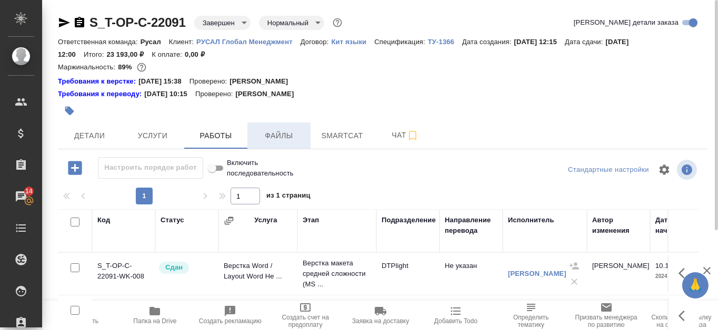
click at [284, 137] on span "Файлы" at bounding box center [279, 135] width 51 height 13
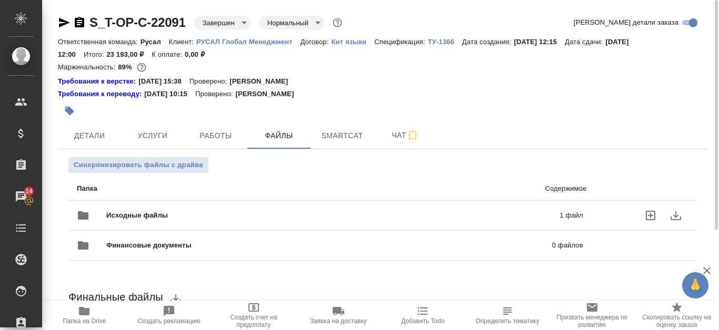
click at [506, 217] on p "1 файл" at bounding box center [473, 215] width 219 height 11
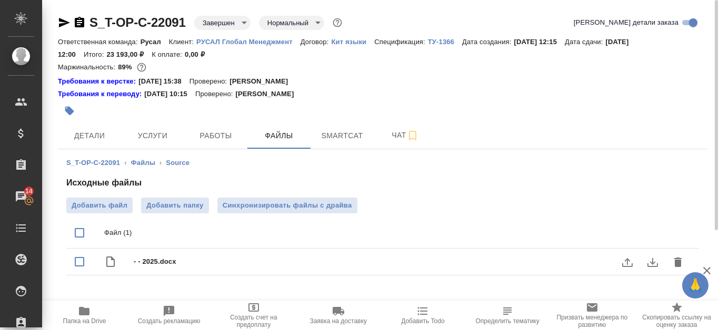
click at [660, 264] on button "download" at bounding box center [652, 262] width 25 height 25
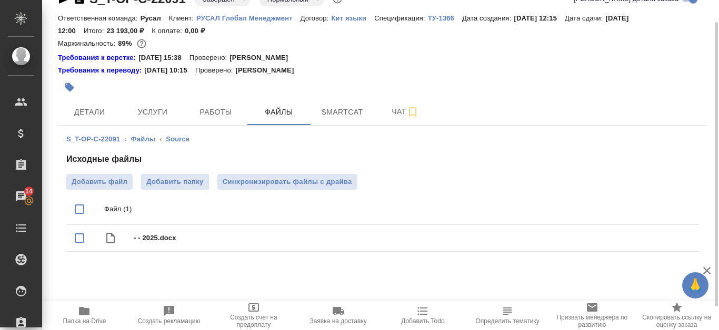
click at [94, 317] on span "Папка на Drive" at bounding box center [84, 315] width 72 height 20
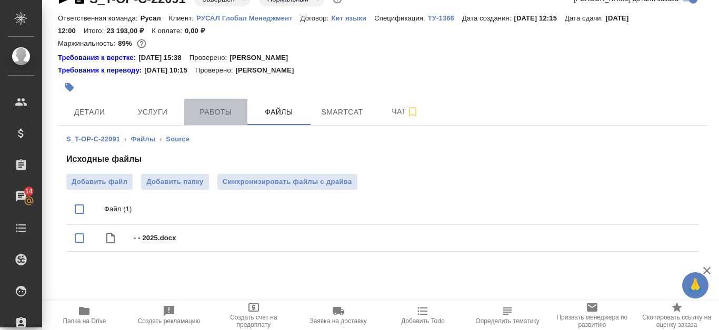
click at [227, 115] on span "Работы" at bounding box center [215, 112] width 51 height 13
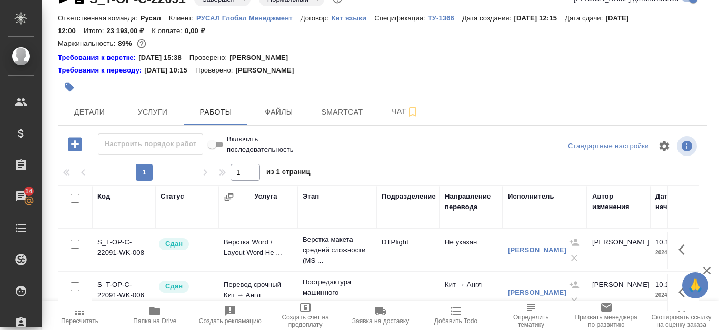
scroll to position [143, 0]
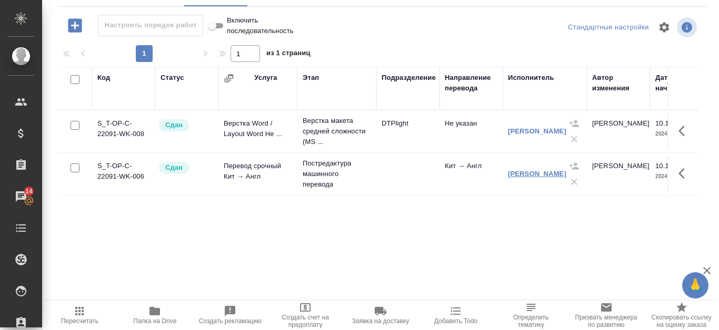
click at [537, 175] on link "Кутелия Вахтанг Русланович" at bounding box center [537, 174] width 58 height 8
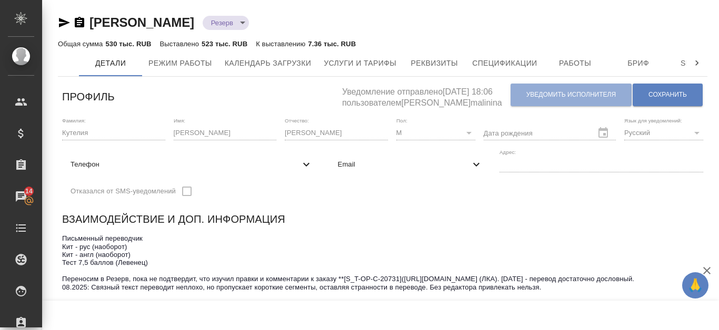
click at [83, 19] on icon "button" at bounding box center [79, 22] width 9 height 11
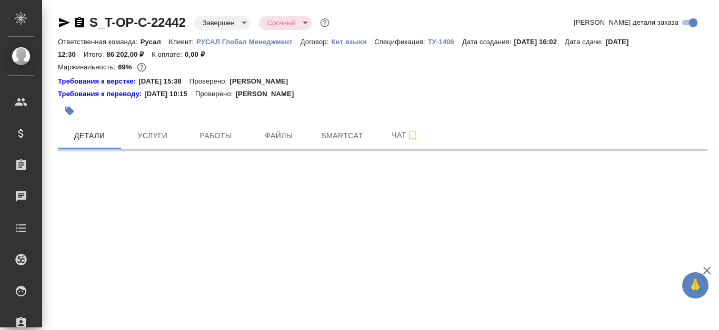
select select "RU"
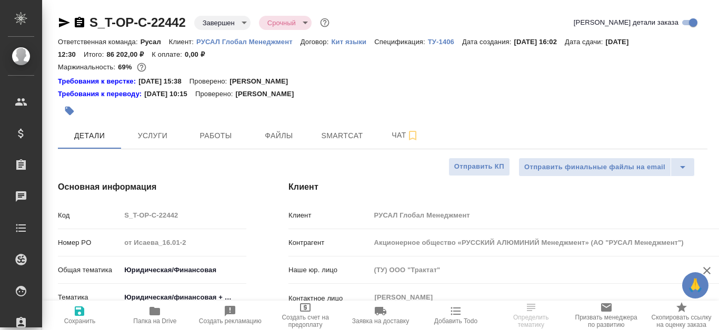
type textarea "x"
click at [79, 23] on icon "button" at bounding box center [79, 22] width 9 height 11
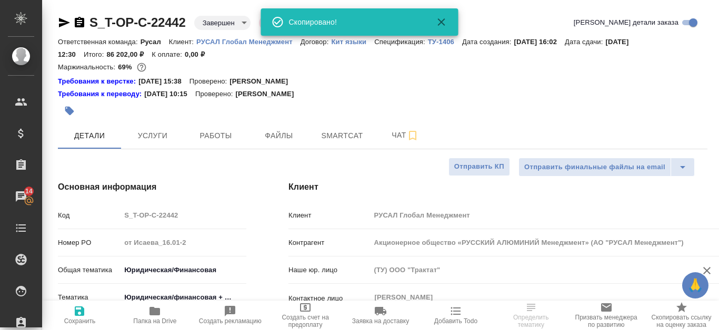
type textarea "x"
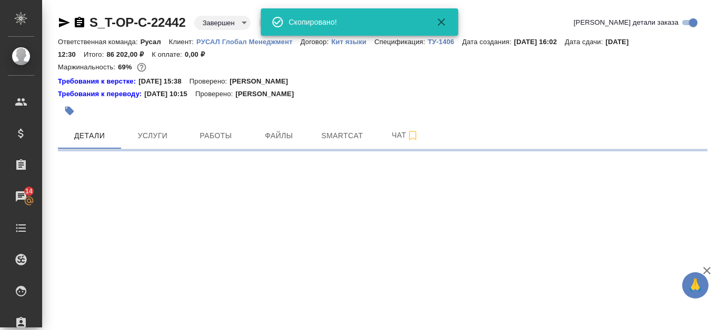
select select "RU"
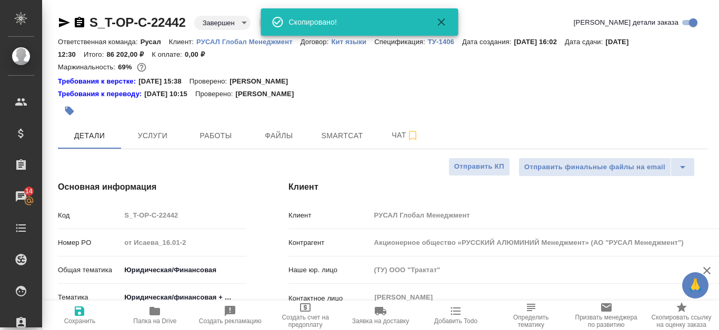
type textarea "x"
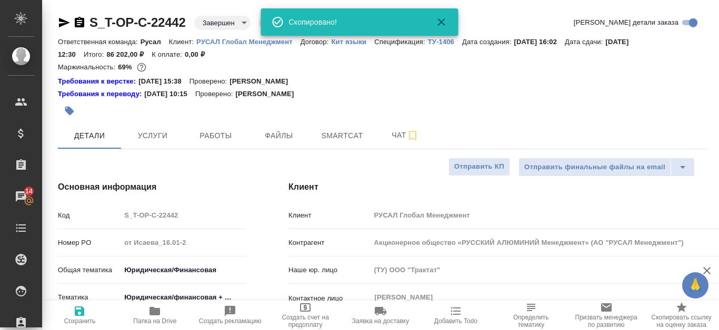
type textarea "x"
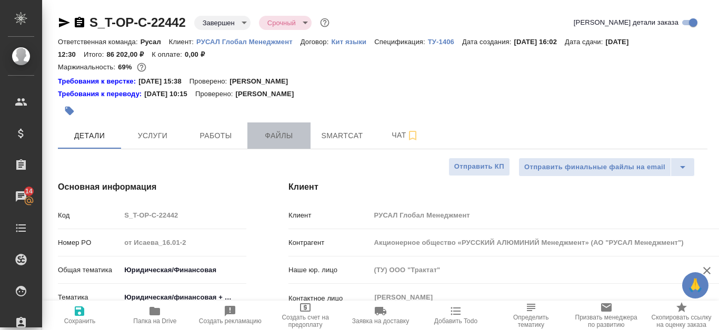
click at [280, 145] on button "Файлы" at bounding box center [278, 136] width 63 height 26
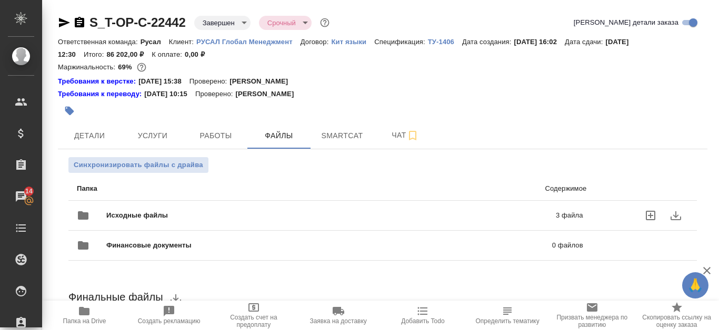
click at [478, 215] on p "3 файла" at bounding box center [472, 215] width 221 height 11
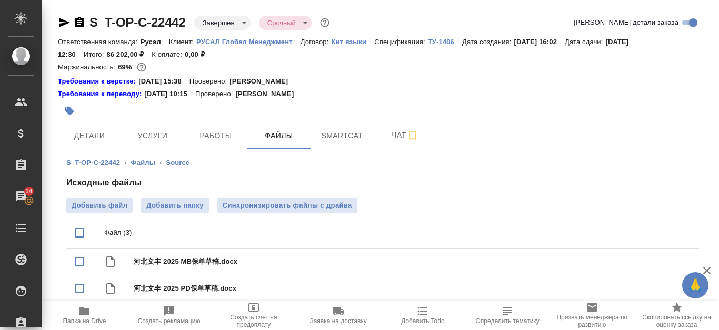
scroll to position [30, 0]
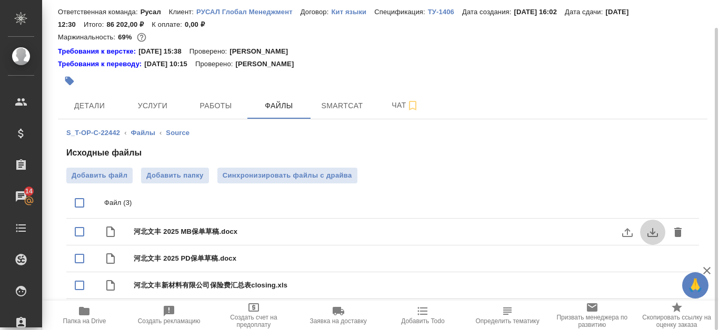
click at [649, 235] on icon "download" at bounding box center [652, 232] width 13 height 13
click at [237, 105] on span "Работы" at bounding box center [215, 105] width 51 height 13
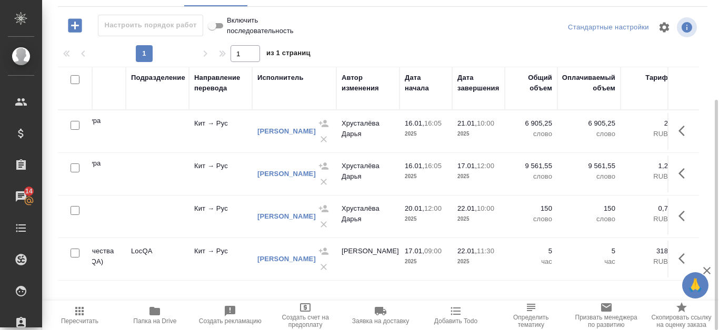
scroll to position [0, 209]
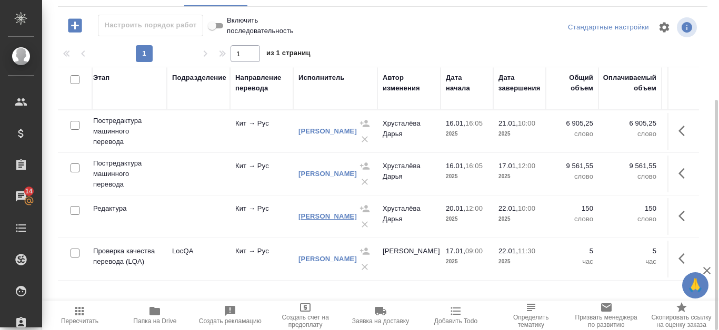
click at [323, 213] on link "[PERSON_NAME]" at bounding box center [327, 217] width 58 height 8
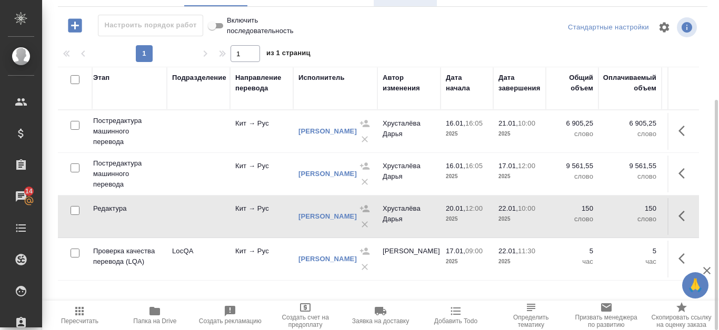
scroll to position [0, 0]
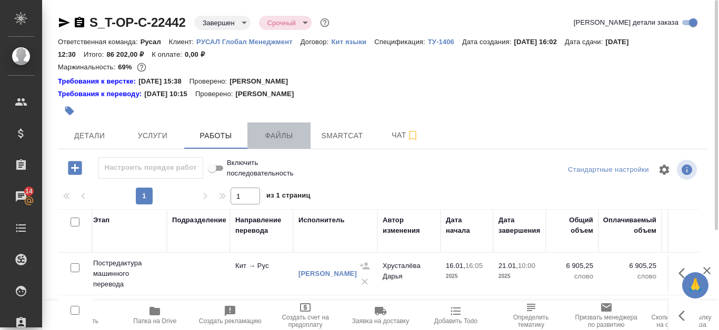
click at [289, 133] on span "Файлы" at bounding box center [279, 135] width 51 height 13
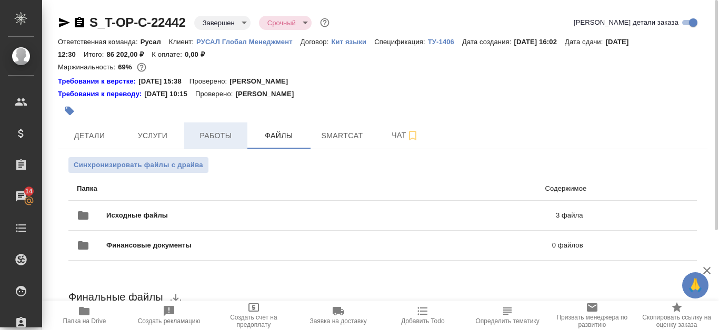
click at [212, 143] on button "Работы" at bounding box center [215, 136] width 63 height 26
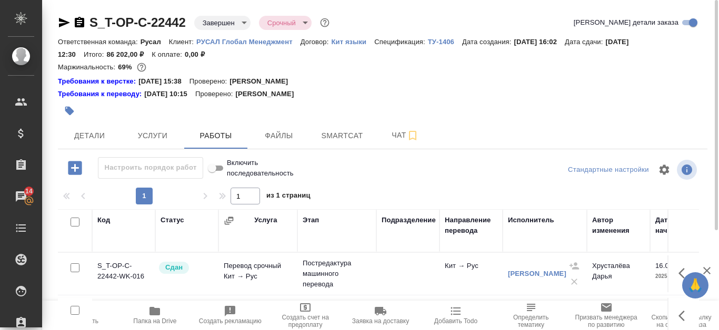
scroll to position [105, 0]
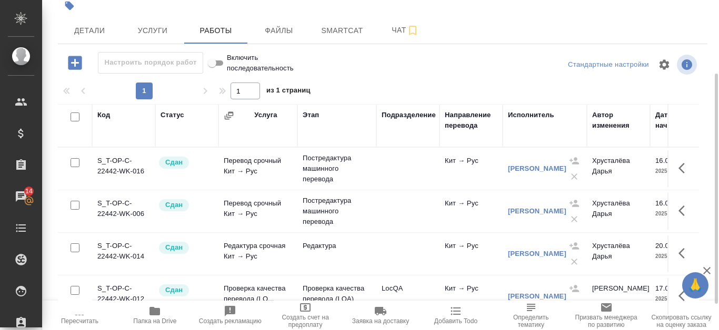
click at [153, 316] on icon "button" at bounding box center [154, 311] width 11 height 8
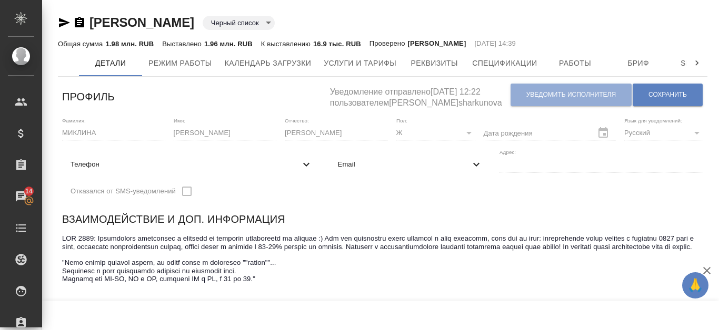
click at [76, 21] on icon "button" at bounding box center [79, 22] width 9 height 11
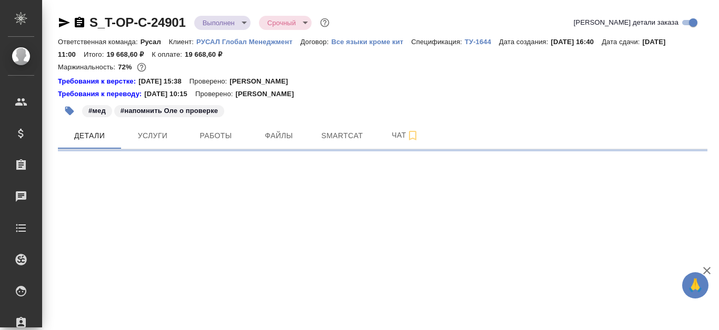
select select "RU"
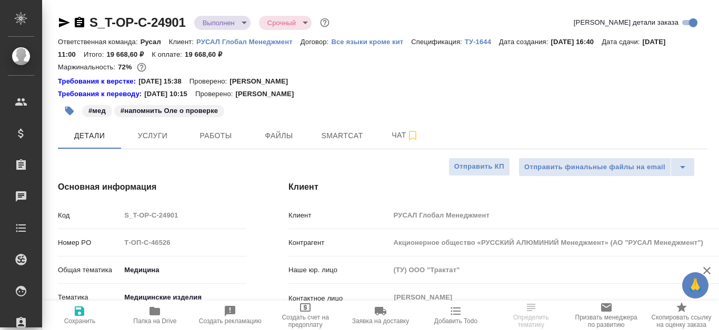
type textarea "x"
click at [81, 24] on icon "button" at bounding box center [79, 22] width 9 height 11
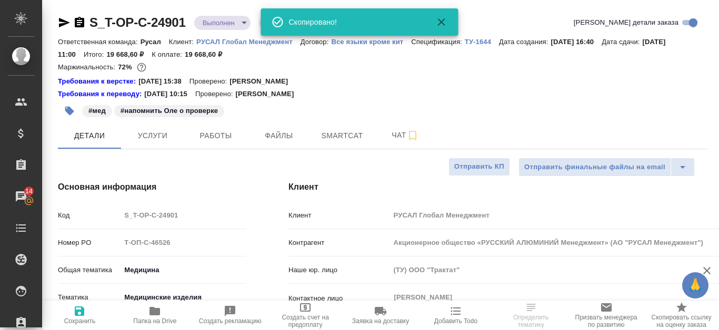
type textarea "x"
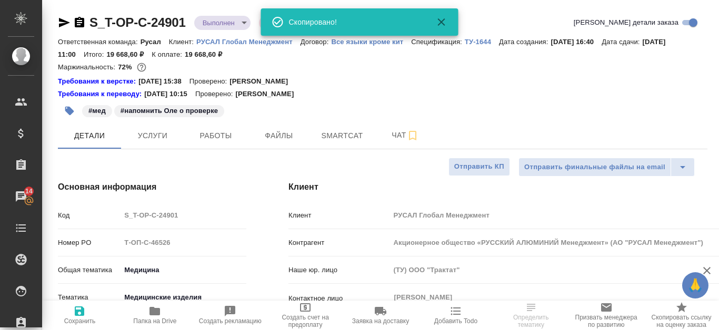
type textarea "x"
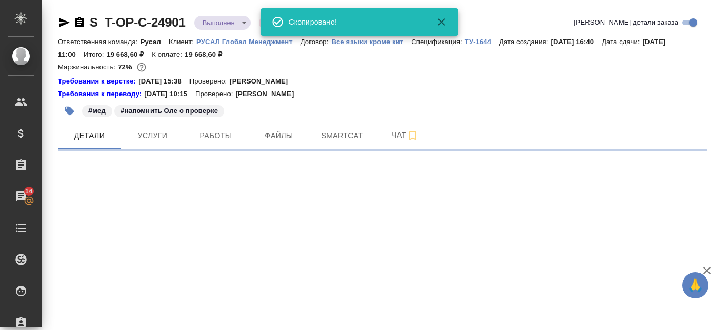
select select "RU"
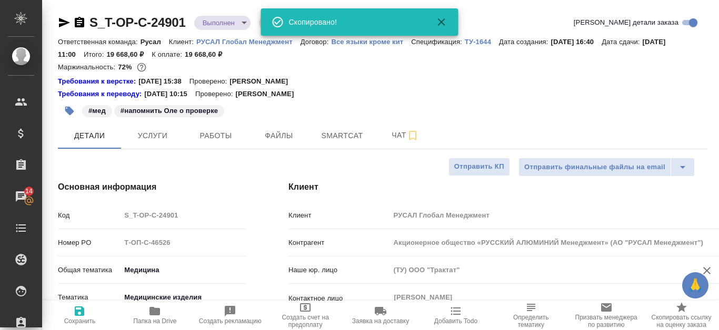
type textarea "x"
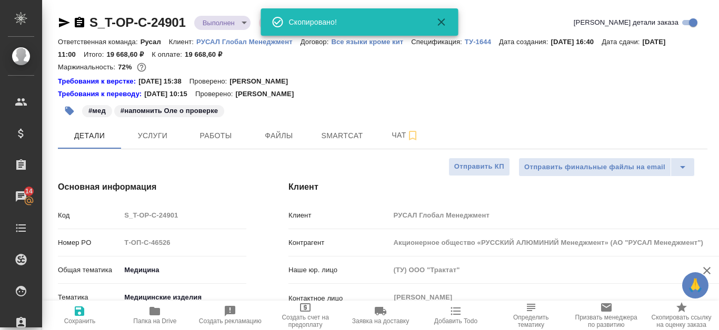
type textarea "x"
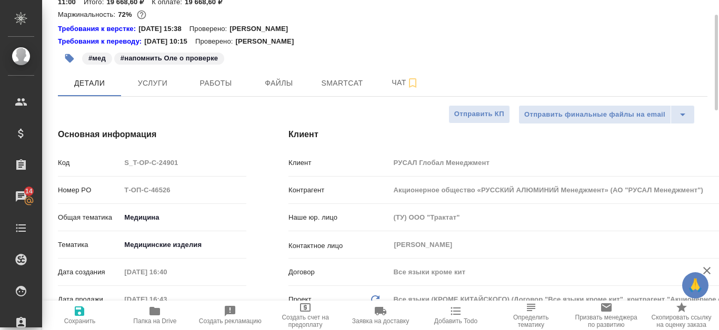
scroll to position [105, 0]
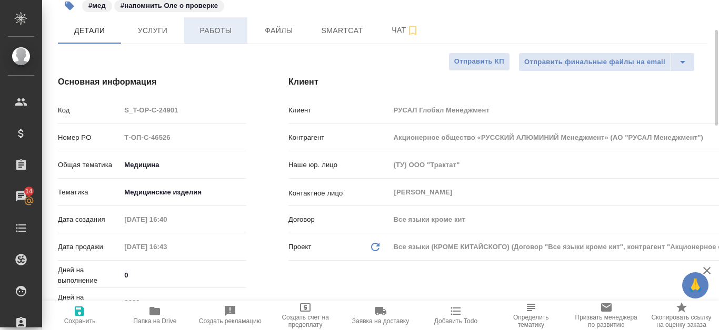
click at [203, 31] on span "Работы" at bounding box center [215, 30] width 51 height 13
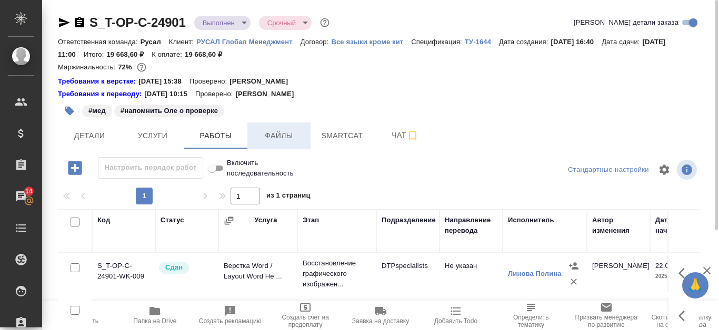
click at [264, 135] on span "Файлы" at bounding box center [279, 135] width 51 height 13
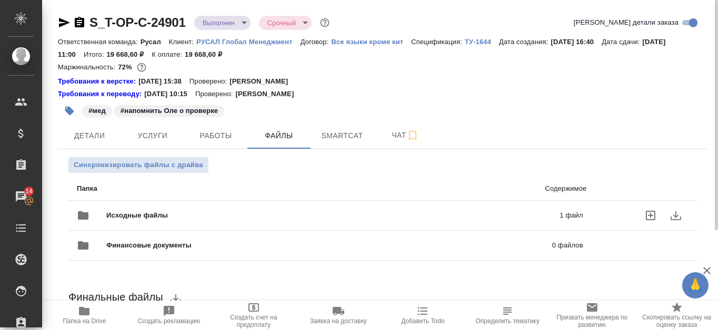
click at [429, 215] on p "1 файл" at bounding box center [473, 215] width 219 height 11
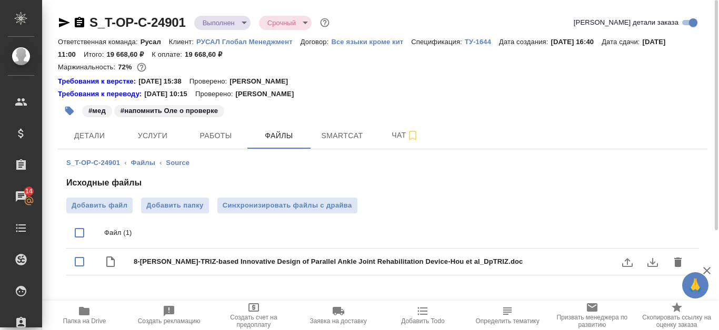
click at [648, 264] on icon "download" at bounding box center [652, 262] width 11 height 9
click at [96, 315] on span "Папка на Drive" at bounding box center [84, 315] width 72 height 20
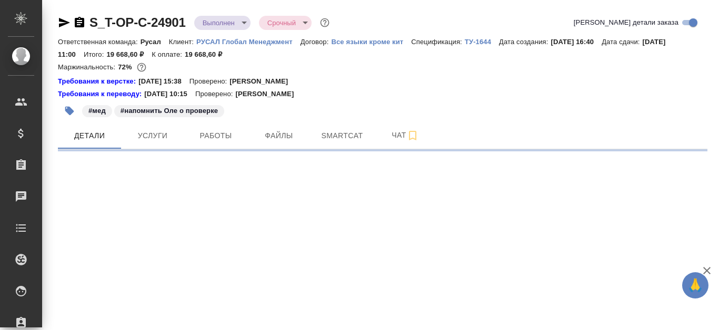
select select "RU"
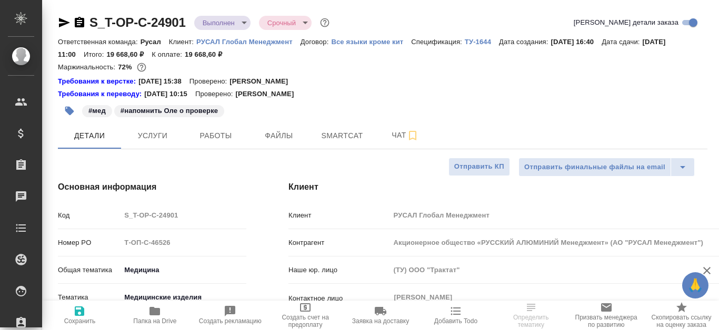
type textarea "x"
type input "[PERSON_NAME]"
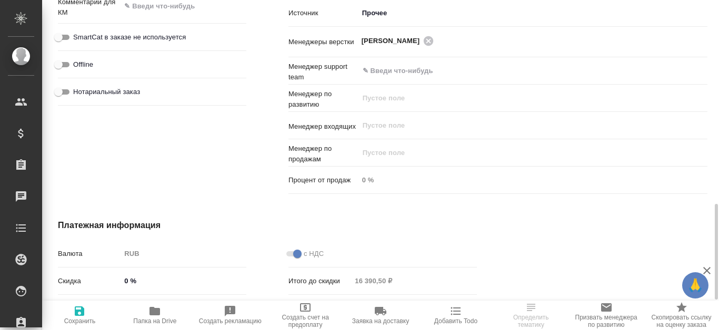
scroll to position [125, 0]
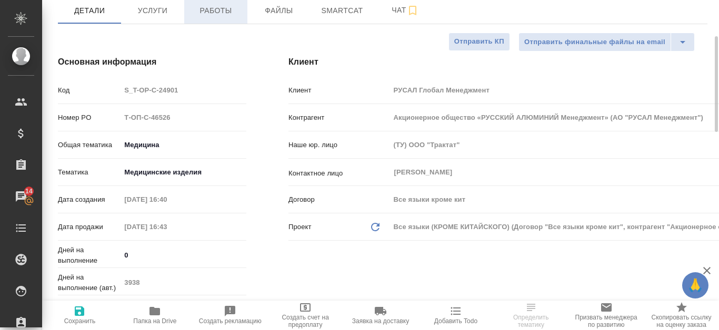
click at [222, 4] on span "Работы" at bounding box center [215, 10] width 51 height 13
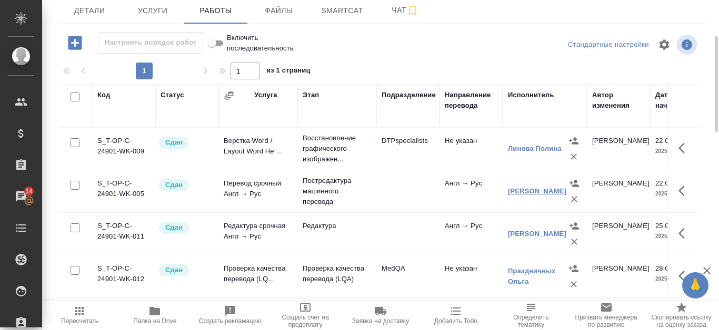
click at [521, 187] on link "[PERSON_NAME]" at bounding box center [537, 191] width 58 height 8
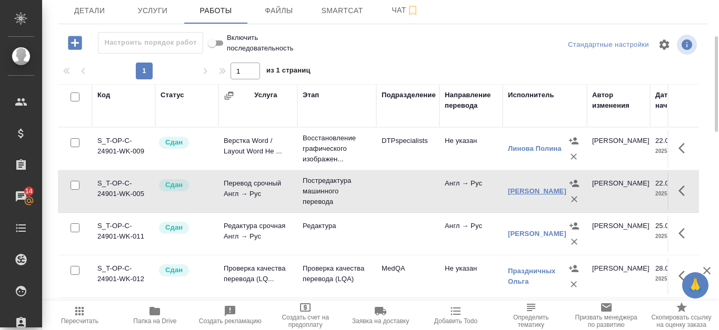
click at [527, 195] on link "[PERSON_NAME]" at bounding box center [537, 191] width 58 height 8
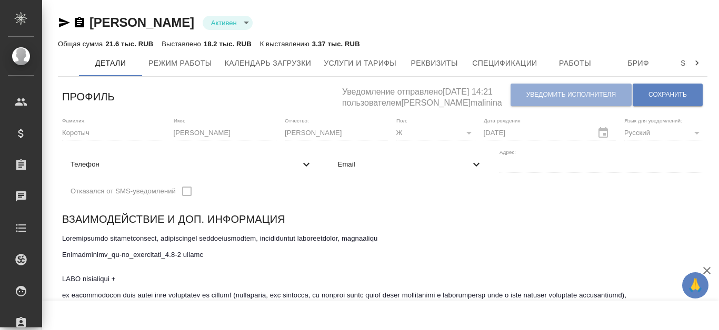
click at [81, 20] on icon "button" at bounding box center [79, 22] width 9 height 11
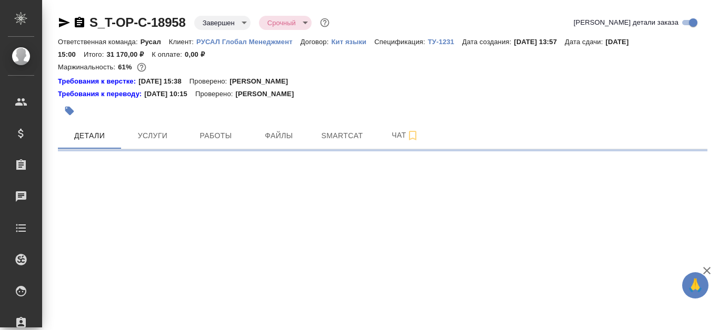
select select "RU"
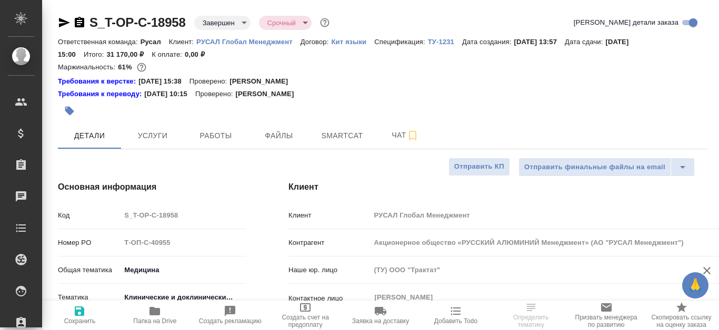
type textarea "x"
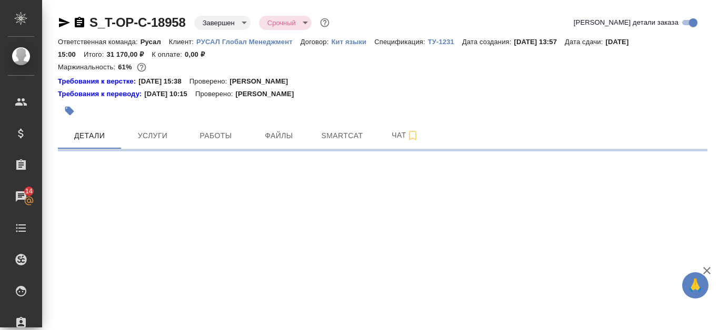
select select "RU"
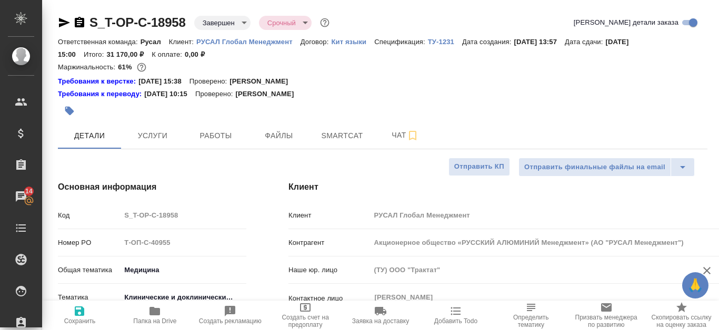
type textarea "x"
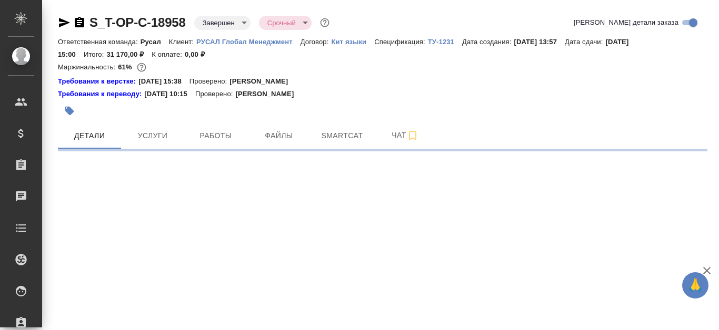
select select "RU"
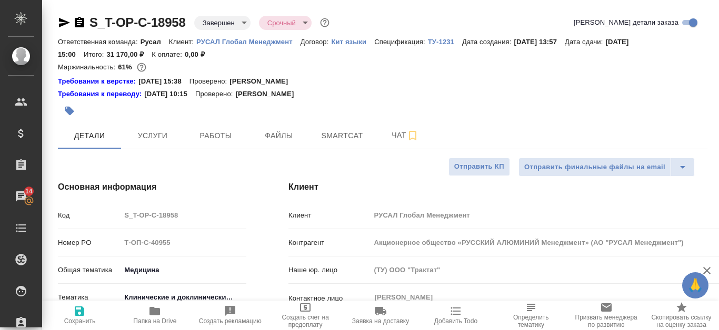
select select "RU"
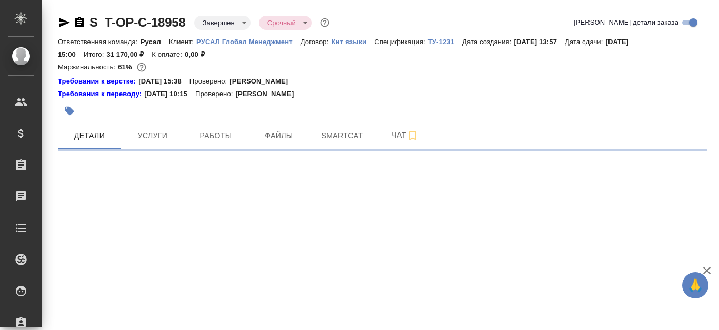
select select "RU"
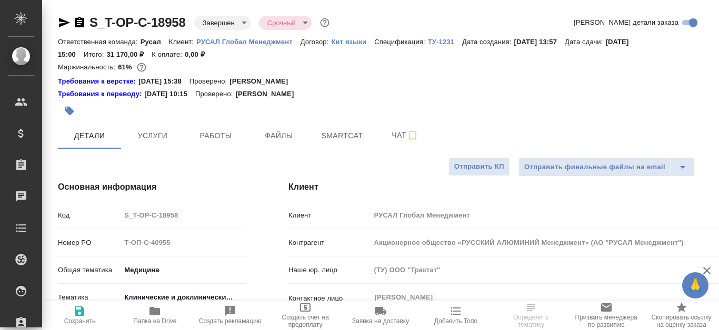
type textarea "x"
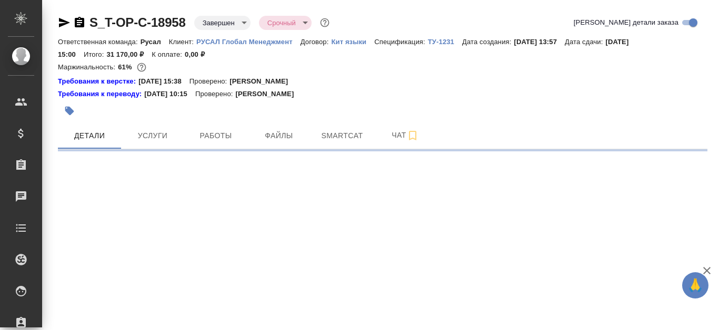
select select "RU"
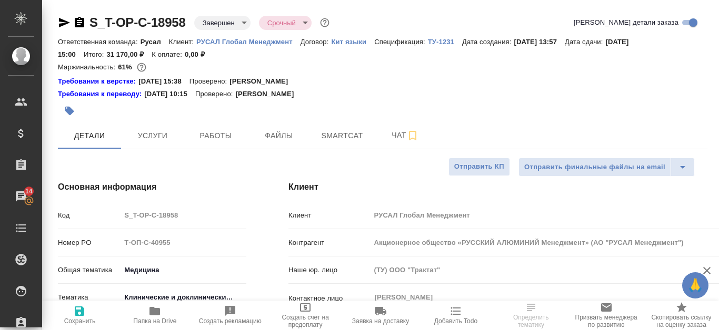
type textarea "x"
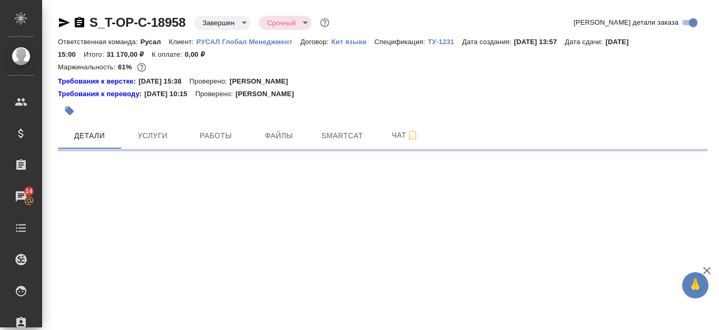
select select "RU"
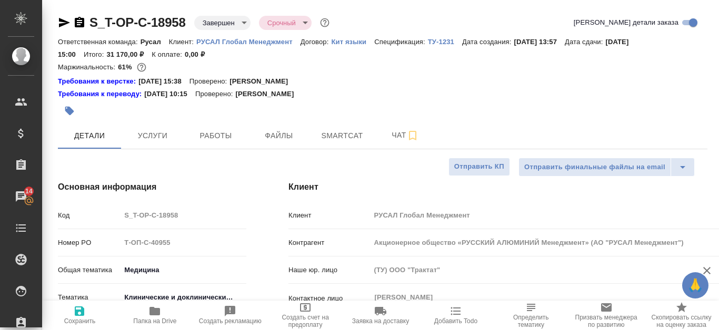
type textarea "x"
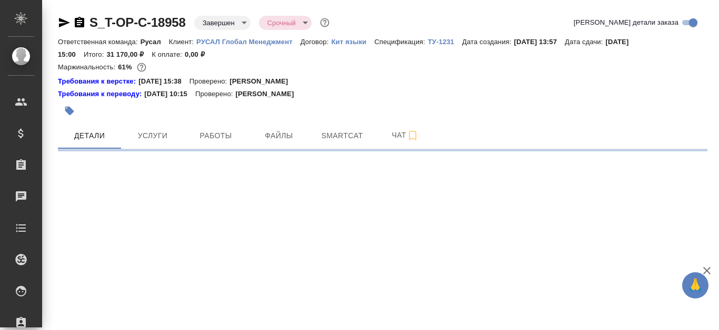
select select "RU"
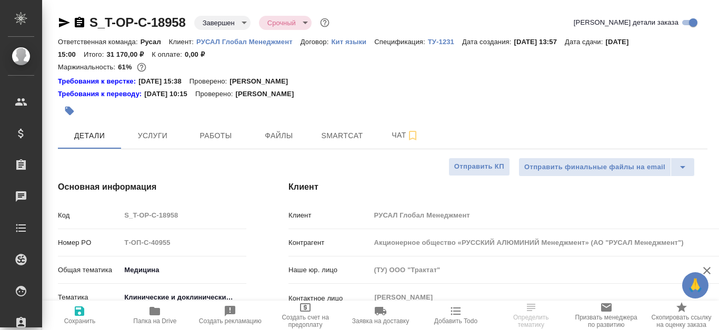
type textarea "x"
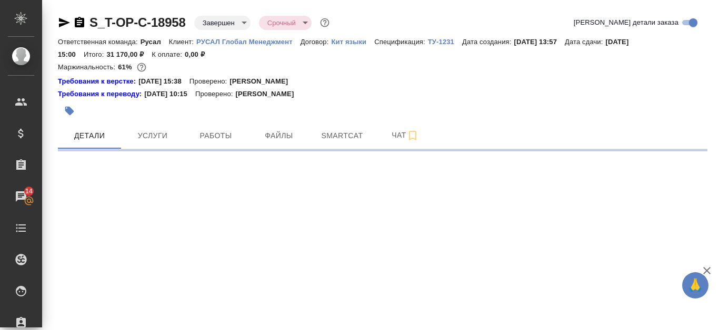
select select "RU"
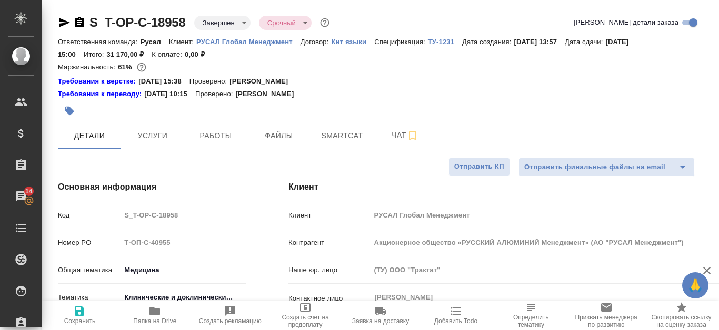
type textarea "x"
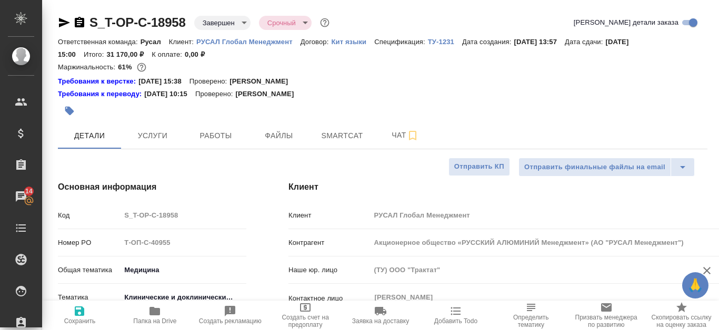
type textarea "x"
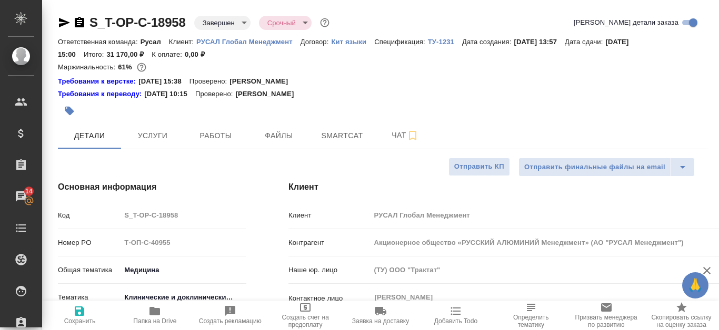
type textarea "x"
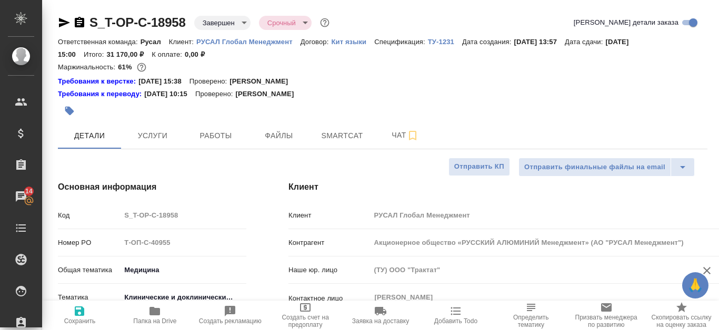
type textarea "x"
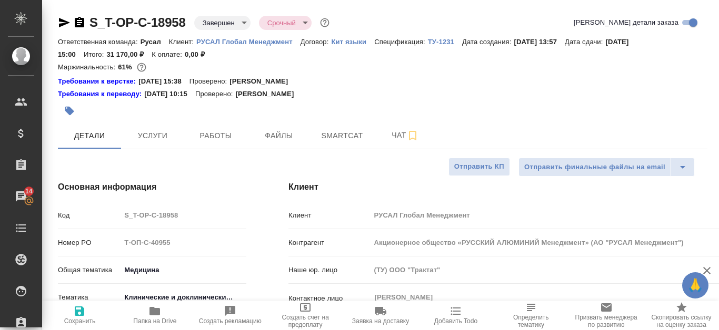
type textarea "x"
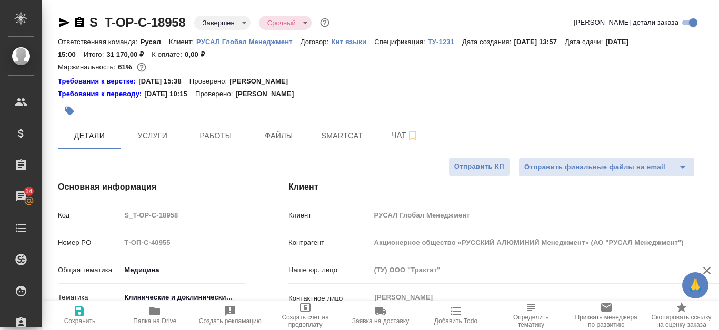
type textarea "x"
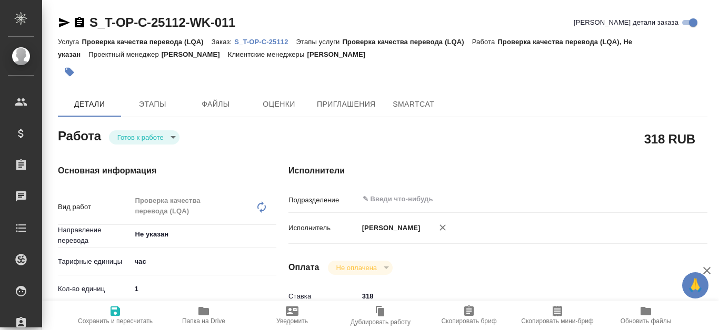
type textarea "x"
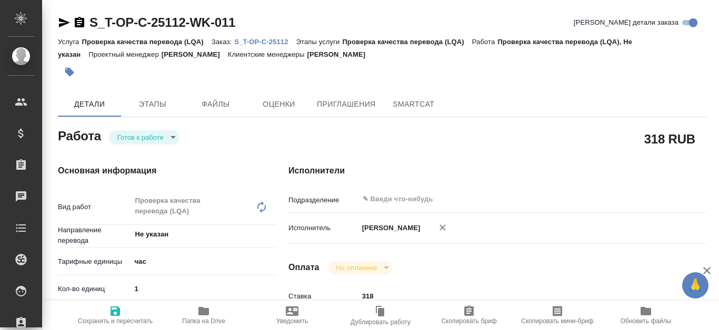
type textarea "x"
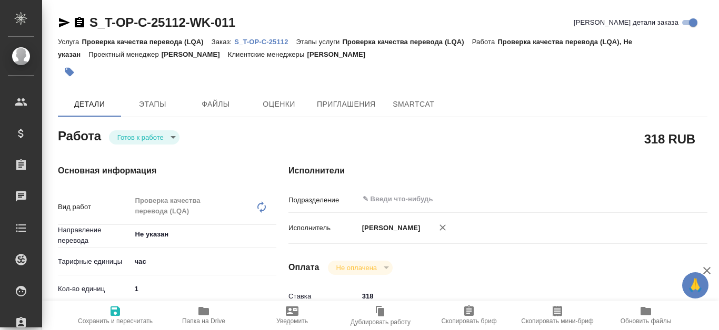
type textarea "x"
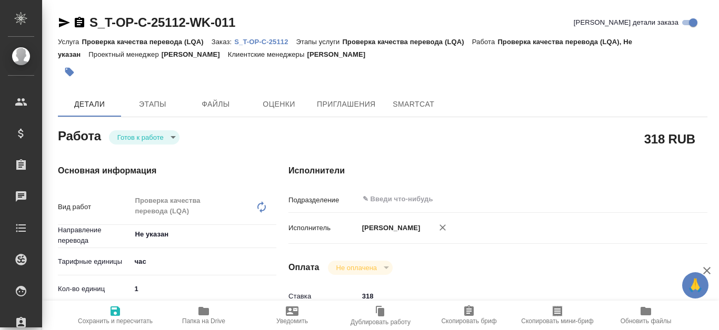
type textarea "x"
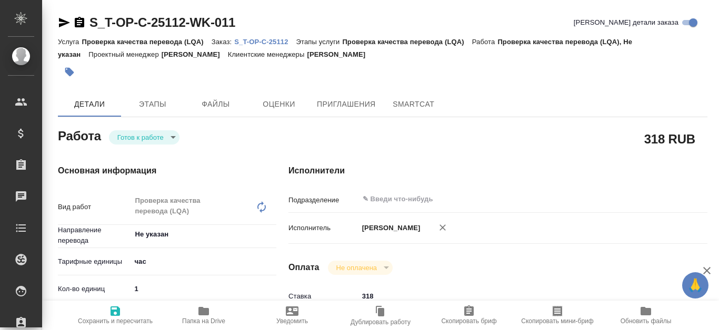
type textarea "x"
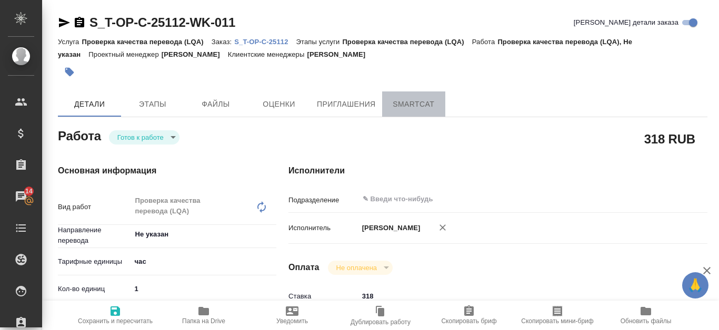
click at [408, 100] on span "SmartCat" at bounding box center [413, 104] width 51 height 13
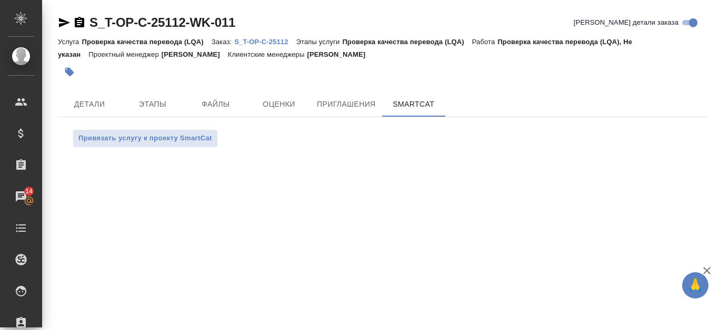
click at [266, 39] on p "S_T-OP-C-25112" at bounding box center [265, 42] width 62 height 8
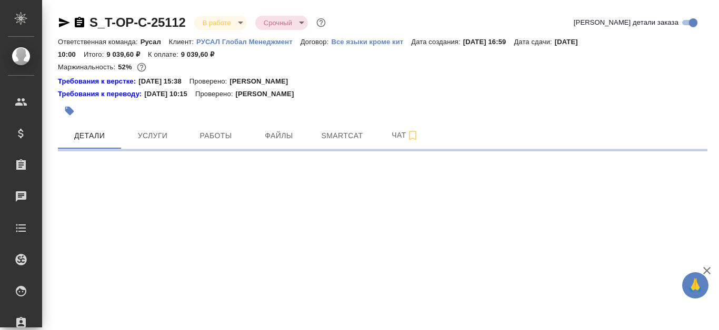
select select "RU"
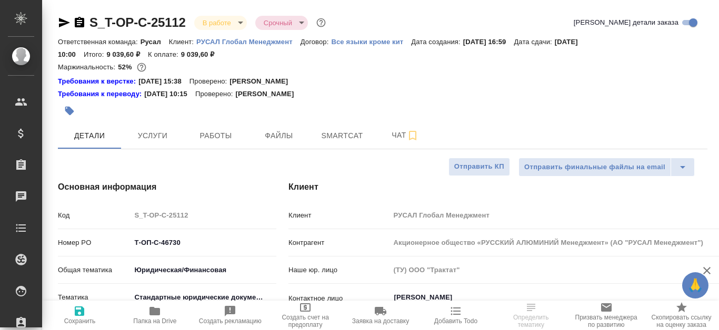
type textarea "x"
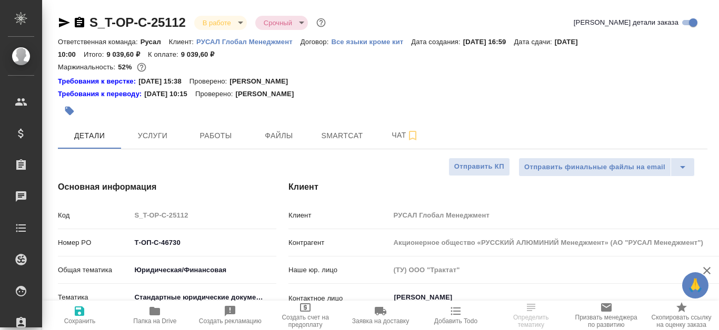
type textarea "x"
click at [346, 135] on span "Smartcat" at bounding box center [342, 135] width 51 height 13
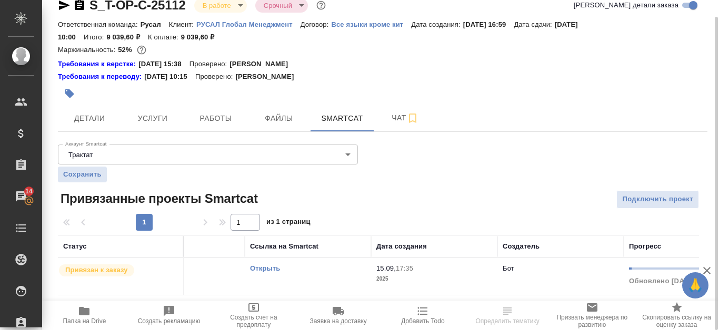
scroll to position [0, 49]
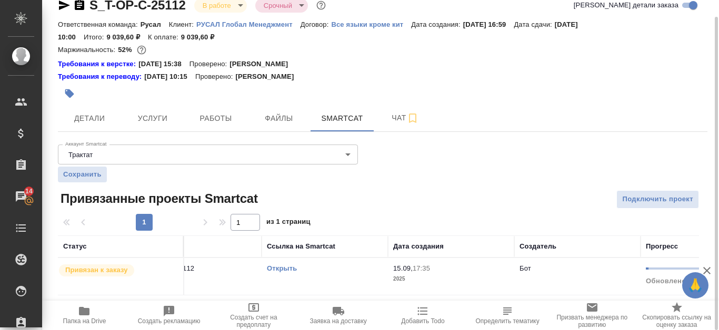
click at [280, 265] on link "Открыть" at bounding box center [282, 269] width 30 height 8
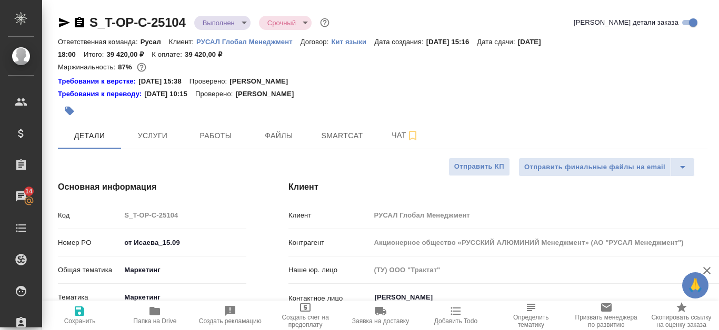
select select "RU"
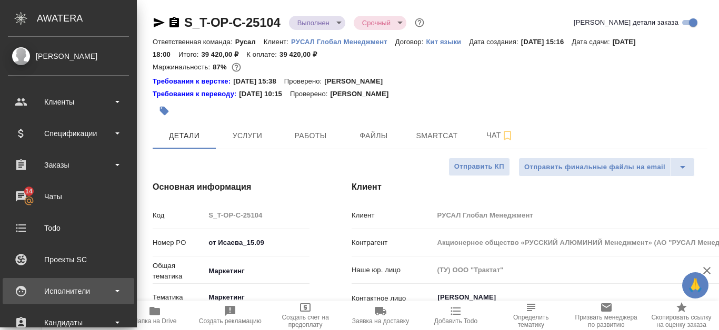
click at [76, 295] on div "Исполнители" at bounding box center [68, 292] width 121 height 16
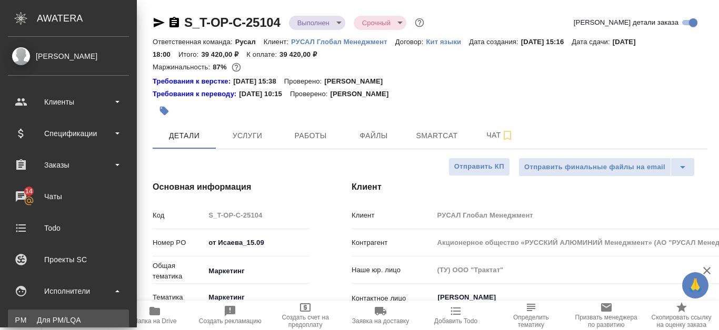
click at [73, 314] on link "PM Для PM/[GEOGRAPHIC_DATA]" at bounding box center [68, 320] width 121 height 21
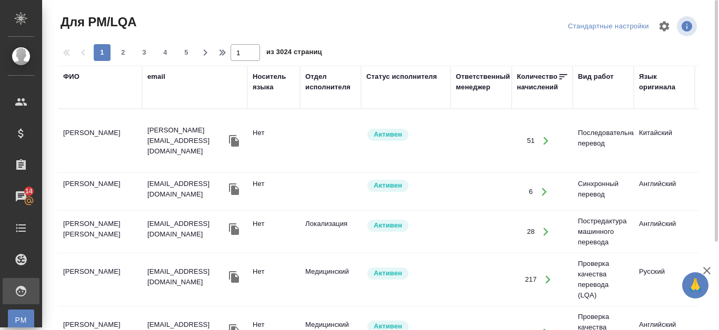
click at [75, 77] on div "ФИО" at bounding box center [71, 77] width 16 height 11
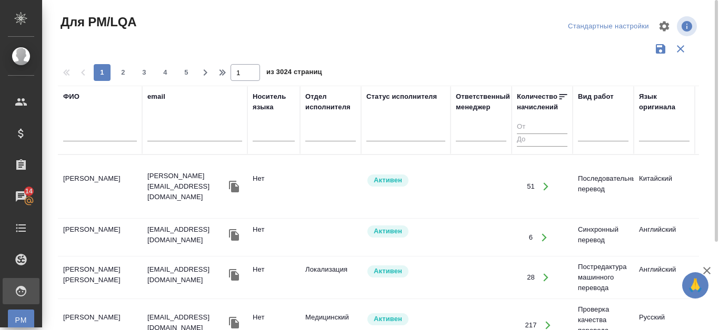
click at [86, 133] on input "text" at bounding box center [100, 134] width 74 height 13
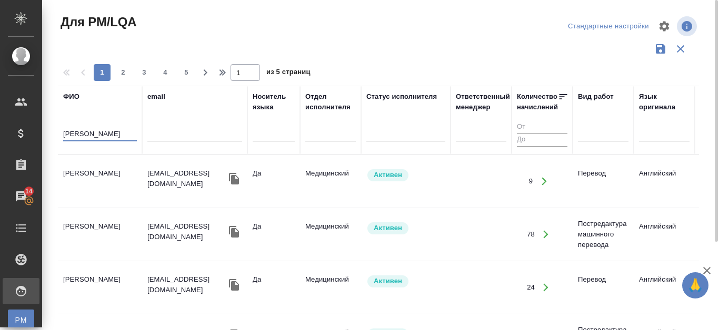
type input "[PERSON_NAME]"
click at [91, 174] on td "[PERSON_NAME]" at bounding box center [100, 181] width 84 height 37
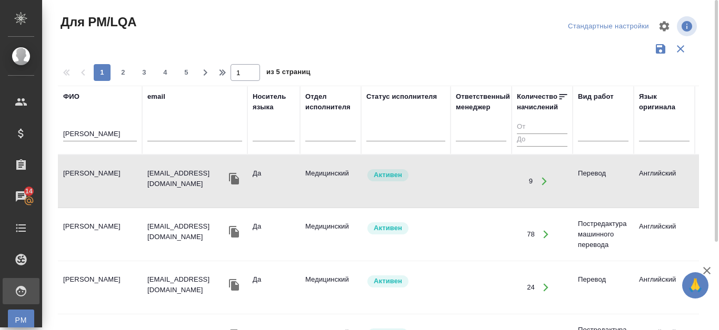
click at [91, 174] on td "[PERSON_NAME]" at bounding box center [100, 181] width 84 height 37
drag, startPoint x: 116, startPoint y: 127, endPoint x: 56, endPoint y: 127, distance: 60.0
click at [56, 127] on div "Для PM/LQA Стандартные настройки 1 2 3 4 5 1 из 5 страниц [PERSON_NAME] email Н…" at bounding box center [382, 235] width 661 height 470
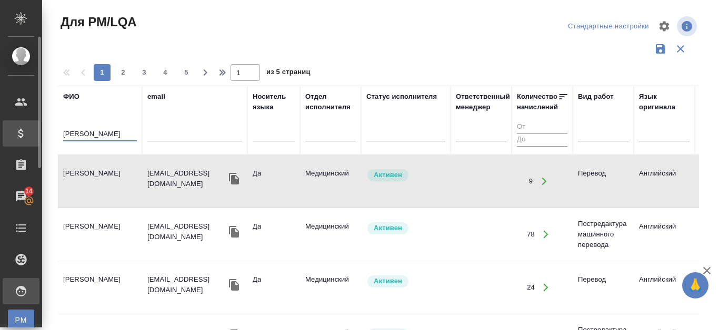
drag, startPoint x: 117, startPoint y: 136, endPoint x: 25, endPoint y: 135, distance: 92.6
click at [25, 136] on div ".cls-1 fill:#fff; AWATERA Kanataeva [PERSON_NAME] Спецификации Заказы 14 Чаты T…" at bounding box center [359, 165] width 719 height 330
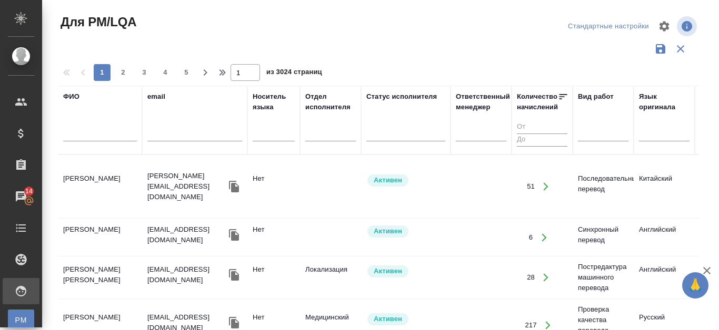
click at [89, 133] on input "text" at bounding box center [100, 134] width 74 height 13
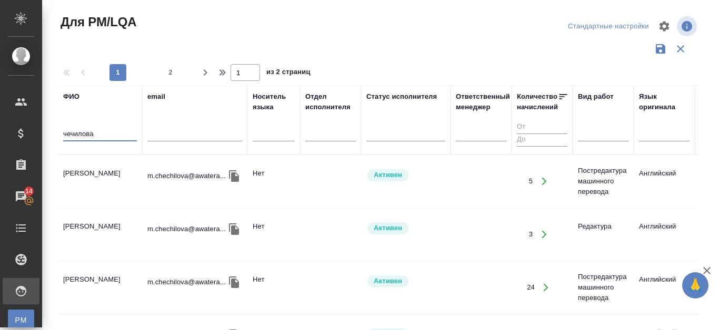
type input "чечилова"
click at [105, 173] on td "[PERSON_NAME]" at bounding box center [100, 181] width 84 height 37
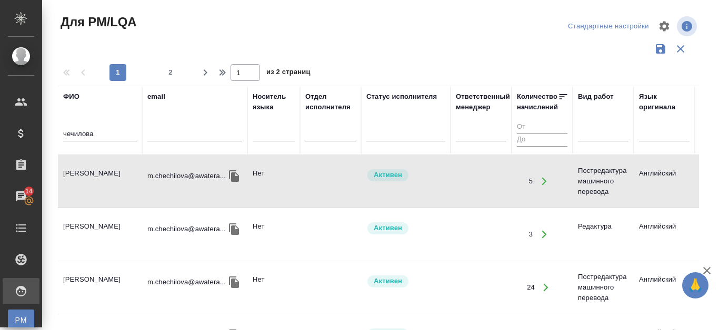
click at [105, 173] on td "[PERSON_NAME]" at bounding box center [100, 181] width 84 height 37
drag, startPoint x: 120, startPoint y: 135, endPoint x: 36, endPoint y: 136, distance: 83.7
click at [36, 136] on div ".cls-1 fill:#fff; AWATERA Kanataeva [PERSON_NAME] Спецификации Заказы 14 Чаты T…" at bounding box center [359, 165] width 719 height 330
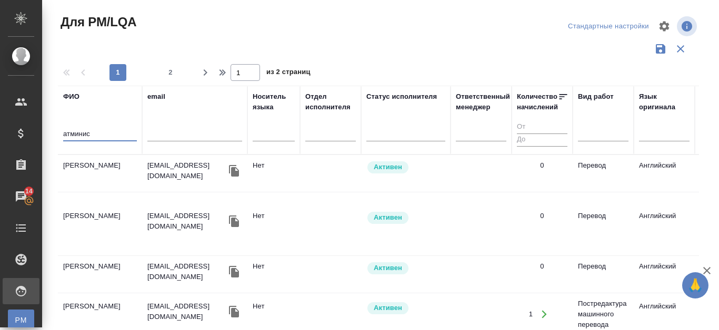
type input "атминис"
click at [121, 164] on td "[PERSON_NAME]" at bounding box center [100, 173] width 84 height 37
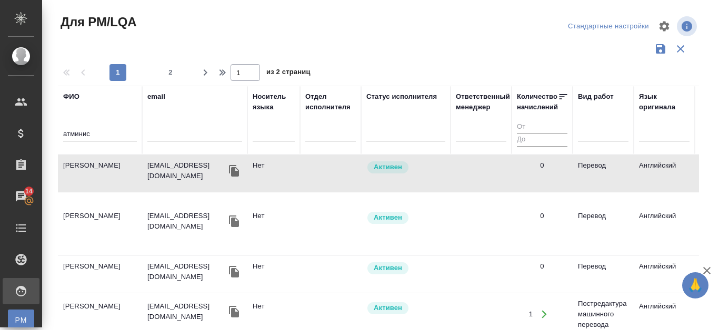
click at [117, 163] on td "[PERSON_NAME]" at bounding box center [100, 173] width 84 height 37
drag, startPoint x: 102, startPoint y: 137, endPoint x: 38, endPoint y: 136, distance: 63.7
click at [38, 135] on div ".cls-1 fill:#fff; AWATERA Kanataeva [PERSON_NAME] Спецификации Заказы 14 Чаты T…" at bounding box center [359, 165] width 719 height 330
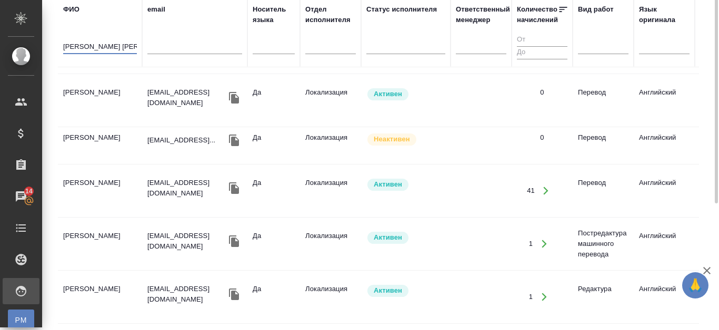
scroll to position [35, 0]
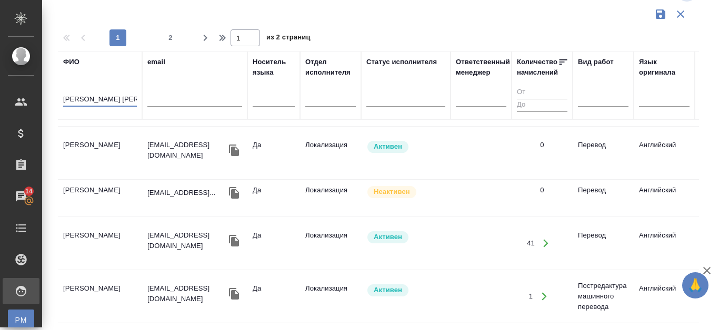
type input "васильева а"
click at [119, 183] on td "Васильева Анастасия Сергеевна" at bounding box center [100, 198] width 84 height 37
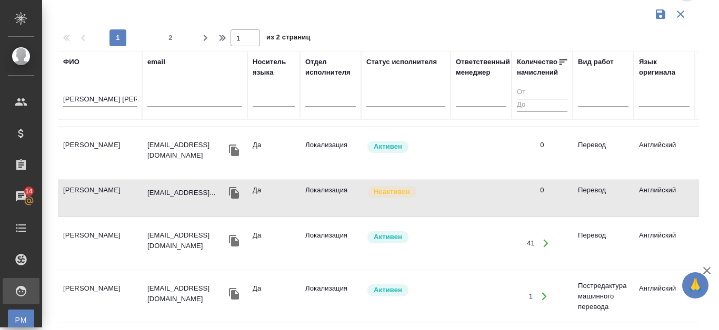
click at [73, 135] on td "Митряхина-Васильева Алевтина Владимировна" at bounding box center [100, 153] width 84 height 37
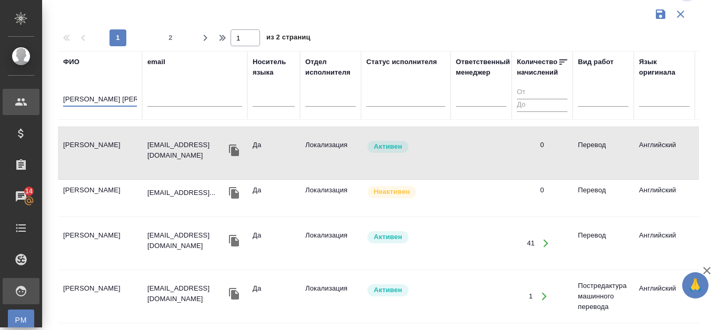
drag, startPoint x: 129, startPoint y: 101, endPoint x: 41, endPoint y: 101, distance: 88.4
click at [41, 101] on div ".cls-1 fill:#fff; AWATERA Kanataeva Ekaterina Клиенты Спецификации Заказы 14 Ча…" at bounding box center [359, 165] width 719 height 330
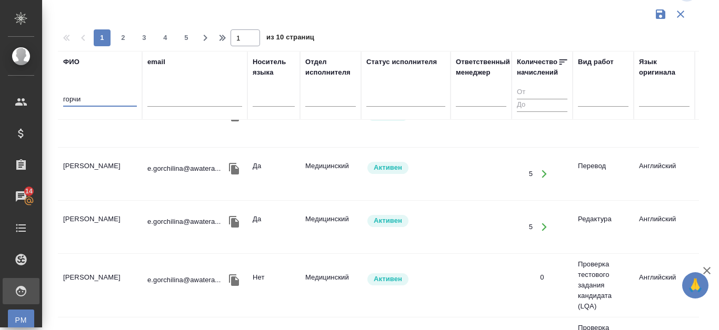
scroll to position [938, 0]
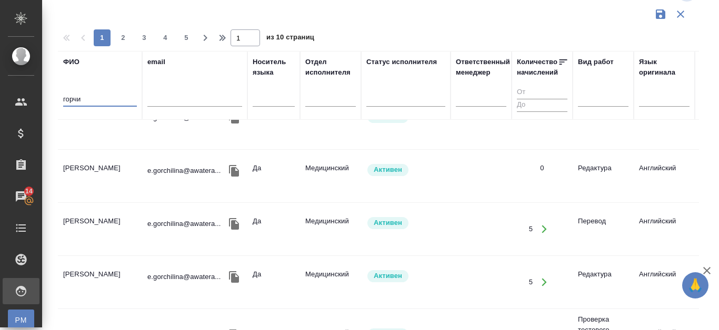
type input "горчи"
click at [88, 170] on td "Горчилина Елена Викторовна" at bounding box center [100, 176] width 84 height 37
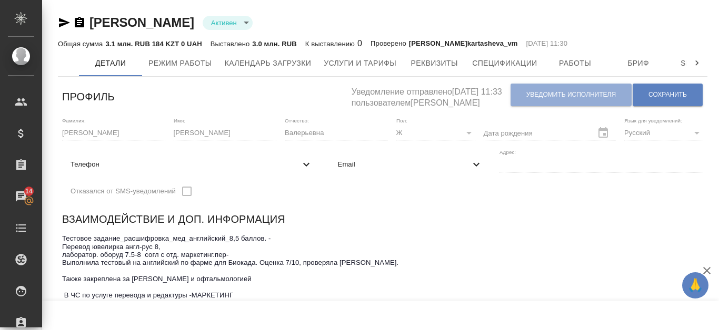
click at [82, 21] on icon "button" at bounding box center [79, 22] width 13 height 13
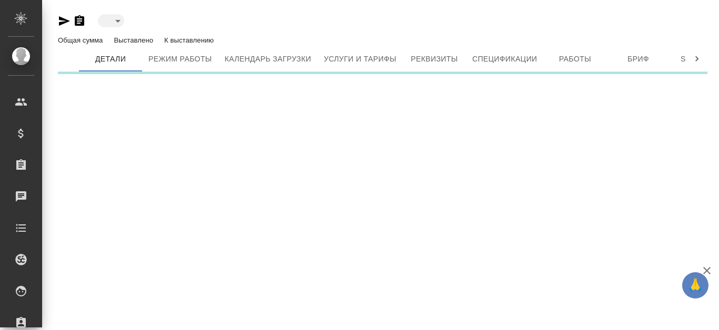
type input "active"
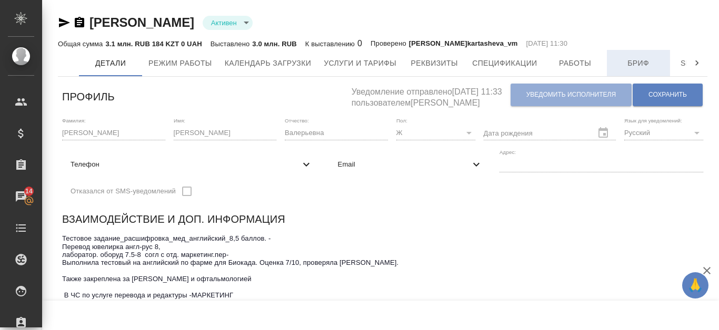
click at [647, 68] on span "Бриф" at bounding box center [638, 63] width 51 height 13
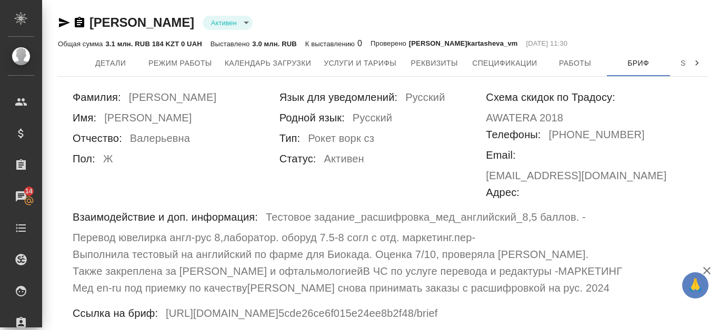
click at [228, 246] on h6 "Выполнила тестовый на английский по фарме для Биокада. Оценка 7/10, проверяла С…" at bounding box center [331, 254] width 516 height 17
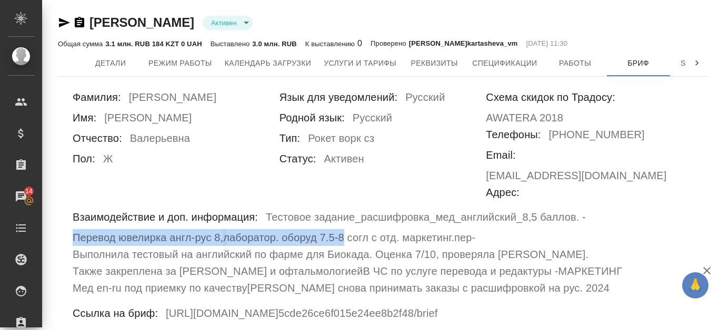
drag, startPoint x: 75, startPoint y: 221, endPoint x: 345, endPoint y: 222, distance: 270.5
click at [345, 222] on div "Взаимодействие и доп. информация: Тестовое задание_расшифровка_мед_английский_8…" at bounding box center [383, 253] width 620 height 88
copy div "Перевод ювелирка англ-рус 8, лаборатор. оборуд 7.5-8"
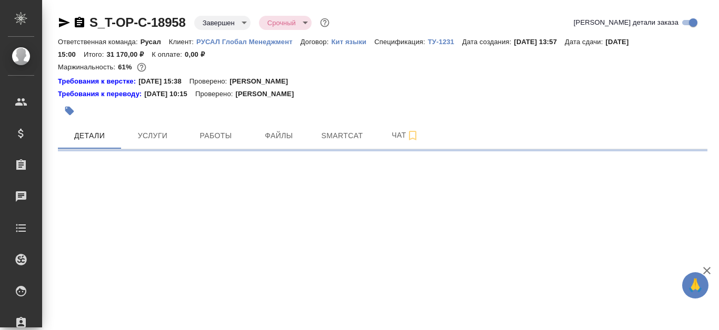
select select "RU"
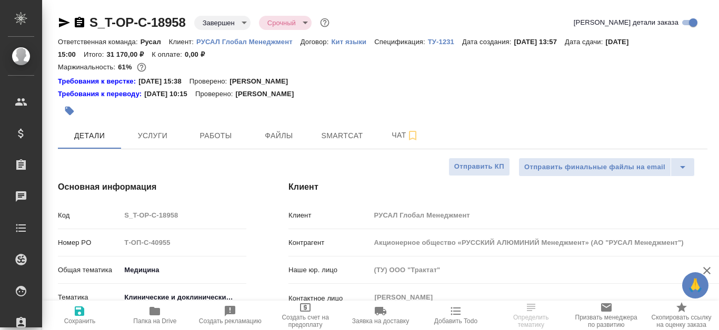
type textarea "x"
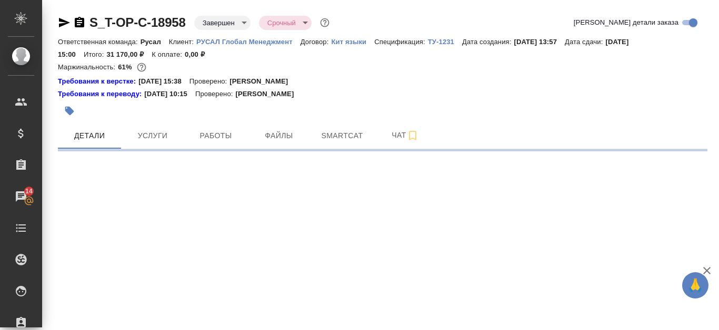
select select "RU"
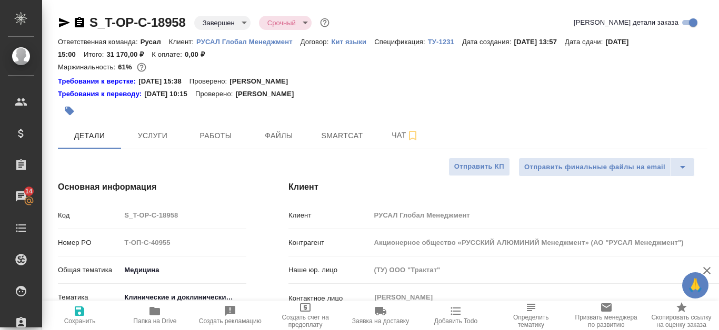
type textarea "x"
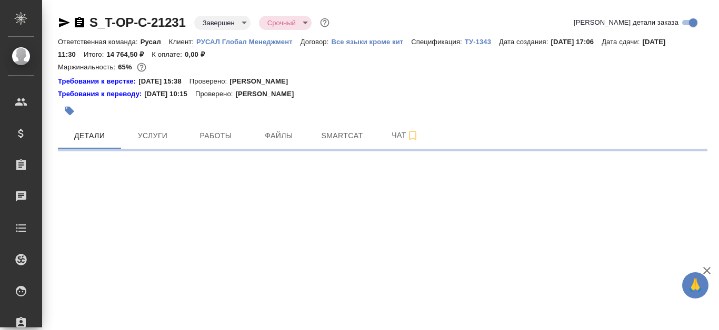
select select "RU"
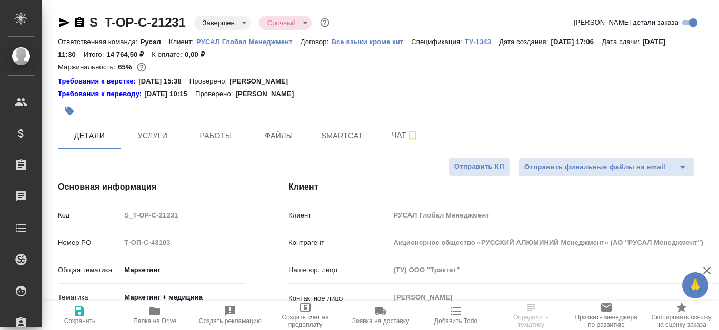
type textarea "x"
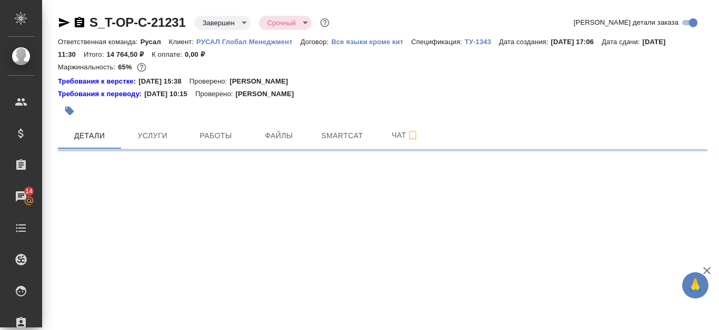
select select "RU"
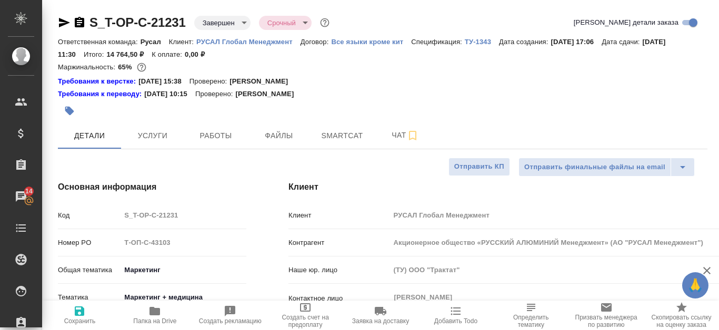
type textarea "x"
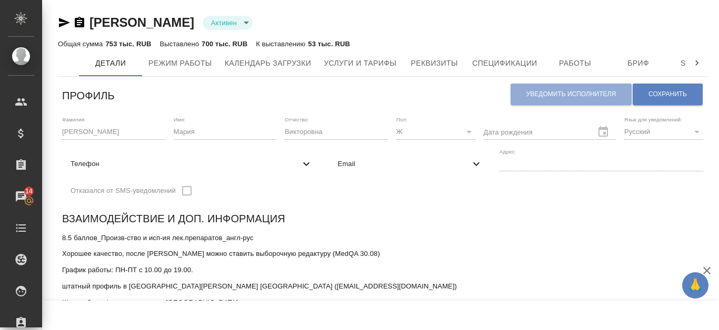
click at [82, 18] on icon "button" at bounding box center [79, 22] width 9 height 11
click at [396, 233] on div "8.5 баллов_Произв-ство и исп-ия лек.препаратов_англ-рус Хорошее качество, после…" at bounding box center [382, 271] width 641 height 80
drag, startPoint x: 63, startPoint y: 238, endPoint x: 363, endPoint y: 251, distance: 299.7
click at [363, 251] on textarea "8.5 баллов_Произв-ство и исп-ия лек.препаратов_англ-рус Хорошее качество, после…" at bounding box center [382, 270] width 641 height 73
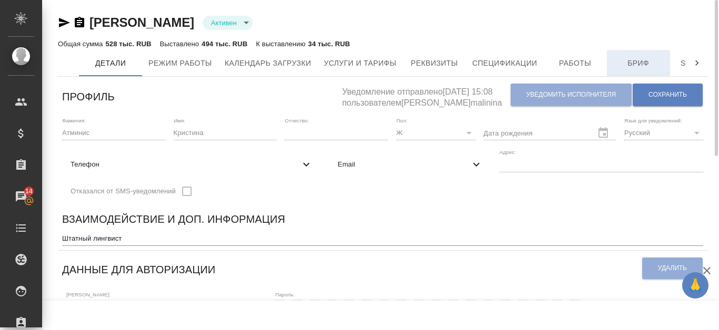
click at [632, 65] on span "Бриф" at bounding box center [638, 63] width 51 height 13
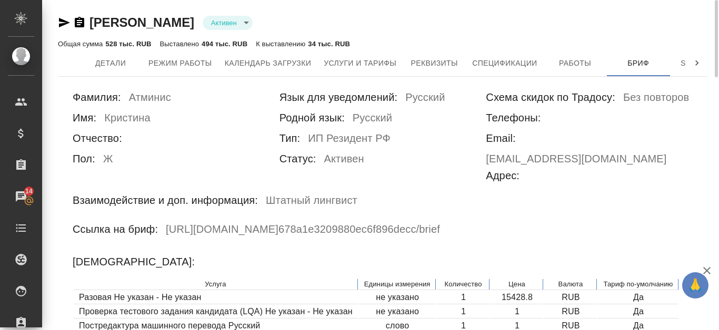
click at [82, 20] on icon "button" at bounding box center [79, 22] width 9 height 11
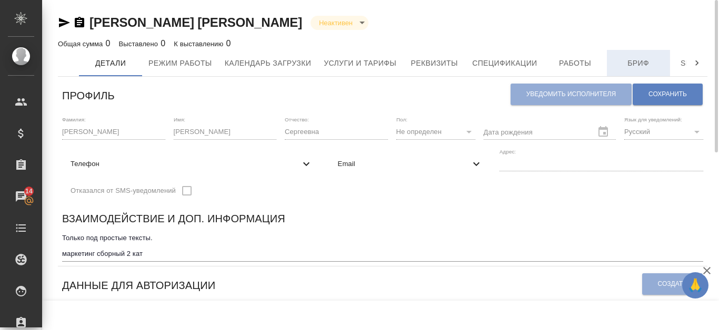
click at [643, 70] on button "Бриф" at bounding box center [638, 63] width 63 height 26
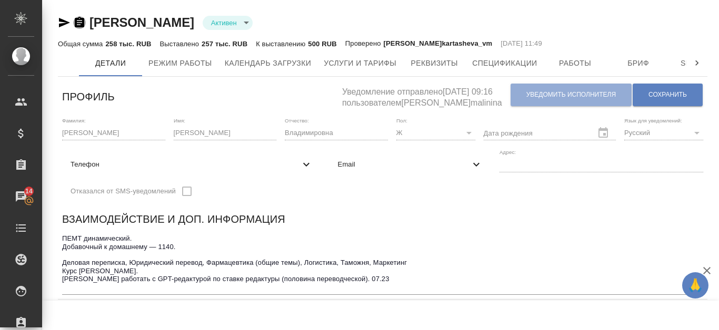
click at [75, 21] on icon "button" at bounding box center [79, 22] width 9 height 11
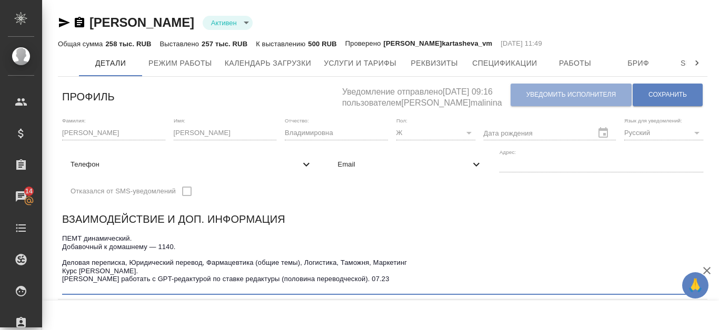
drag, startPoint x: 63, startPoint y: 262, endPoint x: 303, endPoint y: 262, distance: 239.4
click at [303, 262] on textarea "ПЕМТ динамический. Добавочный к домашнему — 1140. Деловая переписка, Юридически…" at bounding box center [382, 263] width 641 height 57
click at [297, 267] on textarea "ПЕМТ динамический. Добавочный к домашнему — 1140. Деловая переписка, Юридически…" at bounding box center [382, 263] width 641 height 57
drag, startPoint x: 206, startPoint y: 260, endPoint x: 300, endPoint y: 263, distance: 93.7
click at [300, 263] on textarea "ПЕМТ динамический. Добавочный к домашнему — 1140. Деловая переписка, Юридически…" at bounding box center [382, 263] width 641 height 57
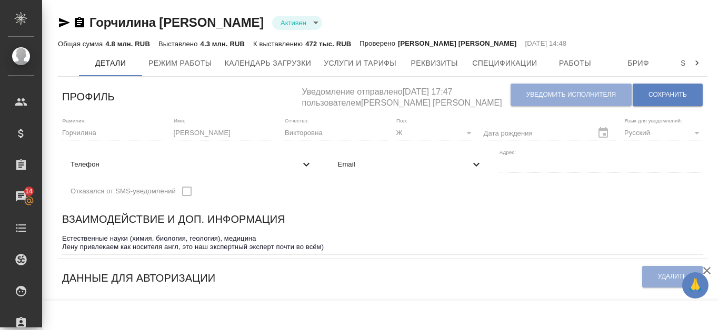
click at [78, 20] on icon "button" at bounding box center [79, 22] width 9 height 11
click at [631, 63] on span "Бриф" at bounding box center [638, 63] width 51 height 13
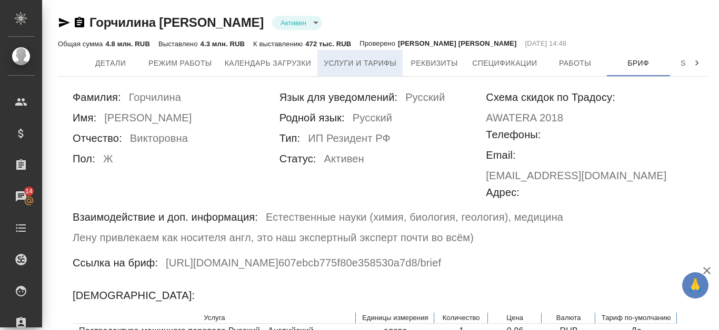
click at [361, 60] on span "Услуги и тарифы" at bounding box center [360, 63] width 73 height 13
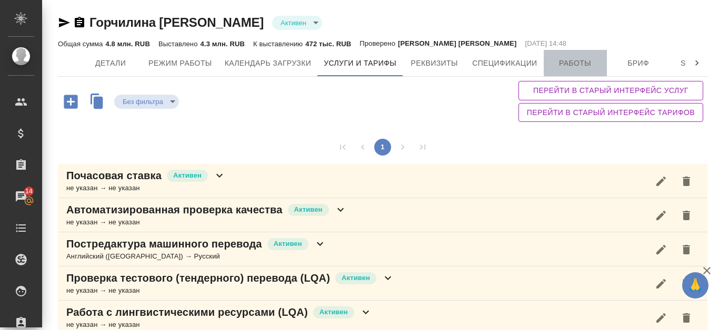
click at [577, 66] on span "Работы" at bounding box center [575, 63] width 51 height 13
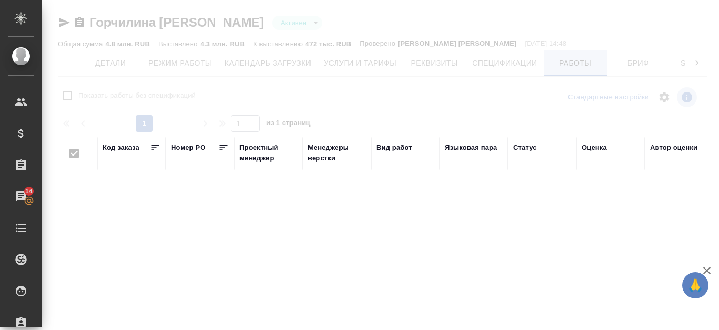
checkbox input "false"
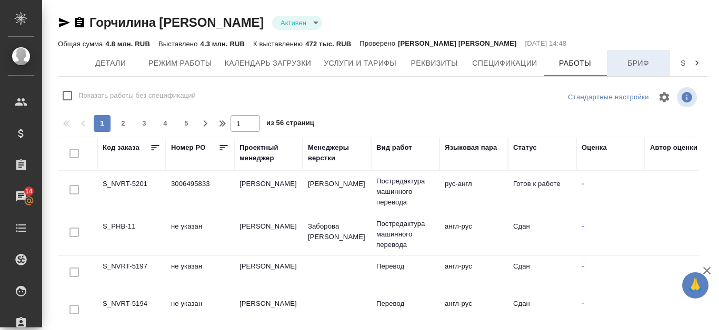
click at [630, 64] on span "Бриф" at bounding box center [638, 63] width 51 height 13
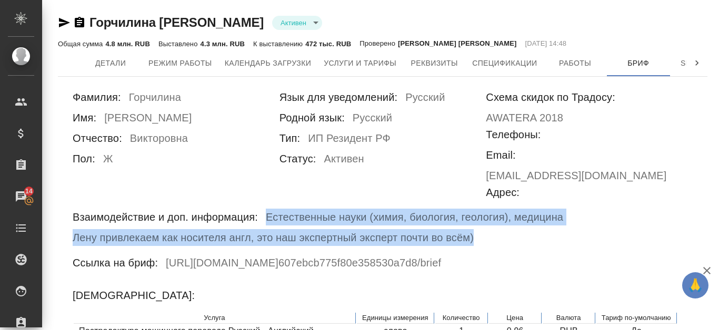
drag, startPoint x: 268, startPoint y: 199, endPoint x: 473, endPoint y: 227, distance: 206.5
click at [473, 227] on div "Взаимодействие и доп. информация: Естественные науки (химия, биология, геология…" at bounding box center [383, 227] width 620 height 37
copy div "Естественные науки (химия, биология, геология), медицина Лену привлекаем как но…"
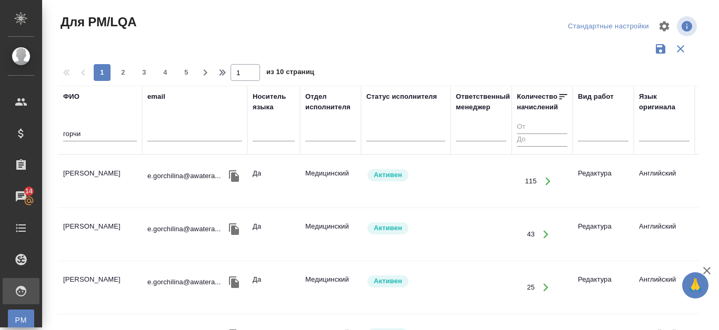
scroll to position [938, 0]
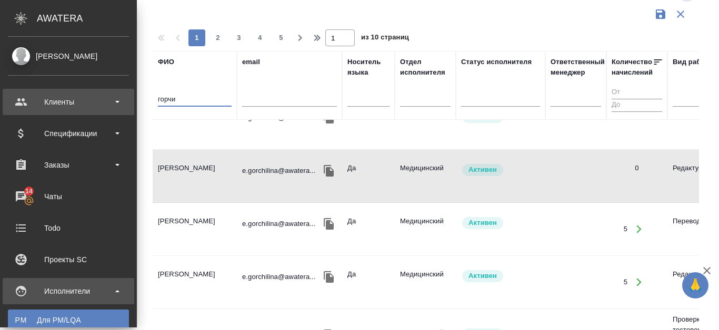
drag, startPoint x: 129, startPoint y: 98, endPoint x: 28, endPoint y: 98, distance: 101.6
click at [28, 98] on div ".cls-1 fill:#fff; AWATERA Kanataeva Ekaterina Клиенты Спецификации Заказы 14 Ча…" at bounding box center [359, 165] width 719 height 330
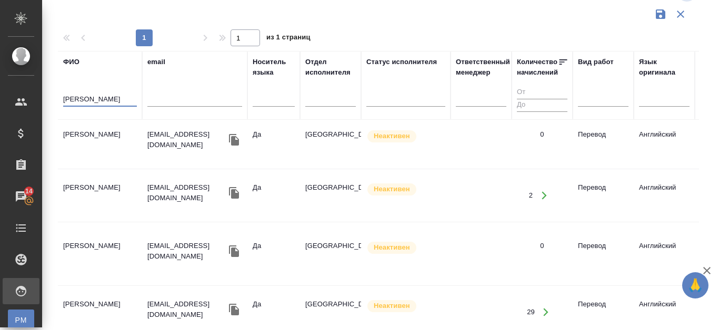
scroll to position [673, 0]
type input "[PERSON_NAME]"
click at [106, 127] on td "[PERSON_NAME]" at bounding box center [100, 142] width 84 height 37
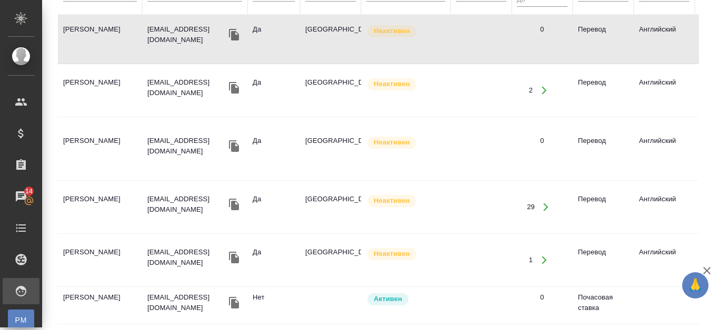
scroll to position [35, 0]
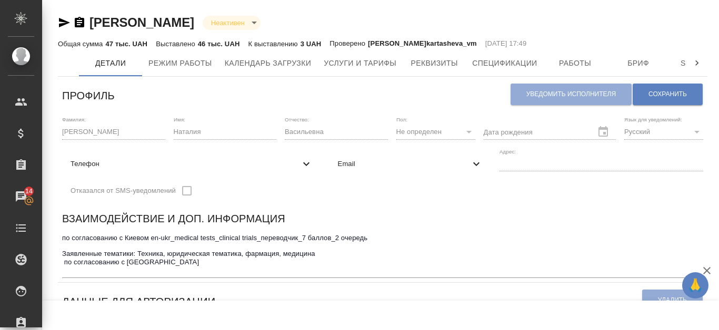
click at [78, 23] on icon "button" at bounding box center [79, 22] width 13 height 13
drag, startPoint x: 63, startPoint y: 255, endPoint x: 161, endPoint y: 259, distance: 98.0
click at [161, 259] on textarea "по согласованию с Киевом en-ukr_medical tests_clinical trials_переводчик_7 балл…" at bounding box center [382, 254] width 641 height 41
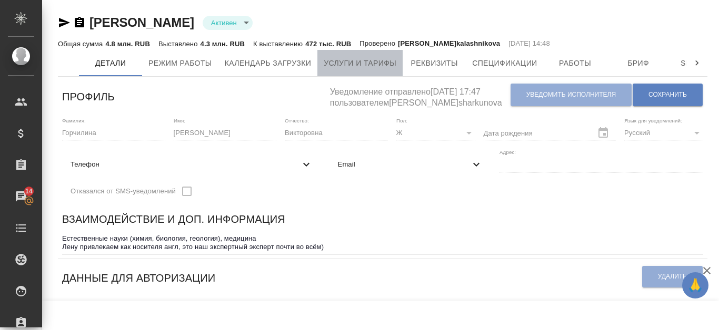
click at [335, 74] on button "Услуги и тарифы" at bounding box center [359, 63] width 85 height 26
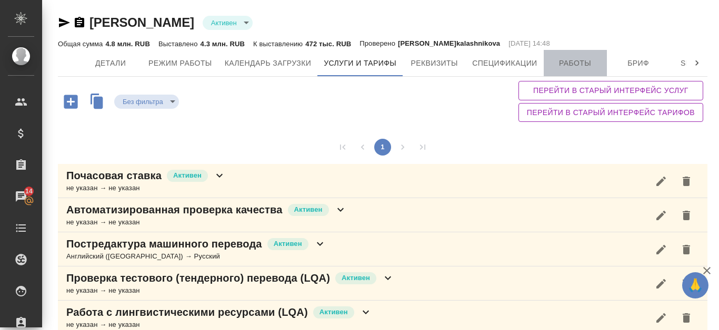
click at [588, 64] on span "Работы" at bounding box center [575, 63] width 51 height 13
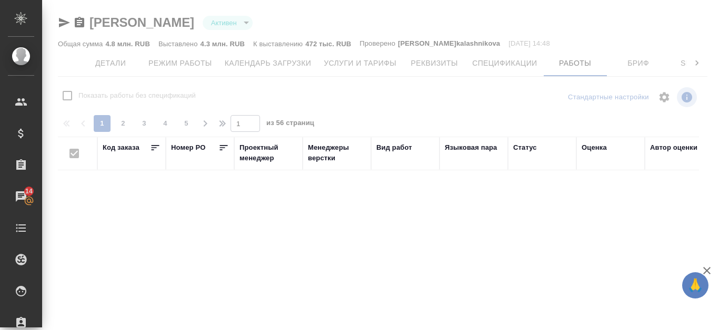
checkbox input "false"
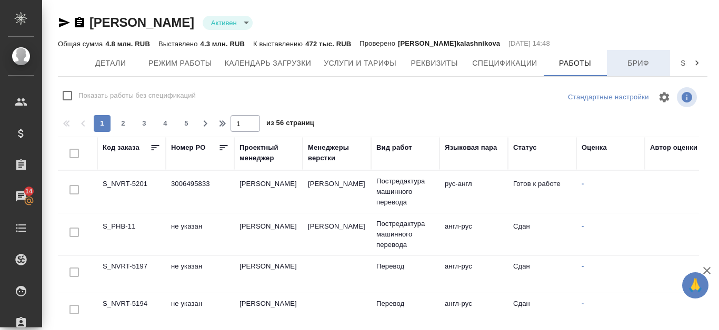
click at [627, 60] on span "Бриф" at bounding box center [638, 63] width 51 height 13
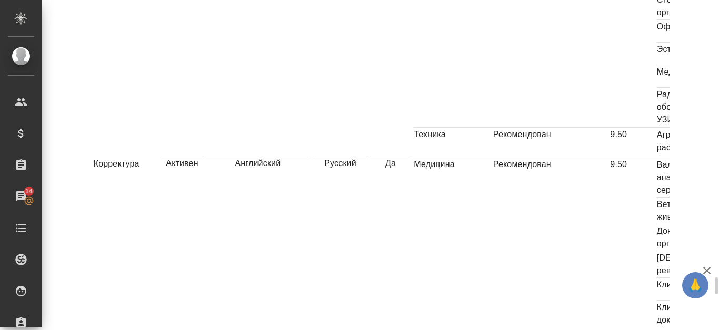
scroll to position [2321, 0]
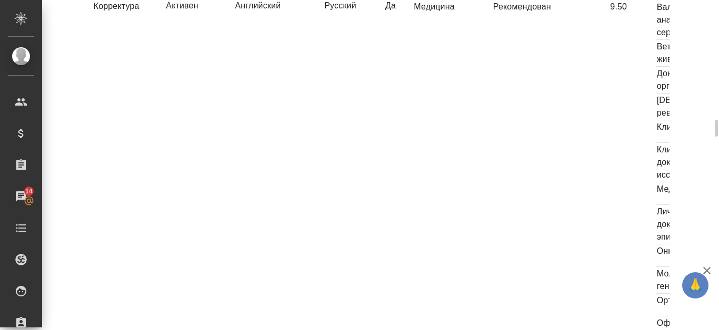
click at [133, 319] on td "Корректура" at bounding box center [117, 208] width 86 height 418
click at [137, 318] on td "Корректура" at bounding box center [117, 208] width 86 height 418
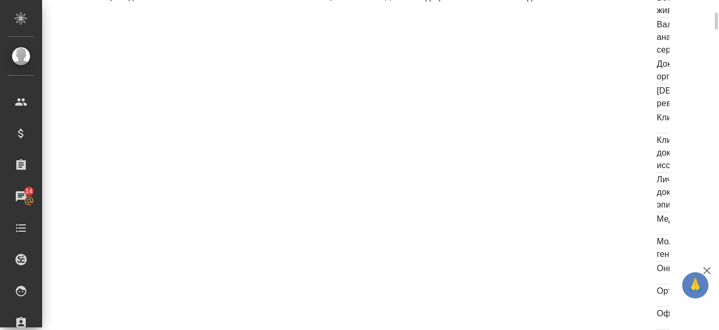
scroll to position [1216, 0]
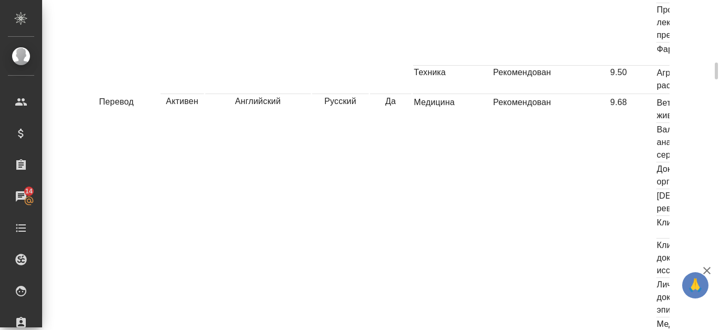
click at [656, 163] on td "Документация для рег. органов" at bounding box center [709, 176] width 106 height 27
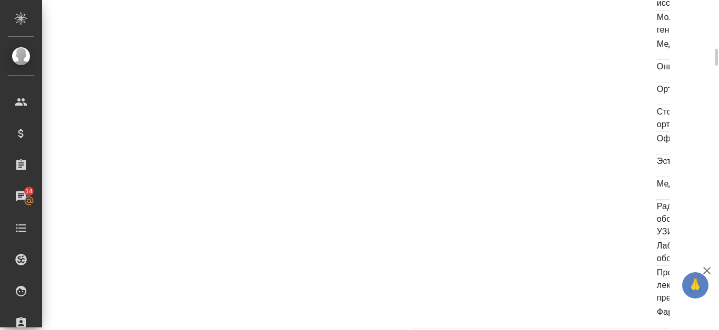
scroll to position [900, 0]
click at [656, 90] on td "Медицинские изделия" at bounding box center [709, 101] width 106 height 23
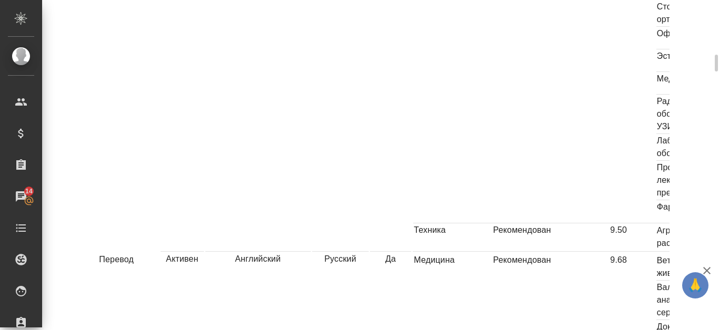
scroll to position [1111, 0]
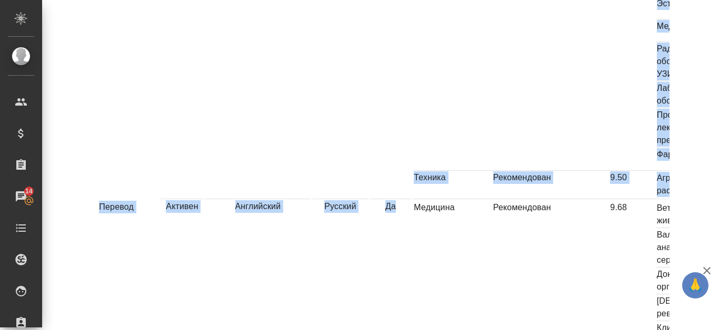
drag, startPoint x: 41, startPoint y: 330, endPoint x: 357, endPoint y: 322, distance: 316.4
click at [357, 322] on div ".cls-1 fill:#fff; AWATERA Kanataeva Ekaterina Клиенты Спецификации Заказы 14 Ча…" at bounding box center [359, 165] width 719 height 330
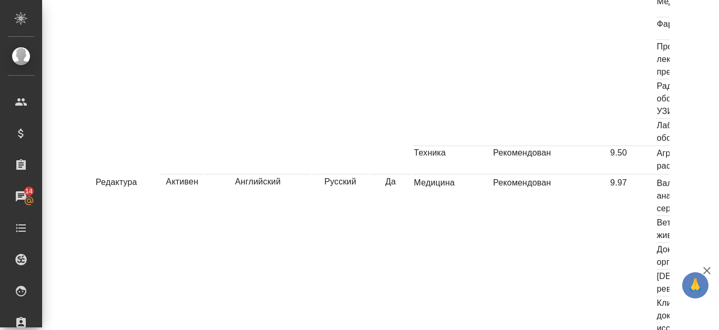
scroll to position [6057, 0]
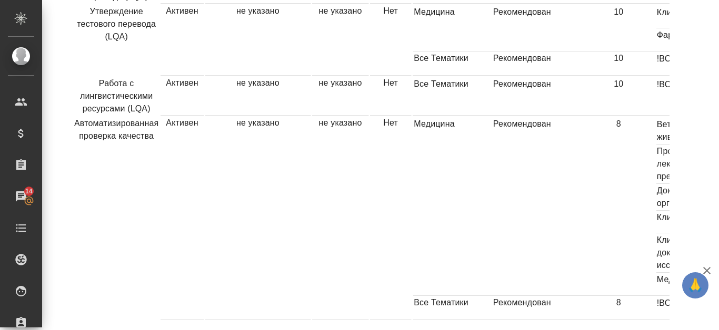
drag, startPoint x: 409, startPoint y: 313, endPoint x: 471, endPoint y: 312, distance: 62.1
click at [502, 220] on td "Рекомендован" at bounding box center [536, 206] width 89 height 179
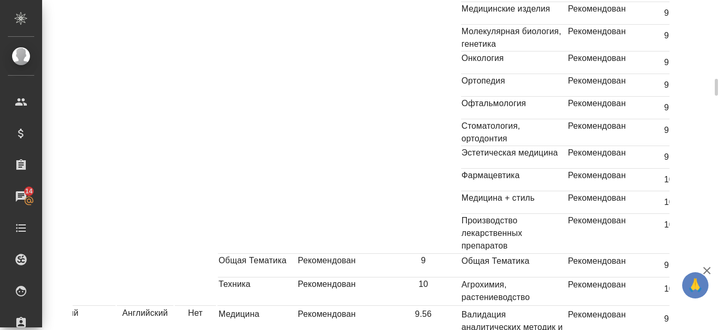
scroll to position [1321, 0]
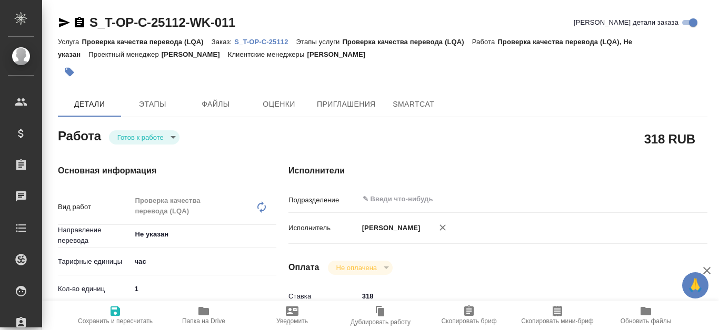
type textarea "x"
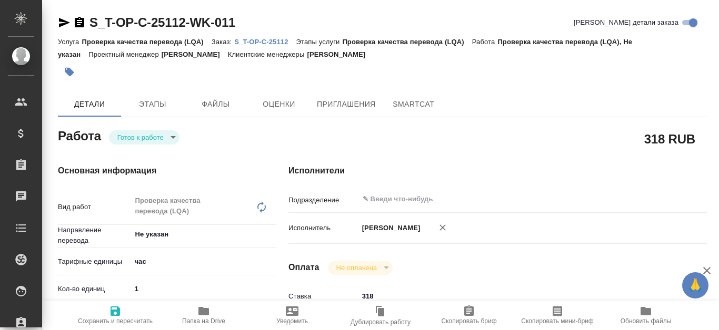
type textarea "x"
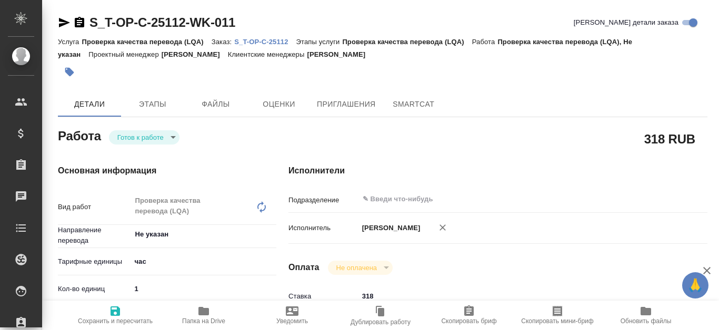
type textarea "x"
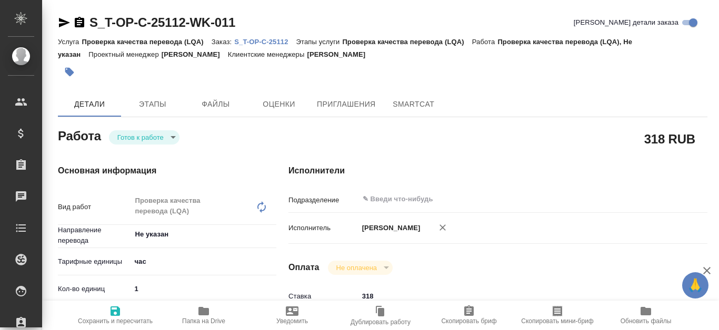
type textarea "x"
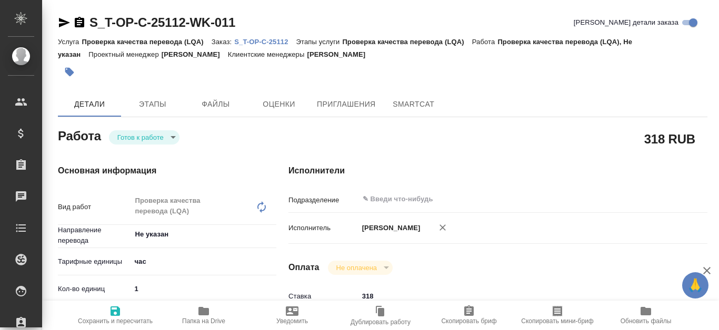
click at [285, 41] on p "S_T-OP-C-25112" at bounding box center [265, 42] width 62 height 8
type textarea "x"
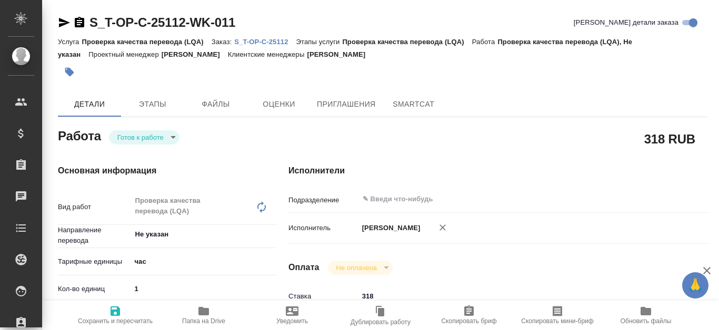
type textarea "x"
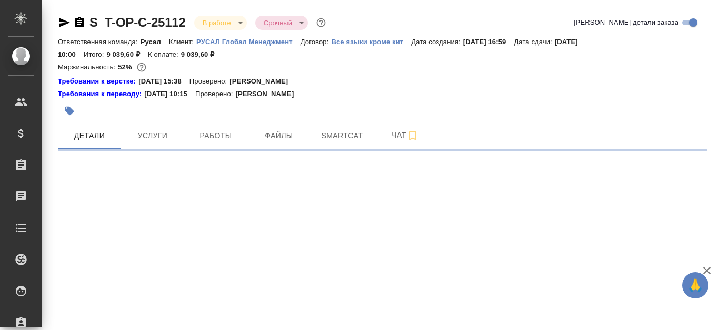
select select "RU"
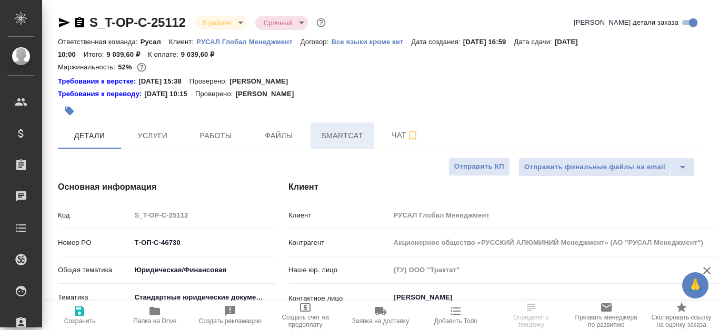
type textarea "x"
type input "[PERSON_NAME]"
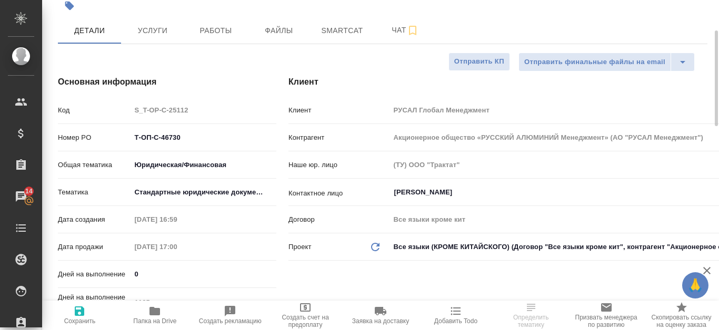
scroll to position [158, 0]
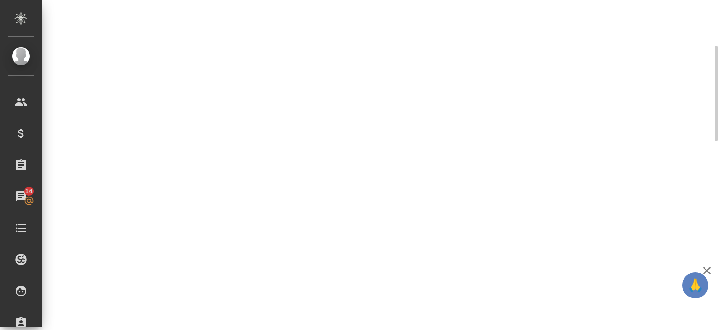
select select "RU"
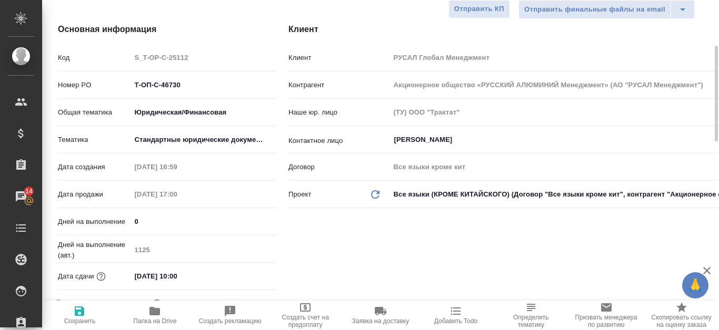
type textarea "x"
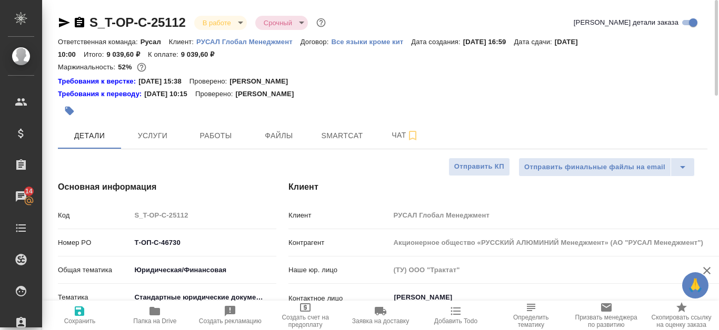
type textarea "x"
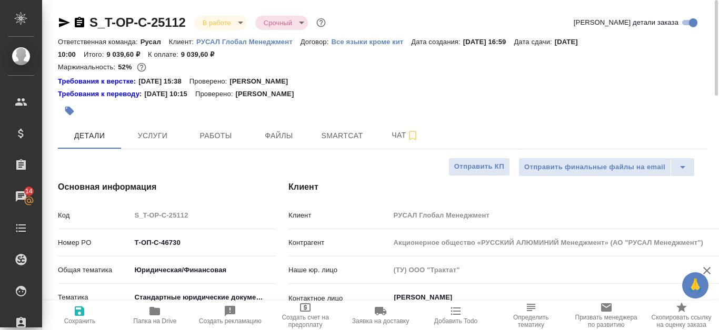
type textarea "x"
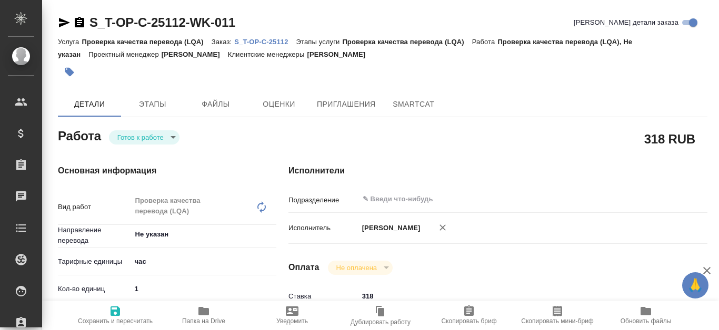
type textarea "x"
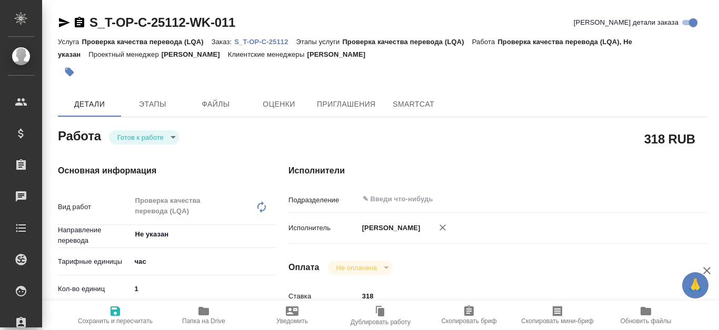
type textarea "x"
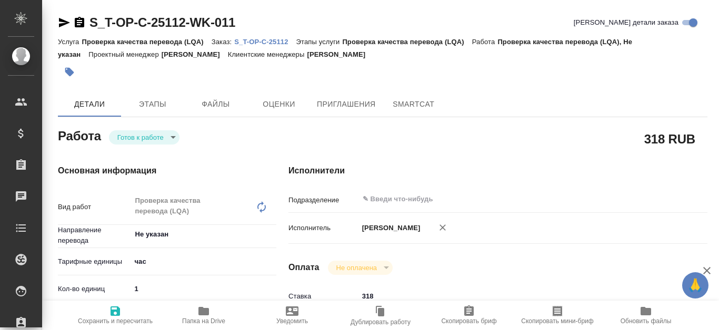
type textarea "x"
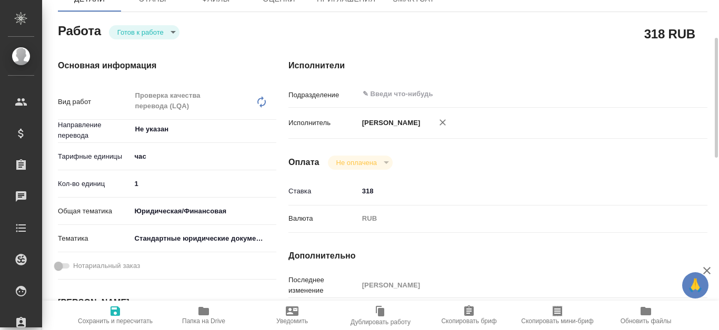
type textarea "x"
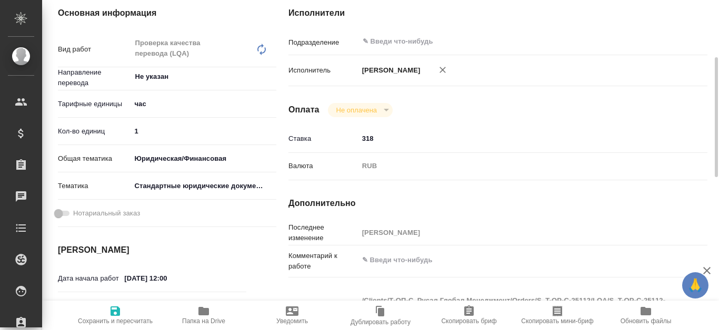
scroll to position [263, 0]
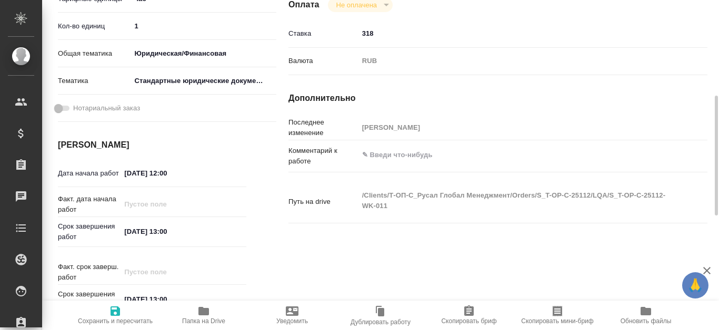
type textarea "x"
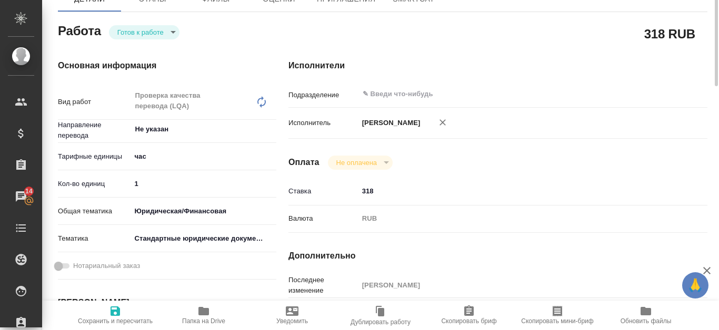
scroll to position [0, 0]
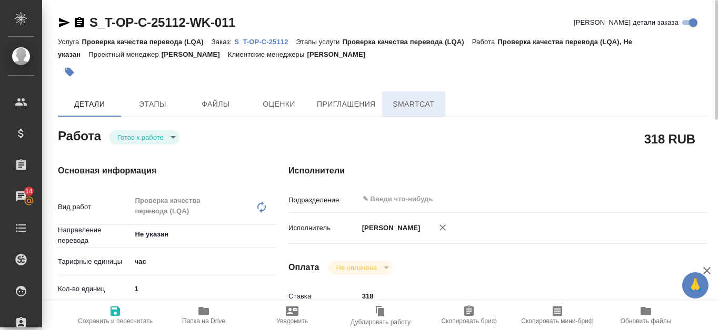
click at [412, 105] on span "SmartCat" at bounding box center [413, 104] width 51 height 13
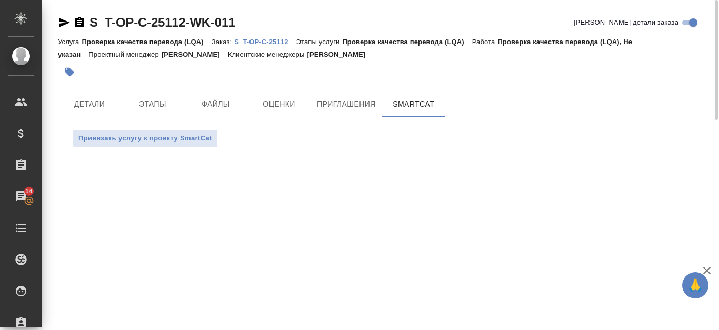
click at [251, 39] on p "S_T-OP-C-25112" at bounding box center [265, 42] width 62 height 8
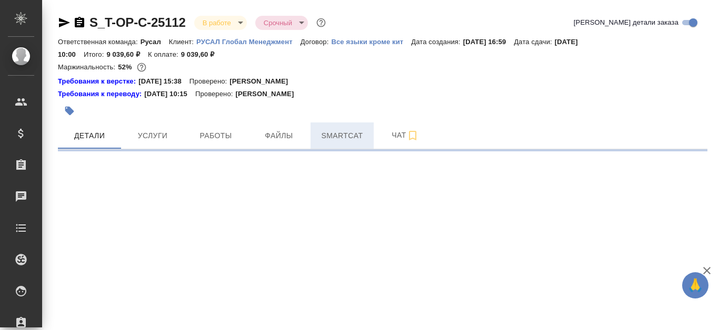
select select "RU"
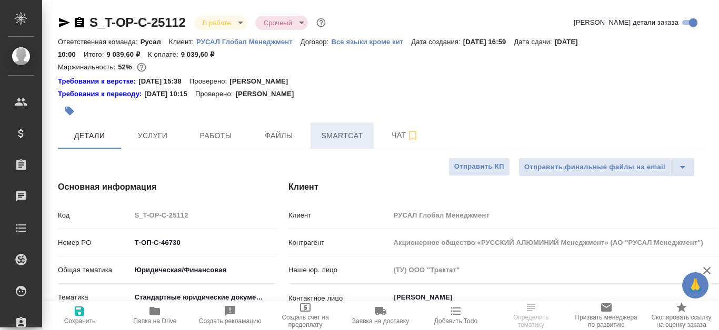
type textarea "x"
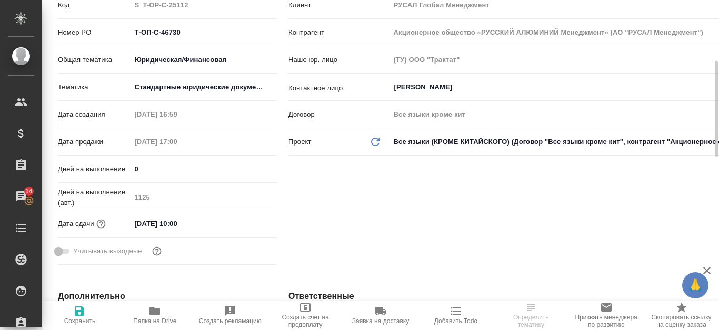
scroll to position [105, 0]
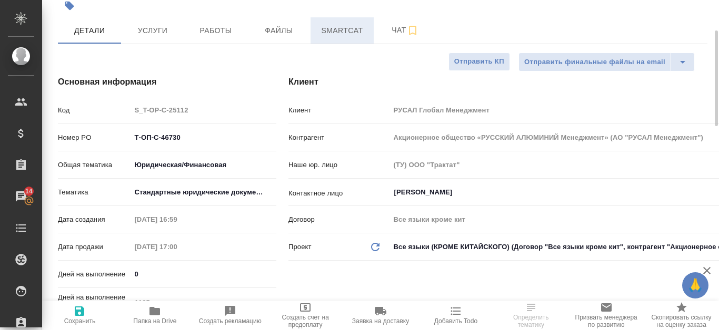
click at [361, 35] on span "Smartcat" at bounding box center [342, 30] width 51 height 13
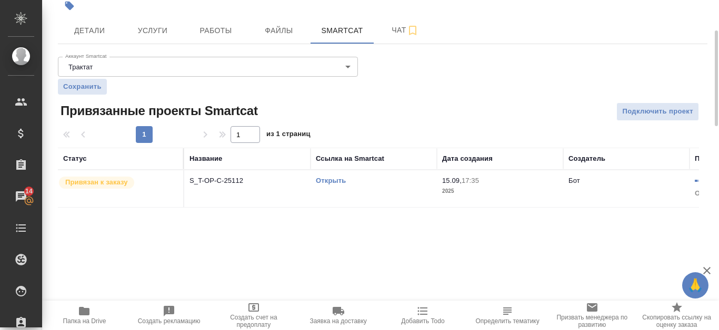
click at [344, 176] on div "Открыть" at bounding box center [374, 181] width 116 height 11
click at [205, 22] on button "Работы" at bounding box center [215, 30] width 63 height 26
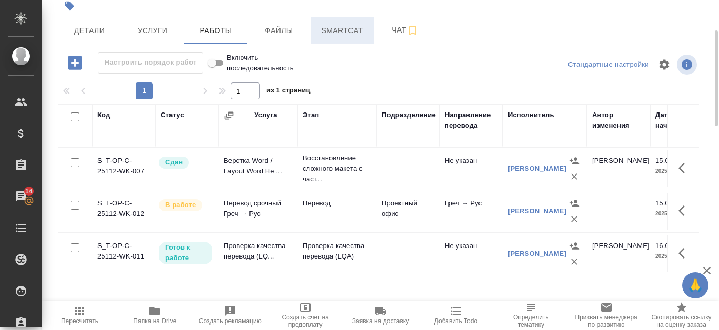
click at [314, 31] on button "Smartcat" at bounding box center [341, 30] width 63 height 26
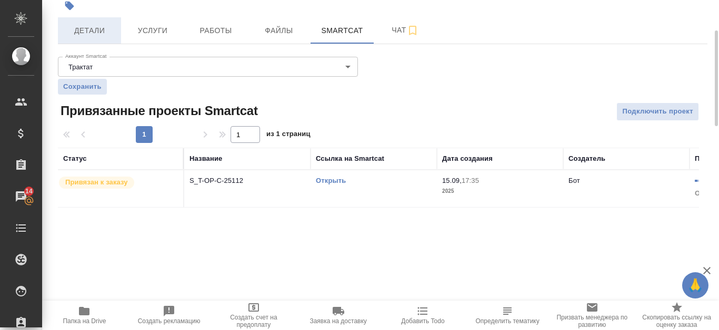
click at [83, 31] on span "Детали" at bounding box center [89, 30] width 51 height 13
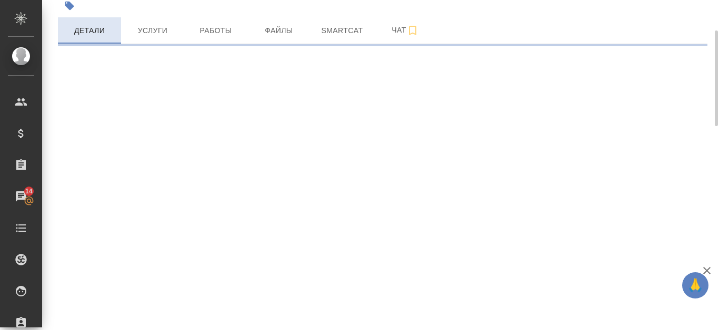
select select "RU"
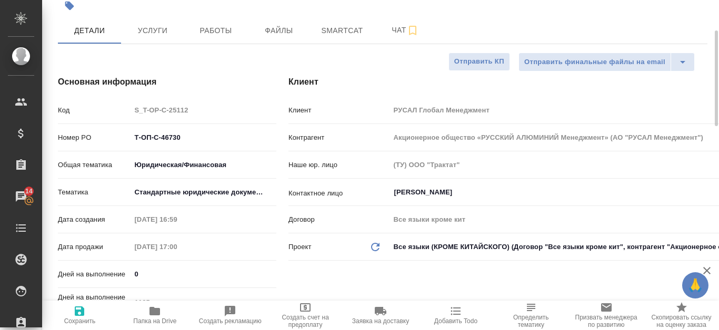
type textarea "x"
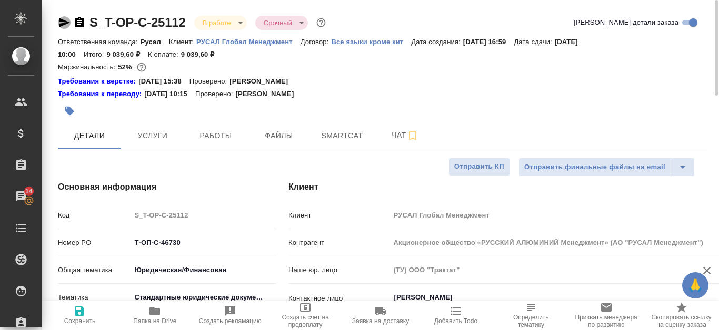
click at [59, 24] on icon "button" at bounding box center [64, 22] width 11 height 9
type textarea "x"
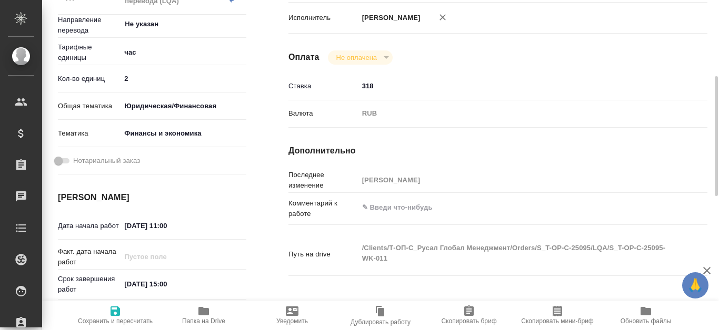
scroll to position [316, 0]
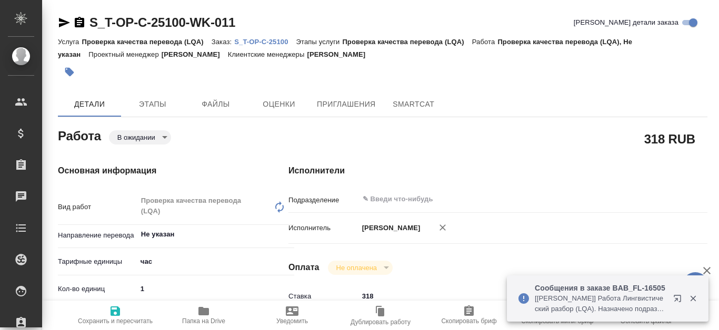
type textarea "x"
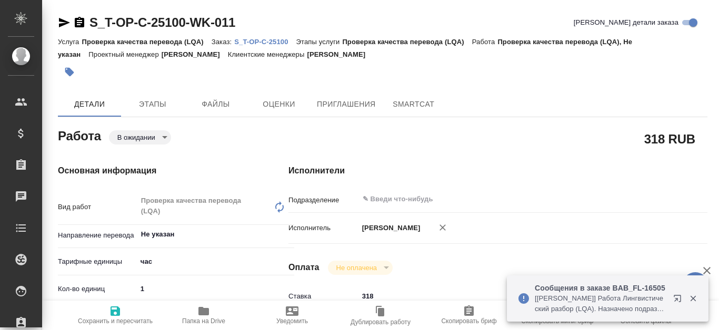
type textarea "x"
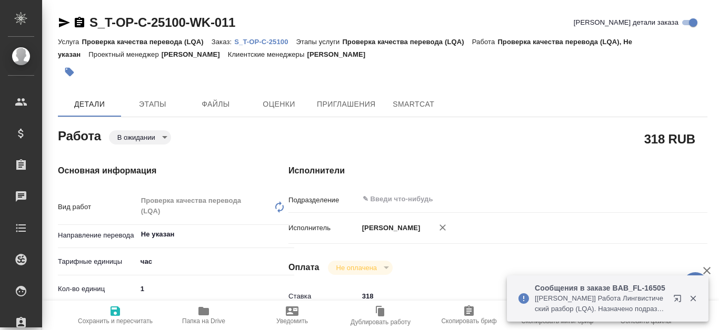
type textarea "x"
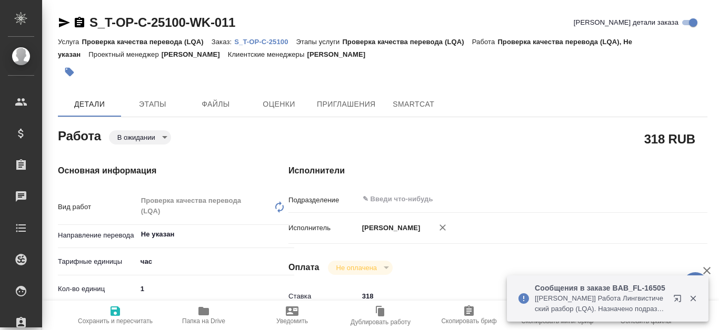
type textarea "x"
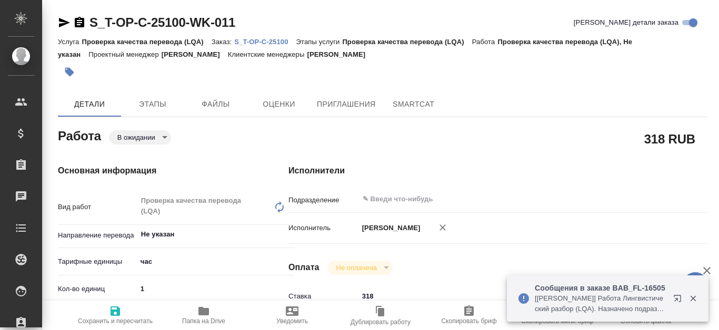
type textarea "x"
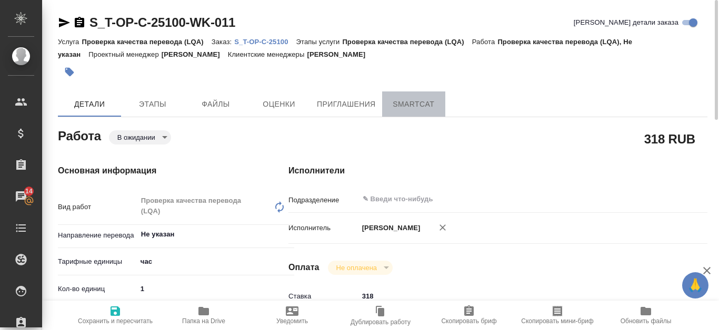
click at [416, 101] on span "SmartCat" at bounding box center [413, 104] width 51 height 13
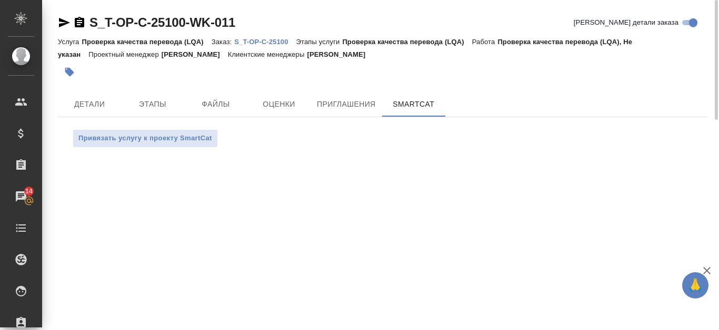
click at [287, 39] on p "S_T-OP-C-25100" at bounding box center [265, 42] width 62 height 8
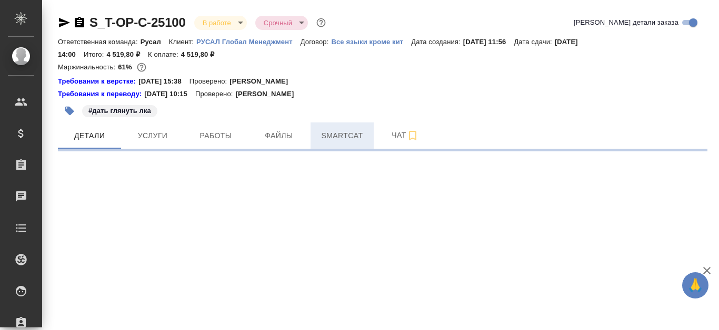
select select "RU"
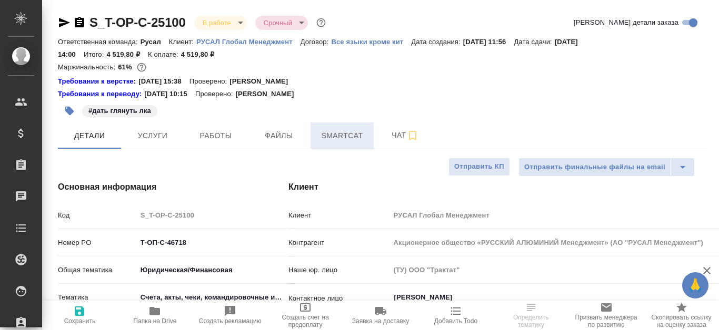
type textarea "x"
click at [334, 127] on button "Smartcat" at bounding box center [341, 136] width 63 height 26
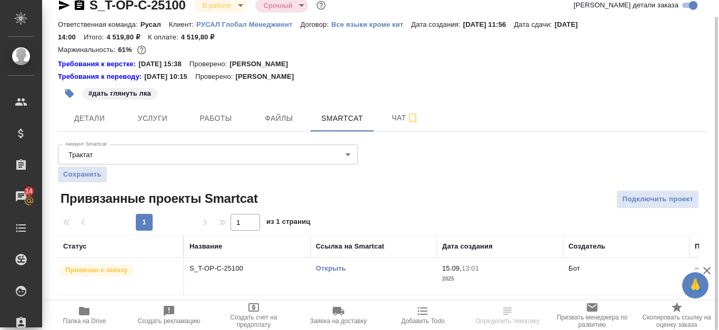
click at [334, 268] on link "Открыть" at bounding box center [331, 269] width 30 height 8
click at [214, 113] on span "Работы" at bounding box center [215, 118] width 51 height 13
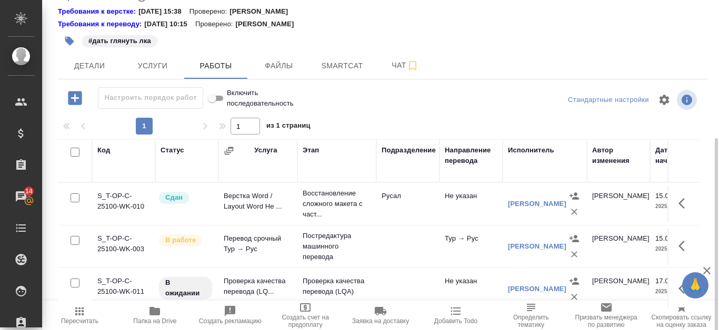
scroll to position [123, 0]
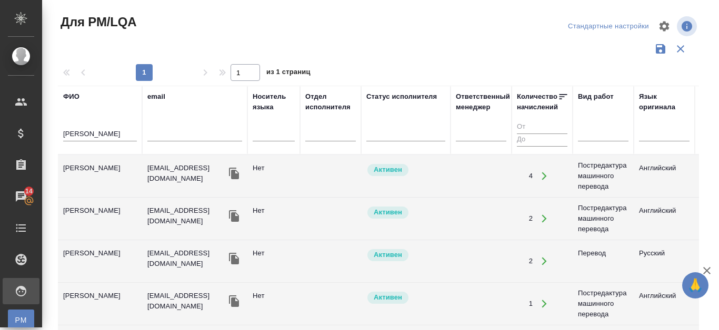
scroll to position [673, 0]
